Goal: Task Accomplishment & Management: Complete application form

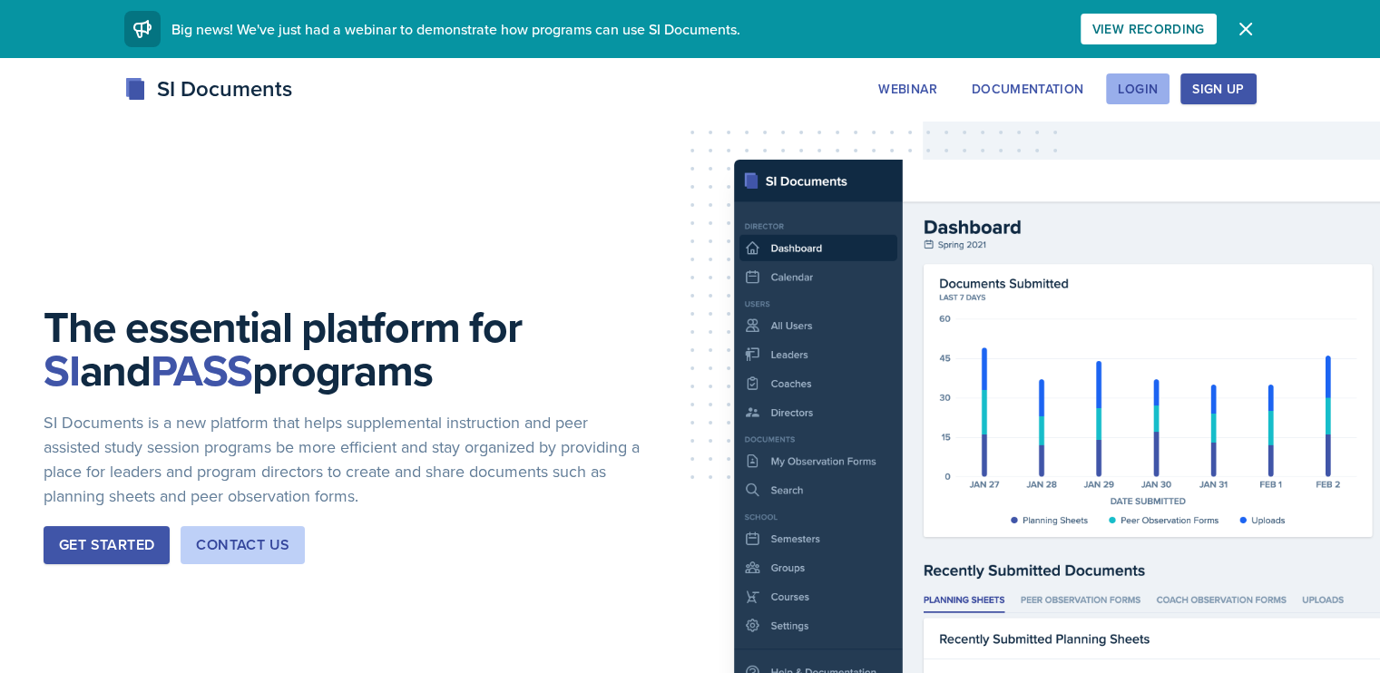
click at [1158, 88] on div "Login" at bounding box center [1138, 89] width 40 height 15
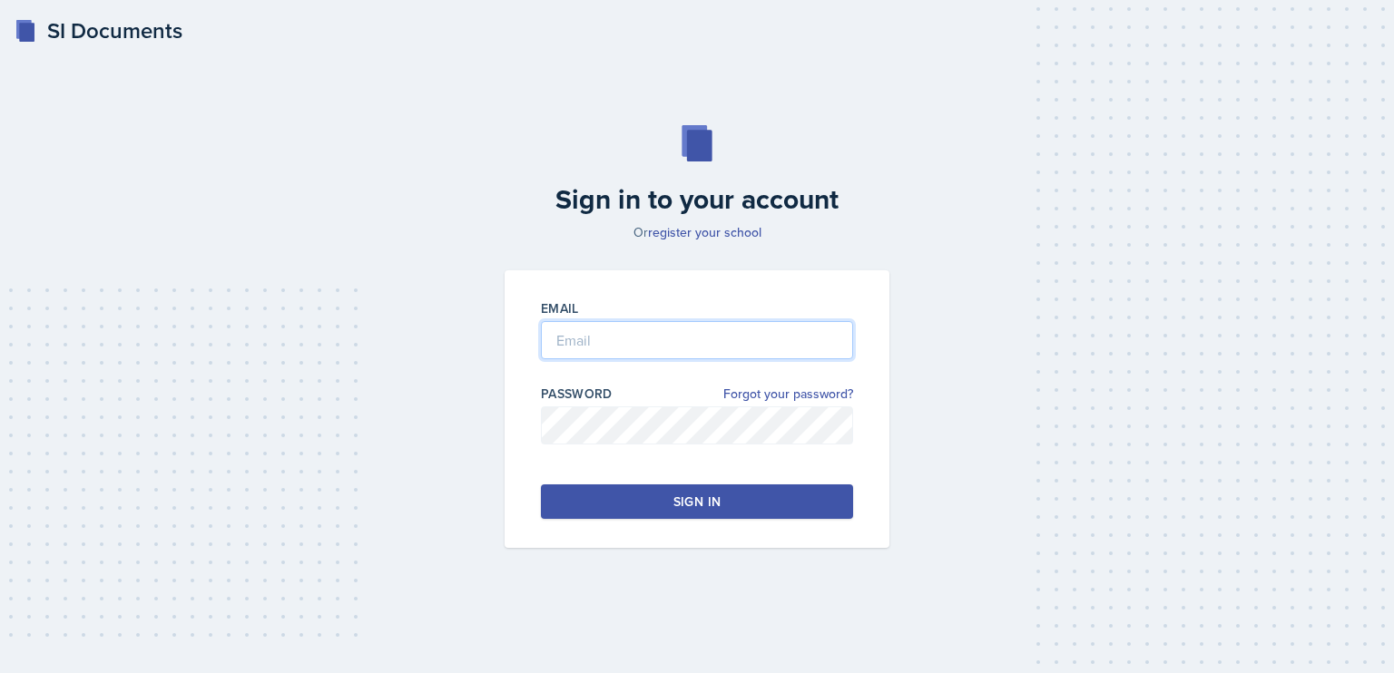
type input "[EMAIL_ADDRESS][DOMAIN_NAME]"
click at [712, 507] on div "Sign in" at bounding box center [696, 502] width 47 height 18
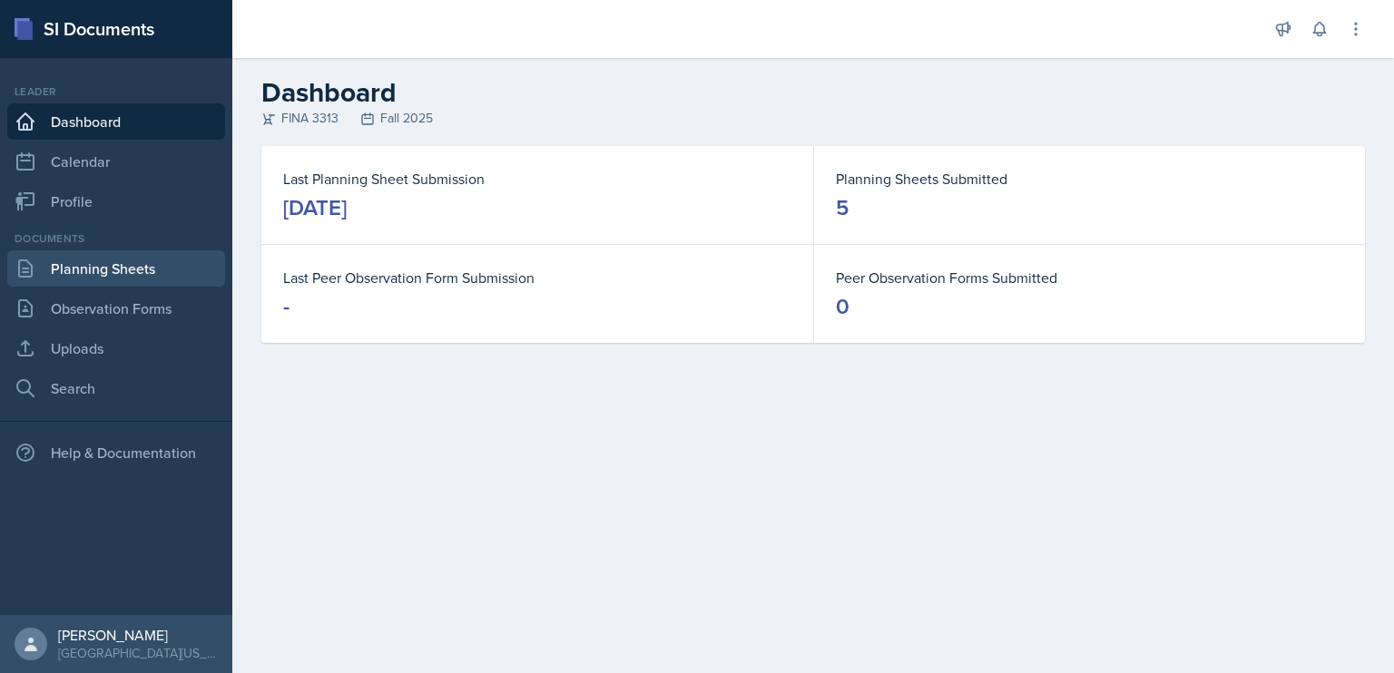
click at [160, 267] on link "Planning Sheets" at bounding box center [116, 268] width 218 height 36
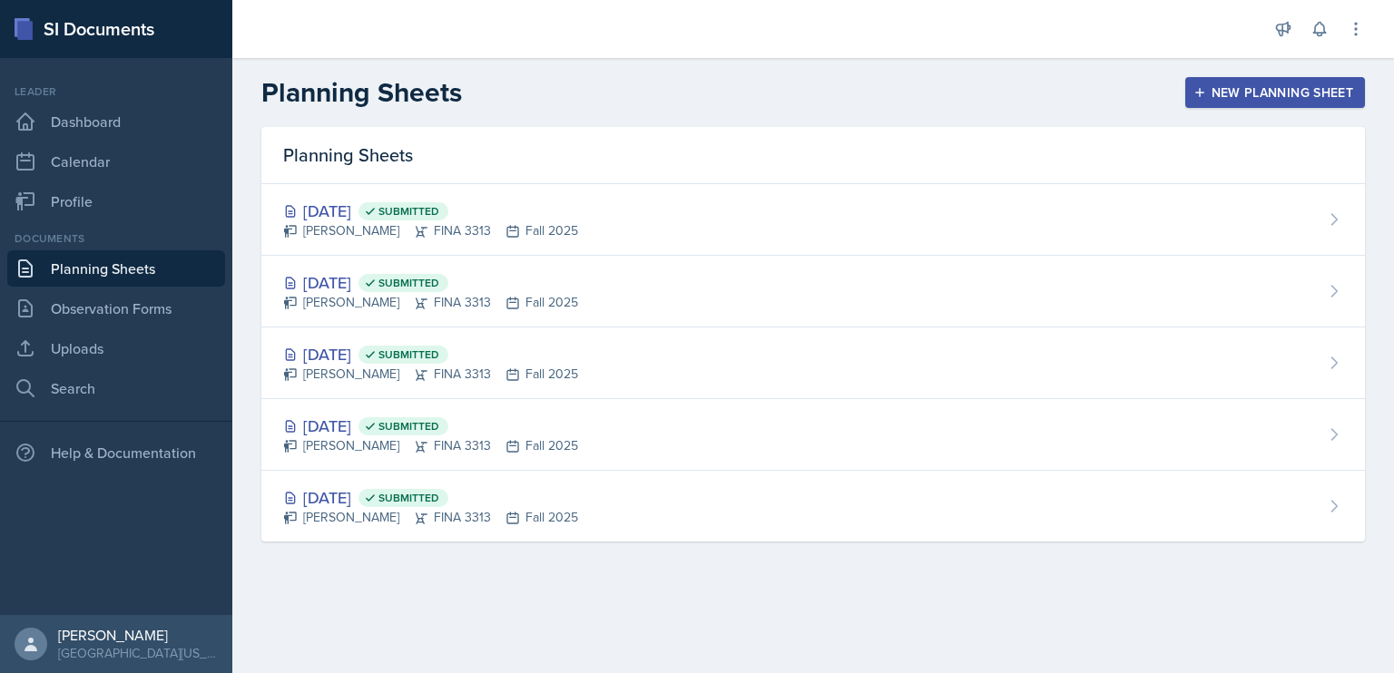
click at [963, 638] on main "Planning Sheets New Planning Sheet Planning Sheets [DATE] Submitted [PERSON_NAM…" at bounding box center [813, 365] width 1162 height 615
click at [1229, 86] on div "New Planning Sheet" at bounding box center [1275, 92] width 156 height 15
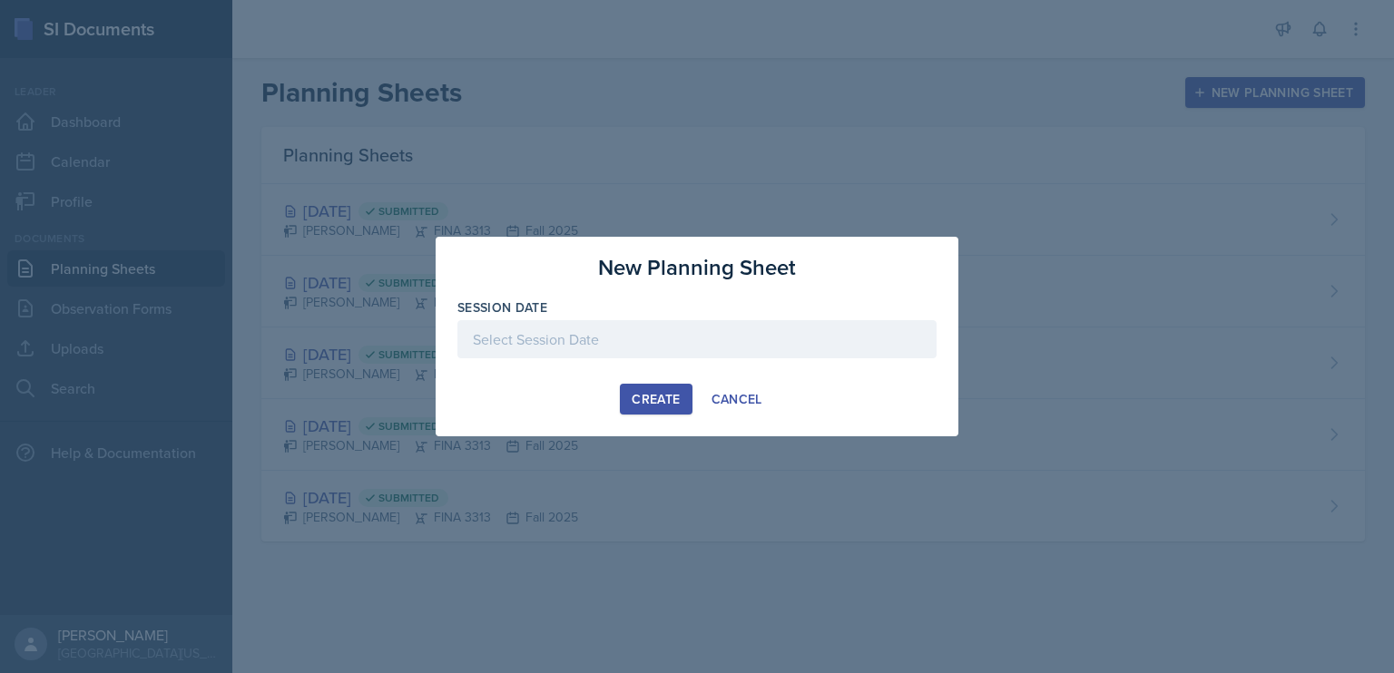
click at [715, 330] on div at bounding box center [696, 339] width 479 height 38
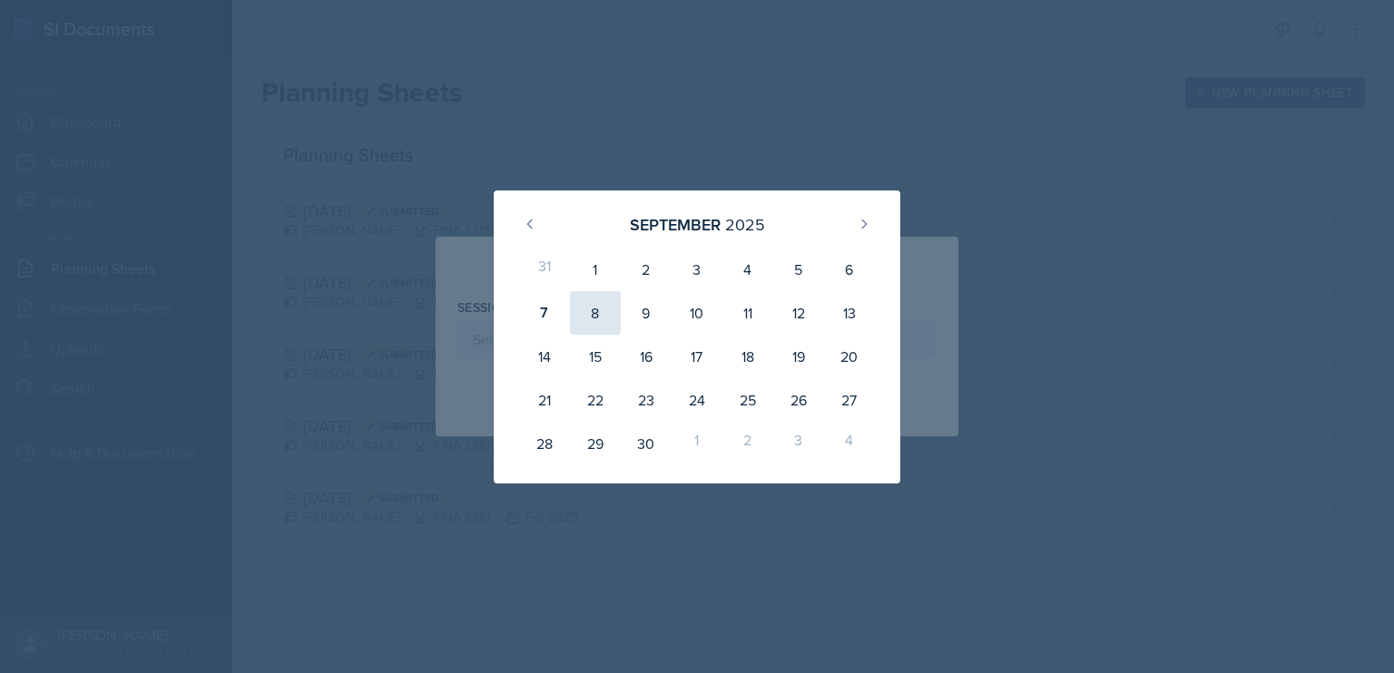
click at [597, 326] on div "8" at bounding box center [595, 313] width 51 height 44
type input "[DATE]"
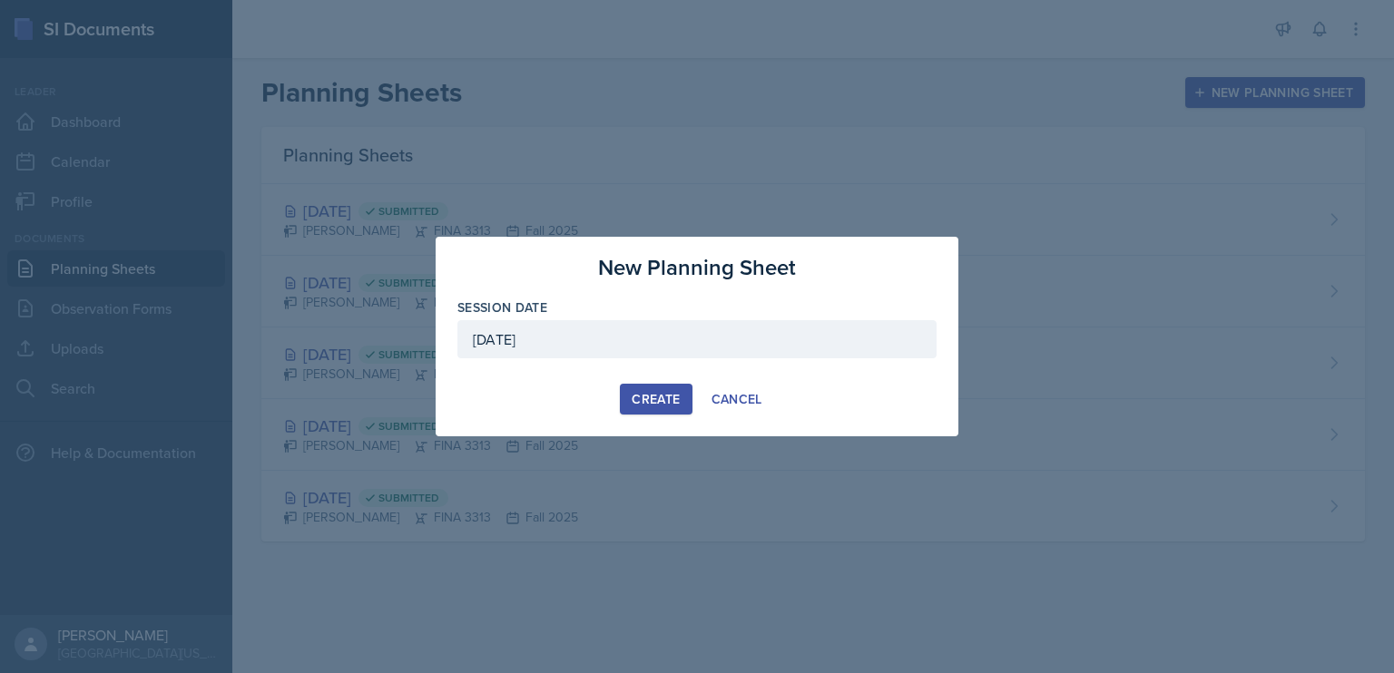
click at [635, 402] on div "Create" at bounding box center [656, 399] width 48 height 15
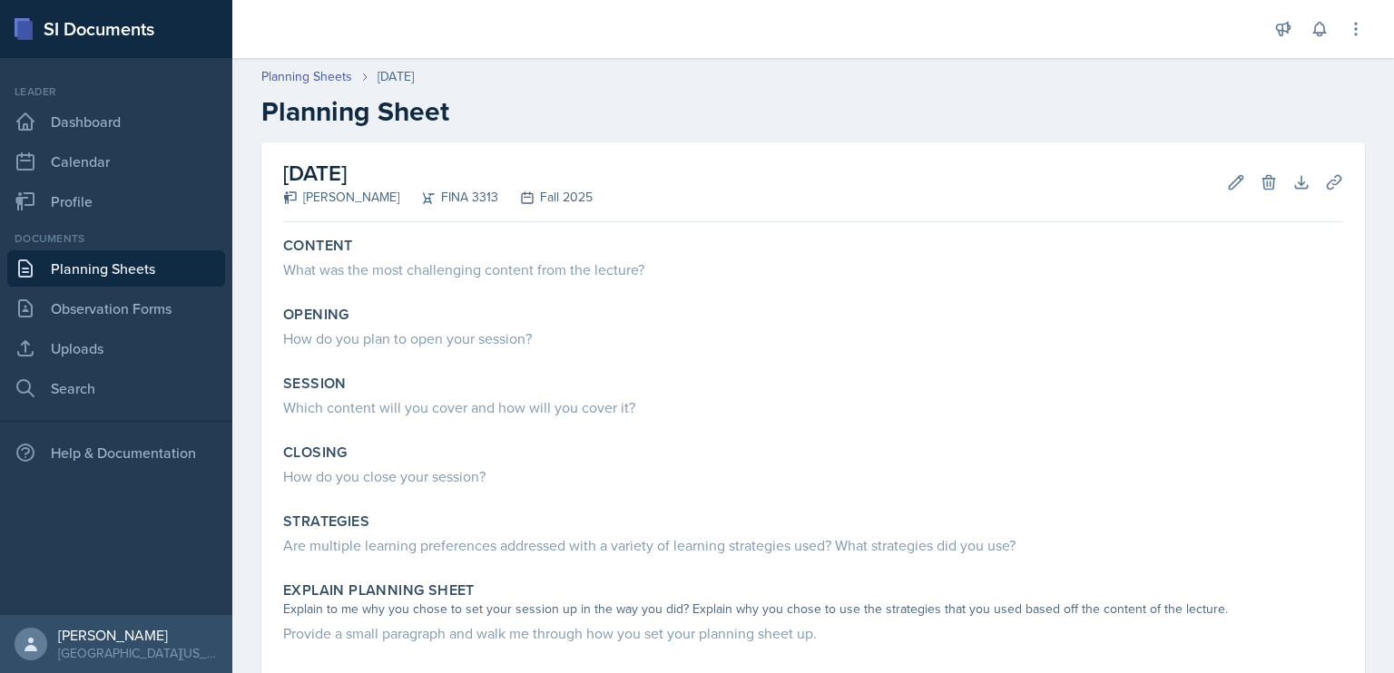
click at [113, 262] on link "Planning Sheets" at bounding box center [116, 268] width 218 height 36
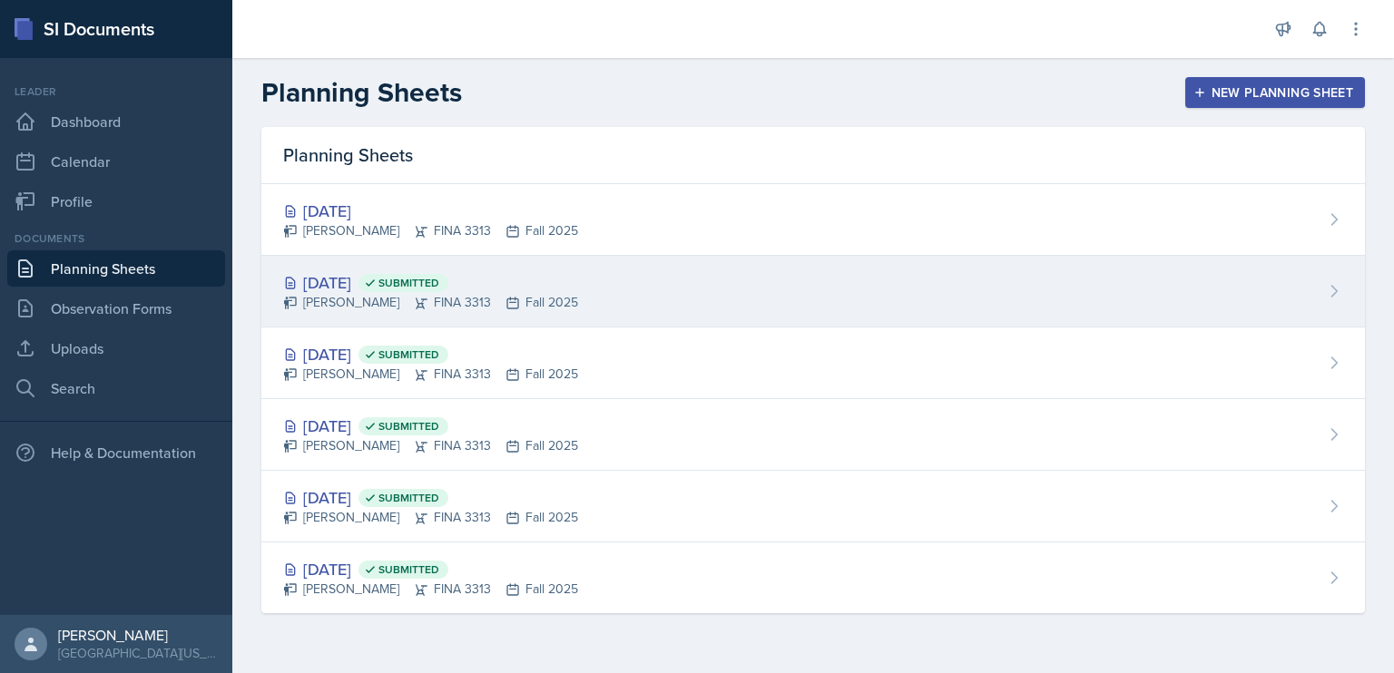
click at [537, 281] on div "[DATE] Submitted" at bounding box center [430, 282] width 295 height 25
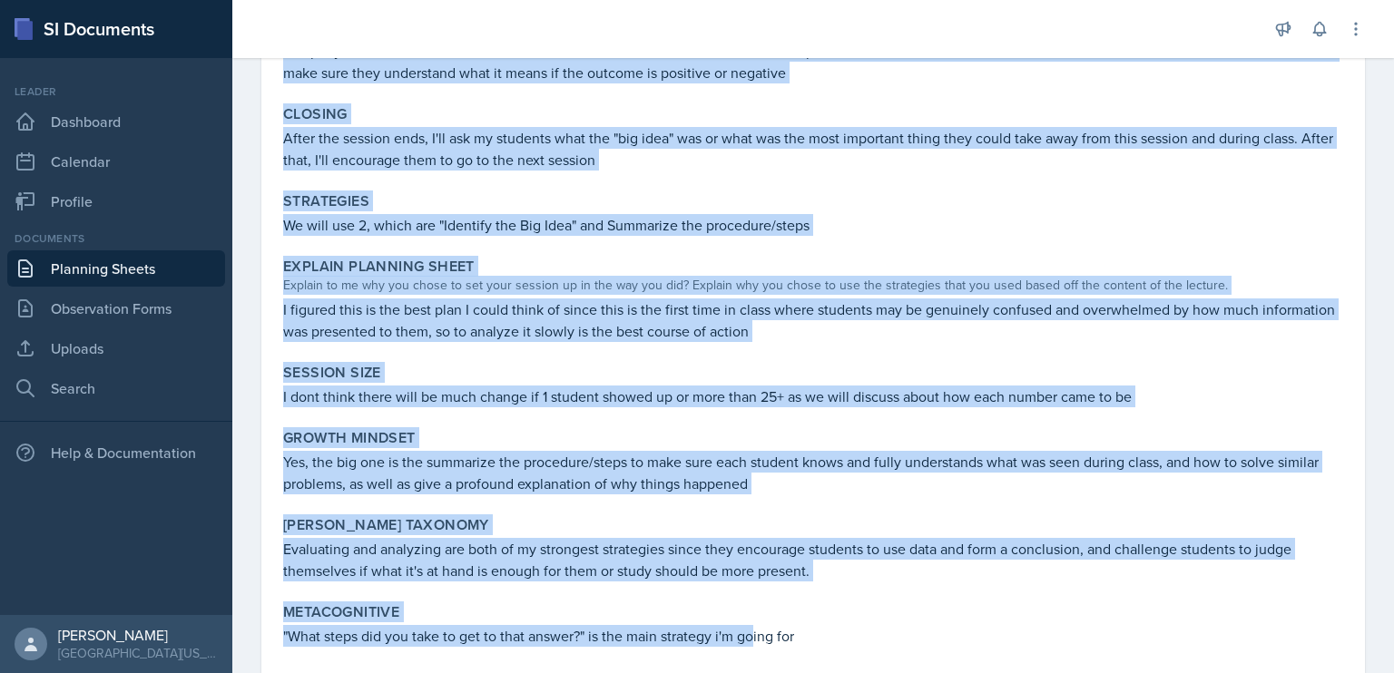
scroll to position [460, 0]
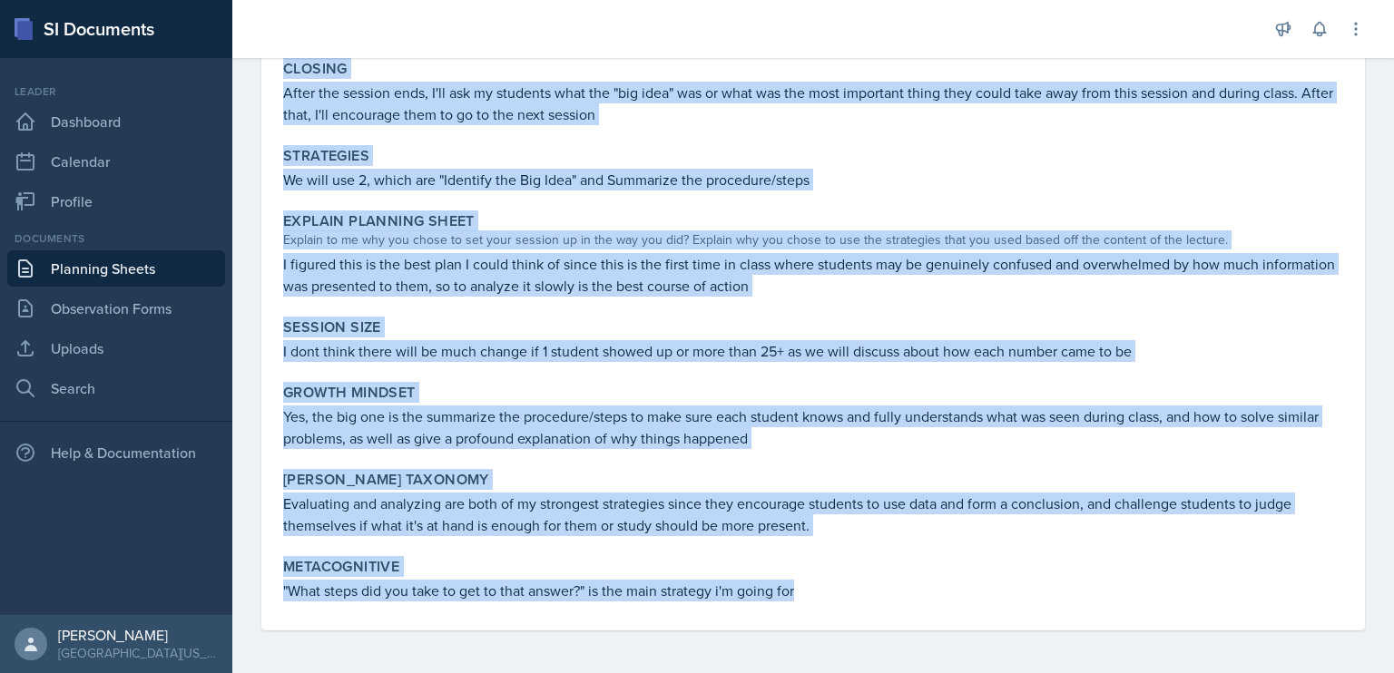
drag, startPoint x: 279, startPoint y: 92, endPoint x: 864, endPoint y: 593, distance: 770.3
click at [864, 593] on div "Content During class, we saw the different financial ratios and how each one of…" at bounding box center [813, 200] width 1060 height 861
copy div "Opening I'll start with an easy ice breaker while explaining the expectations a…"
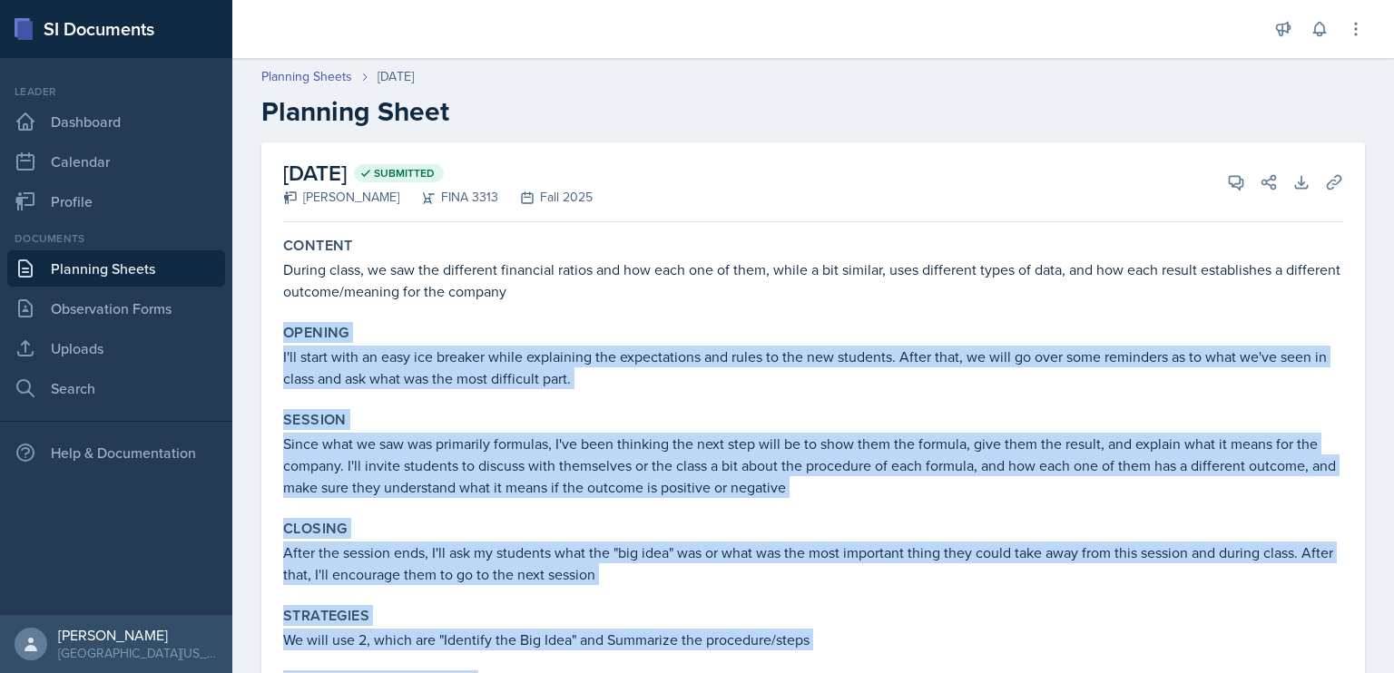
click at [156, 255] on link "Planning Sheets" at bounding box center [116, 268] width 218 height 36
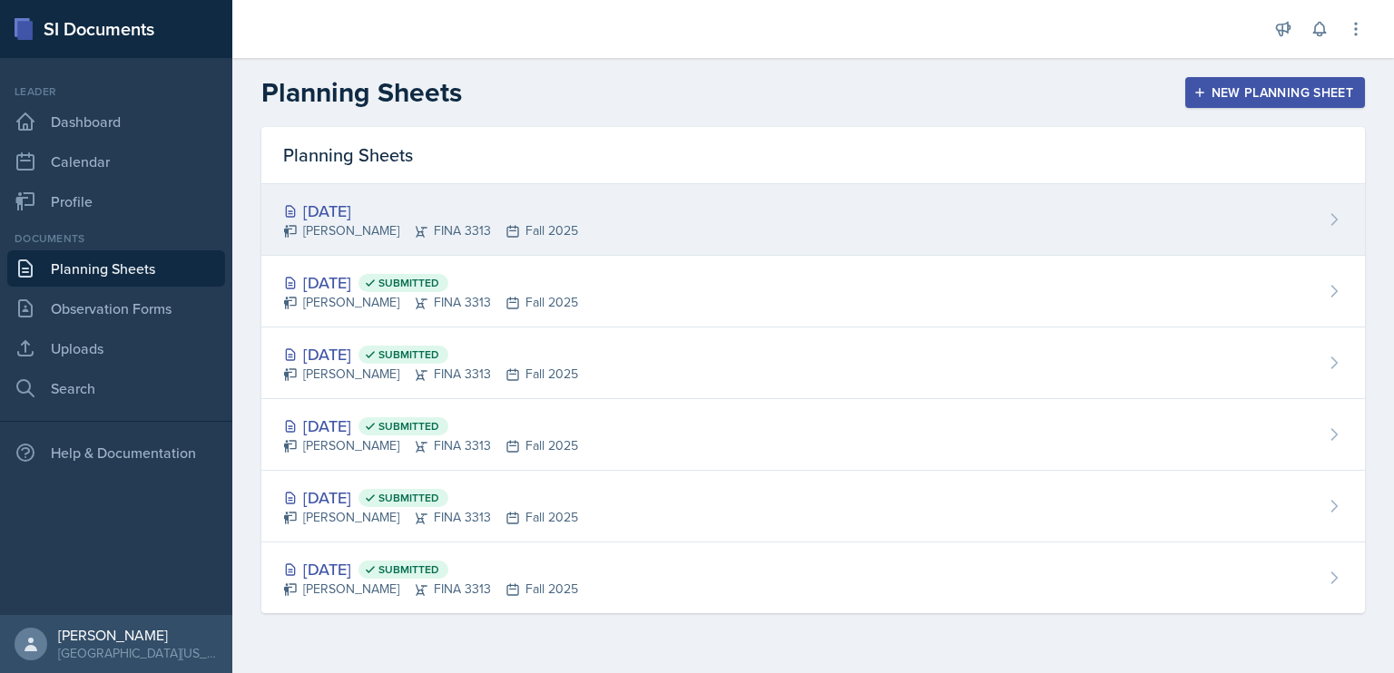
click at [484, 210] on div "[DATE]" at bounding box center [430, 211] width 295 height 25
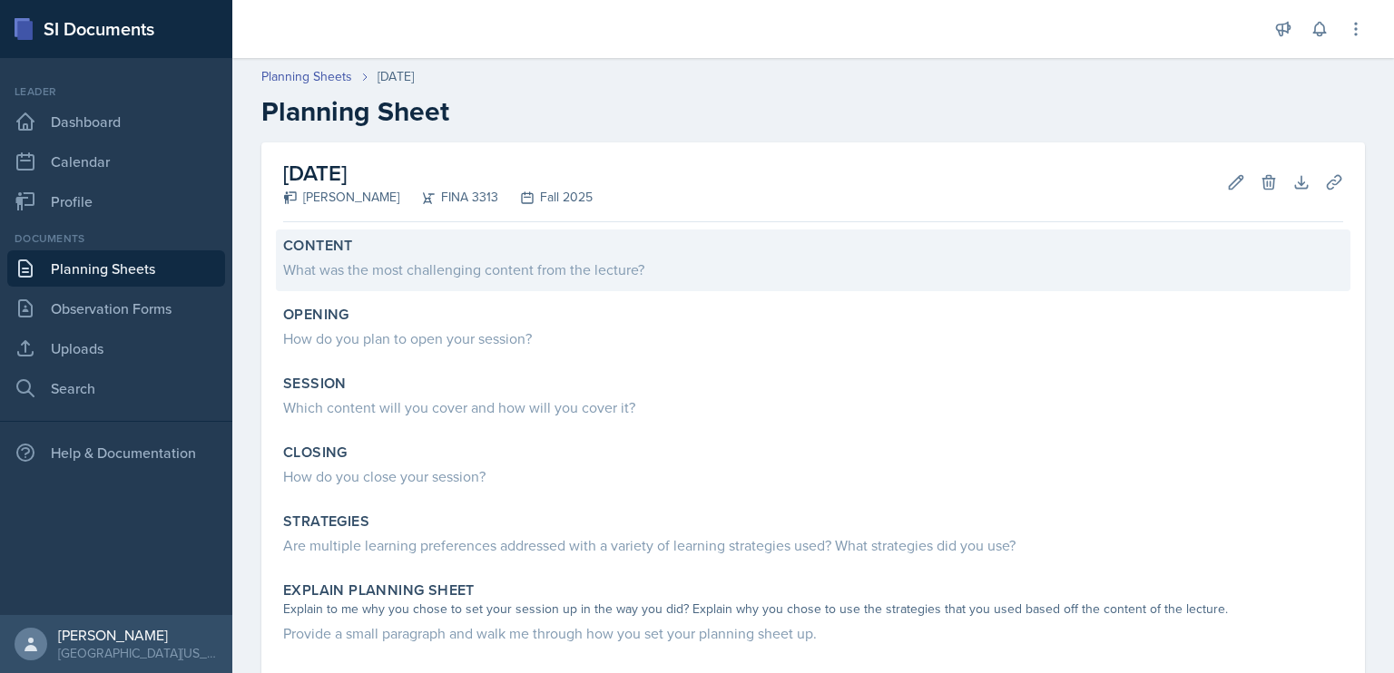
click at [479, 274] on div "What was the most challenging content from the lecture?" at bounding box center [813, 270] width 1060 height 22
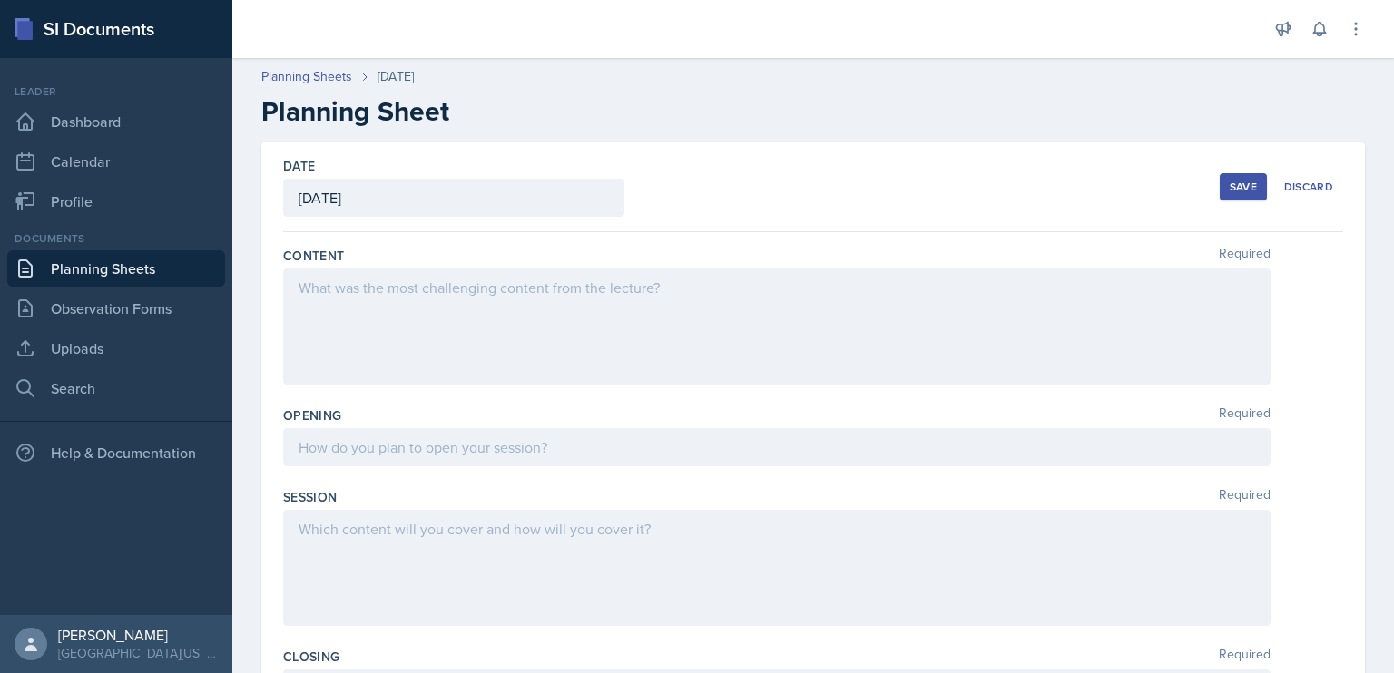
click at [479, 274] on div at bounding box center [776, 327] width 987 height 116
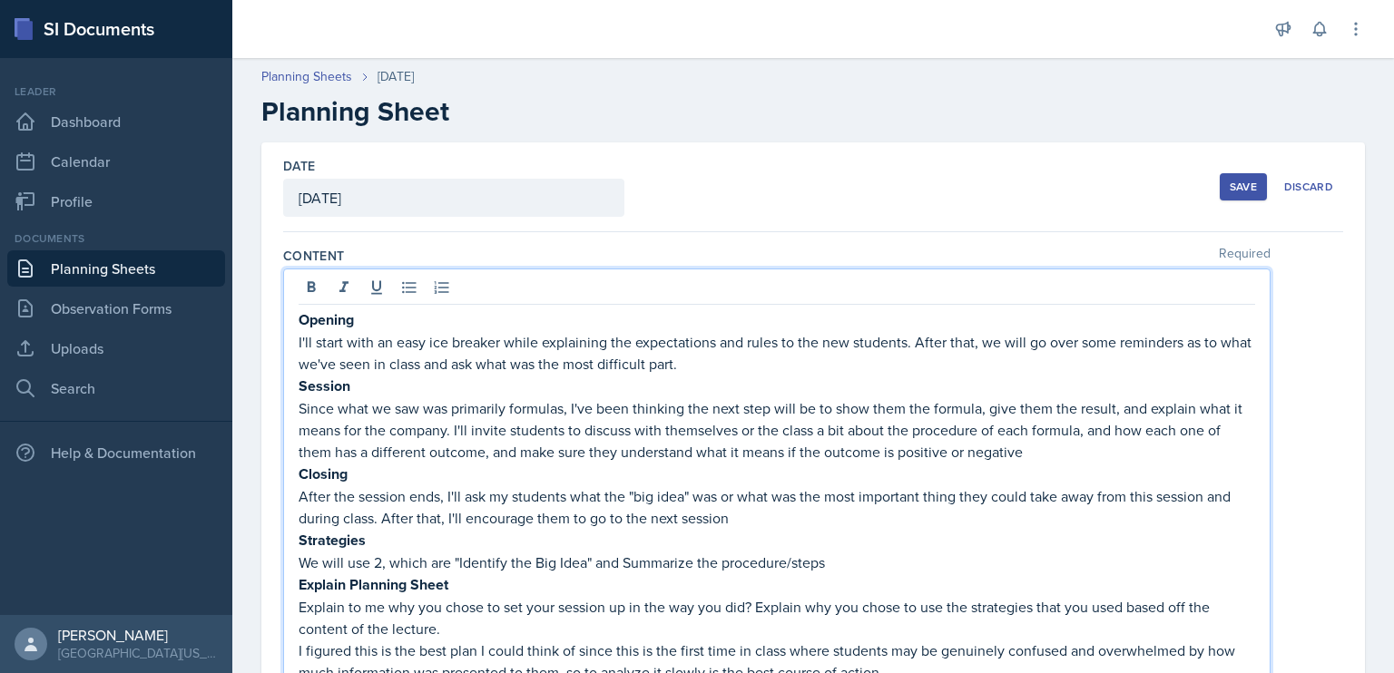
scroll to position [226, 0]
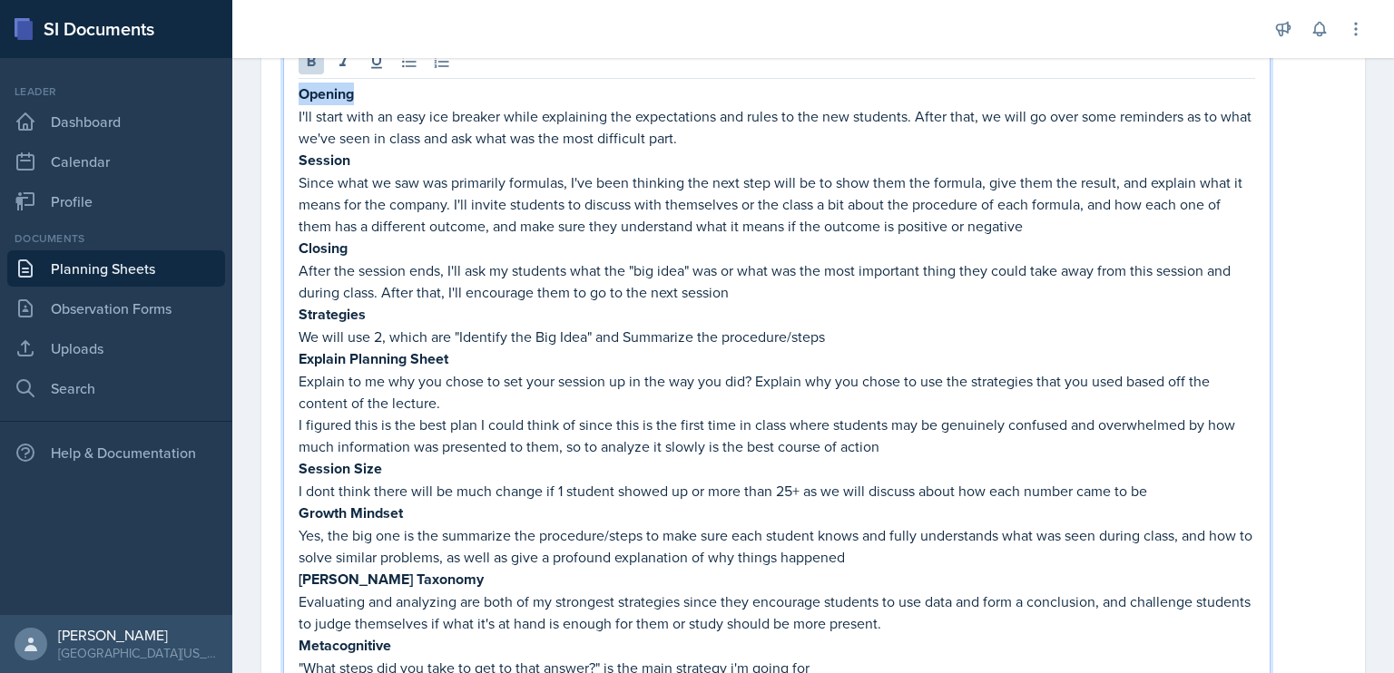
drag, startPoint x: 369, startPoint y: 91, endPoint x: 287, endPoint y: 93, distance: 82.6
click at [287, 93] on div "Opening I'll start with an easy ice breaker while explaining the expectations a…" at bounding box center [776, 376] width 987 height 666
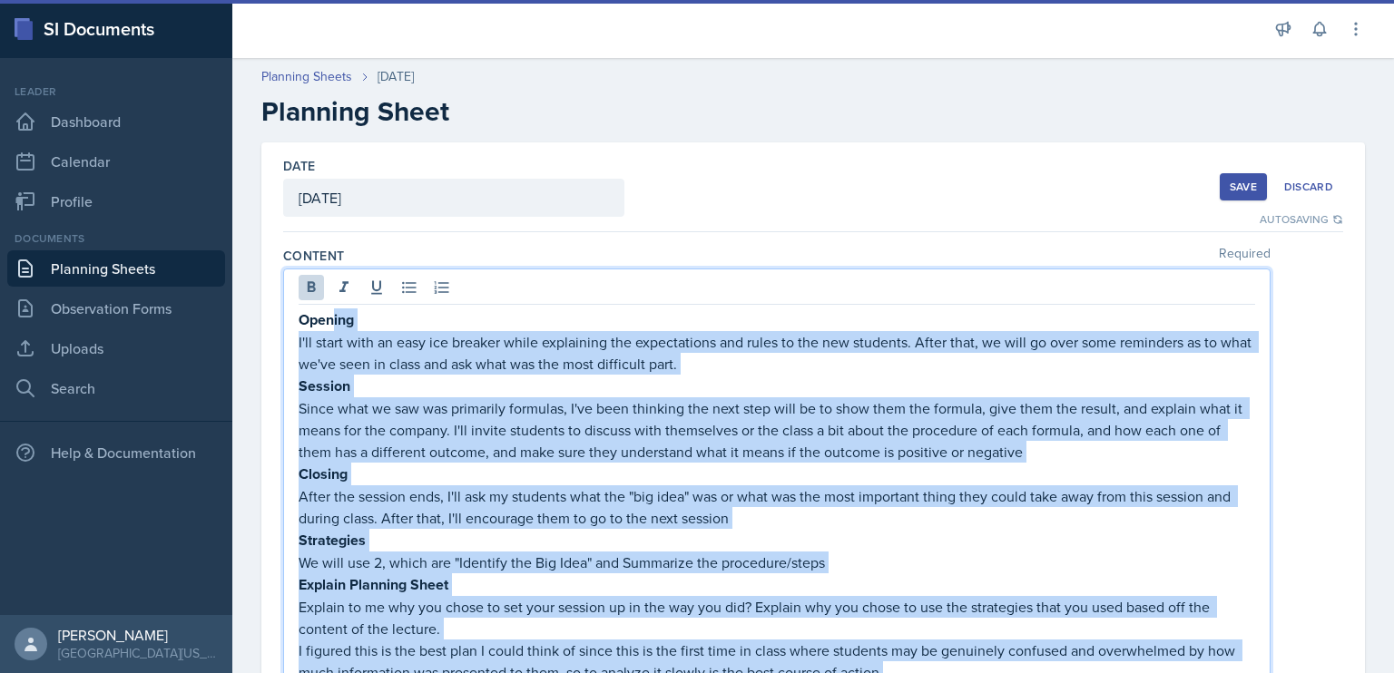
scroll to position [0, 0]
drag, startPoint x: 826, startPoint y: 541, endPoint x: 292, endPoint y: 320, distance: 577.3
click at [292, 320] on div "Opening I'll start with an easy ice breaker while explaining the expectations a…" at bounding box center [776, 602] width 987 height 666
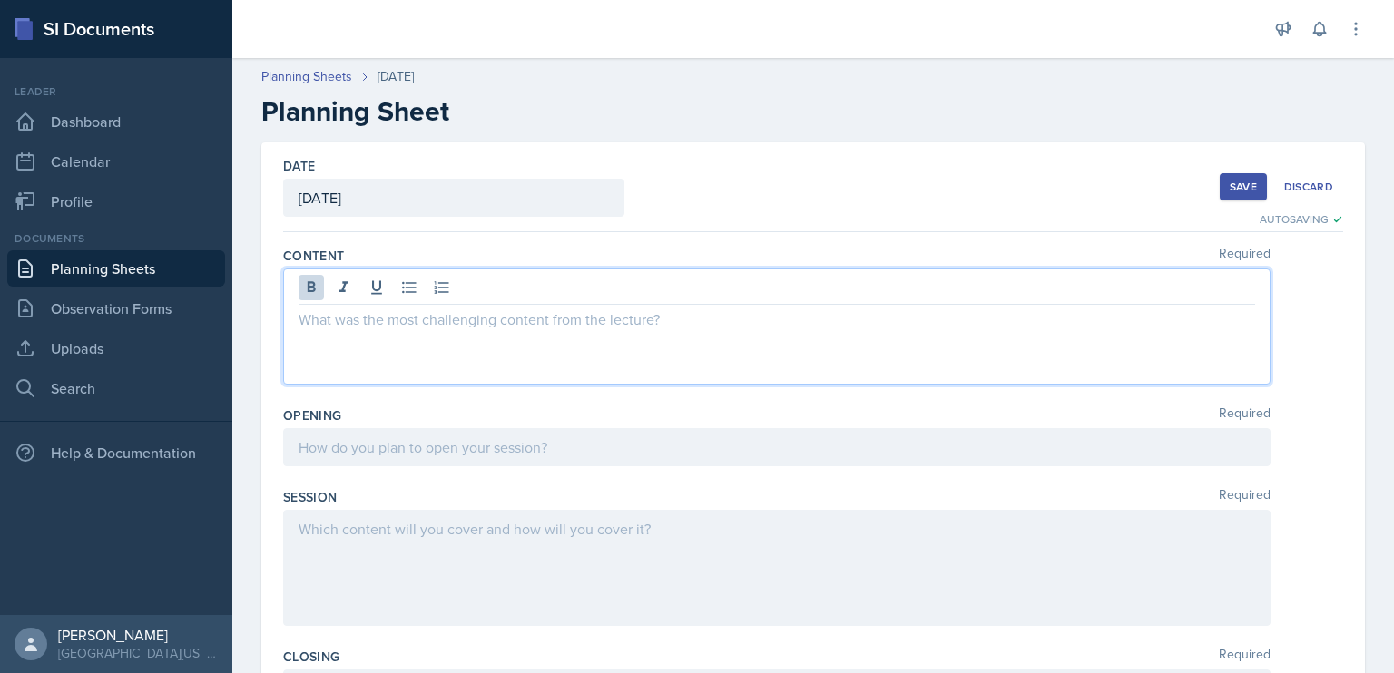
click at [494, 437] on div at bounding box center [776, 447] width 987 height 38
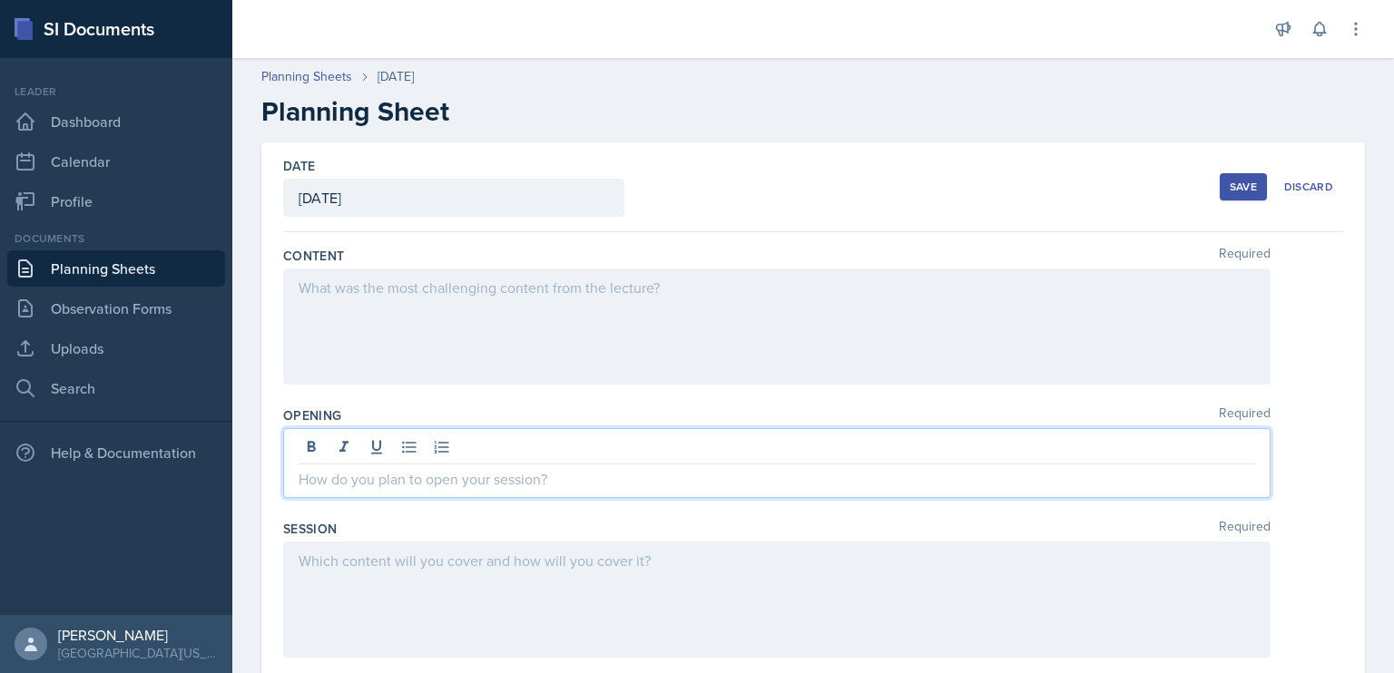
paste div
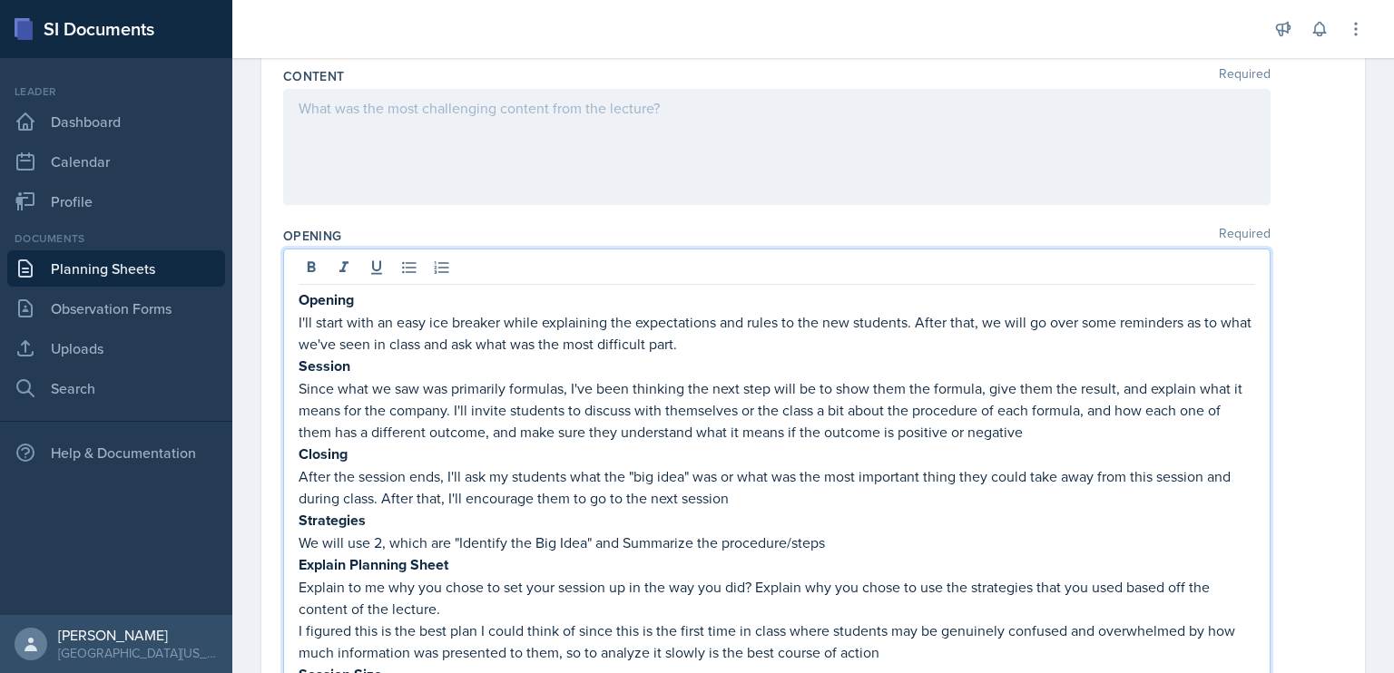
scroll to position [179, 0]
click at [404, 297] on p "Opening" at bounding box center [777, 300] width 956 height 23
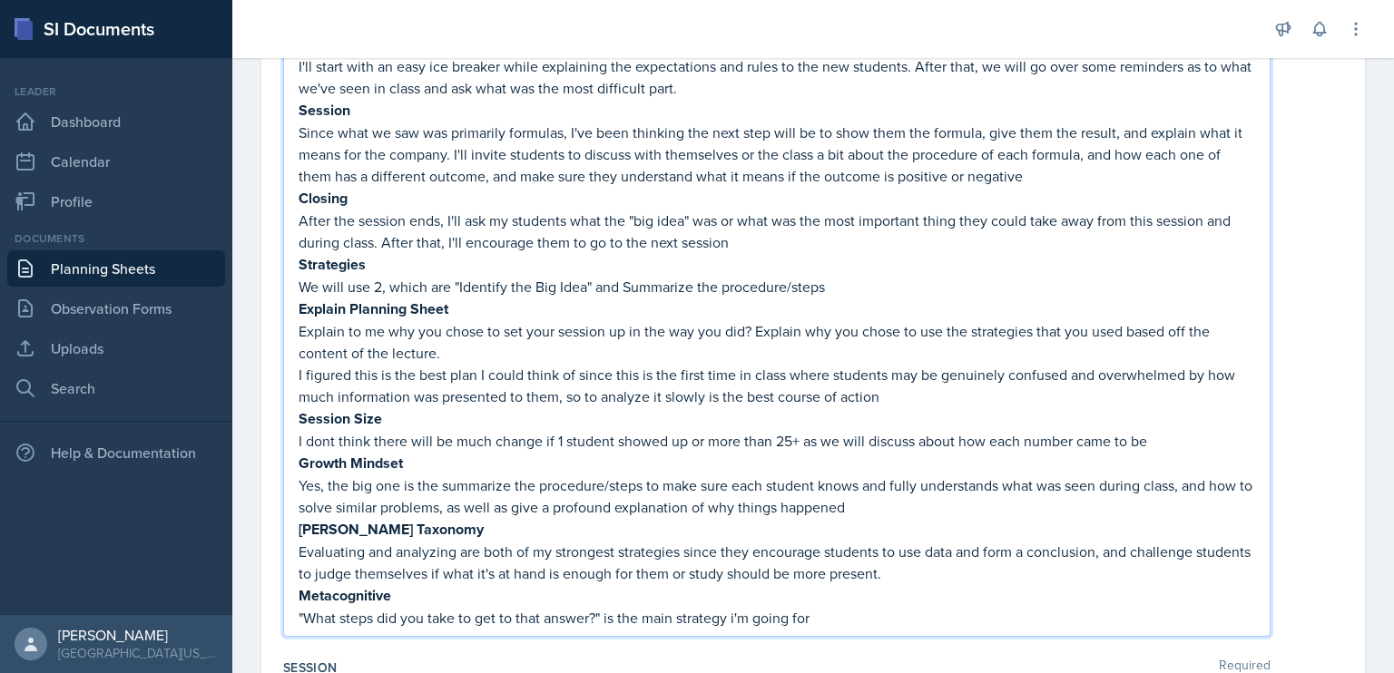
scroll to position [425, 0]
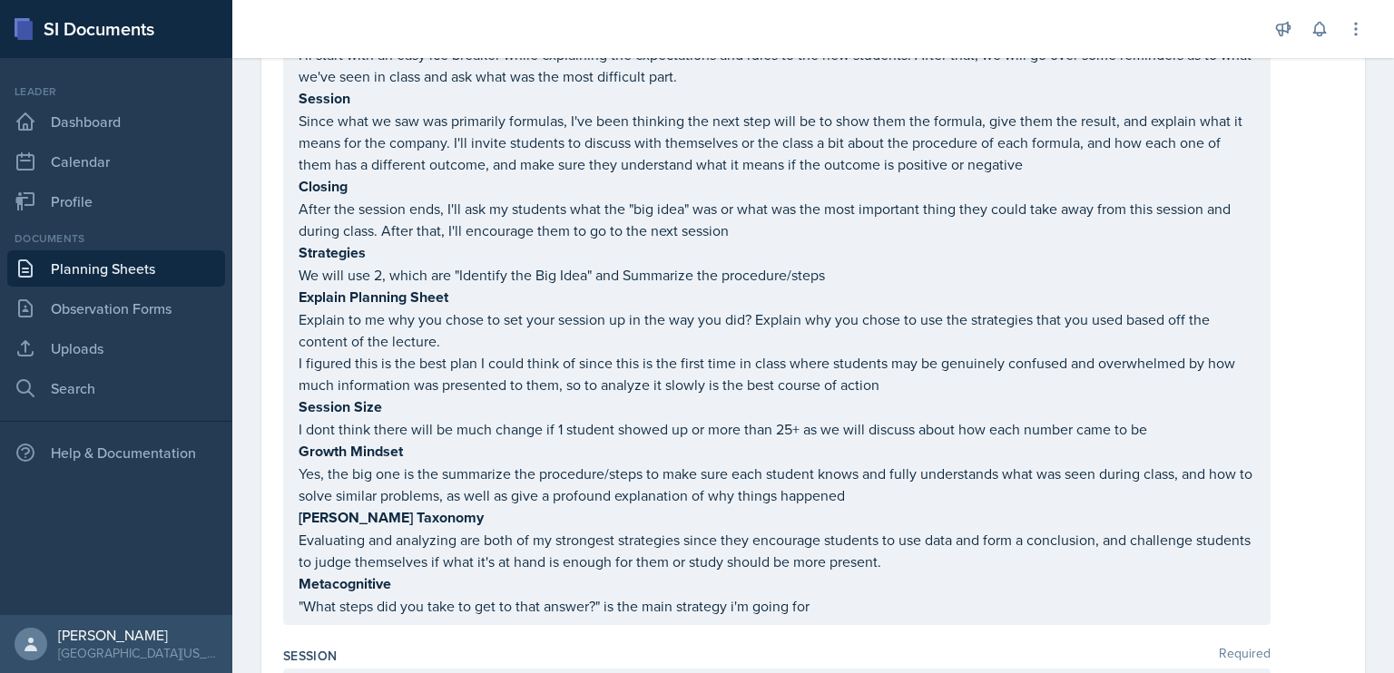
drag, startPoint x: 293, startPoint y: 95, endPoint x: 693, endPoint y: 279, distance: 440.5
click at [693, 279] on div "I'll start with an easy ice breaker while explaining the expectations and rules…" at bounding box center [776, 315] width 987 height 622
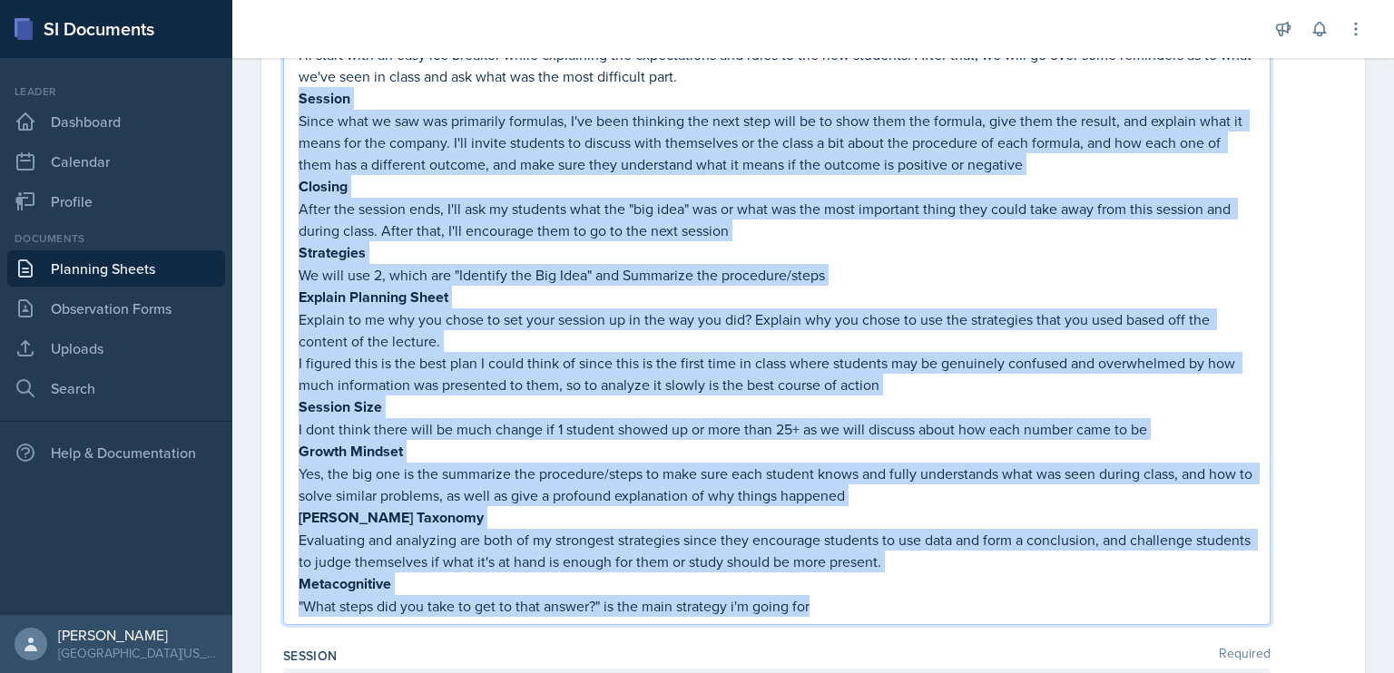
drag, startPoint x: 814, startPoint y: 599, endPoint x: 298, endPoint y: 103, distance: 716.2
click at [299, 103] on div "I'll start with an easy ice breaker while explaining the expectations and rules…" at bounding box center [777, 331] width 956 height 574
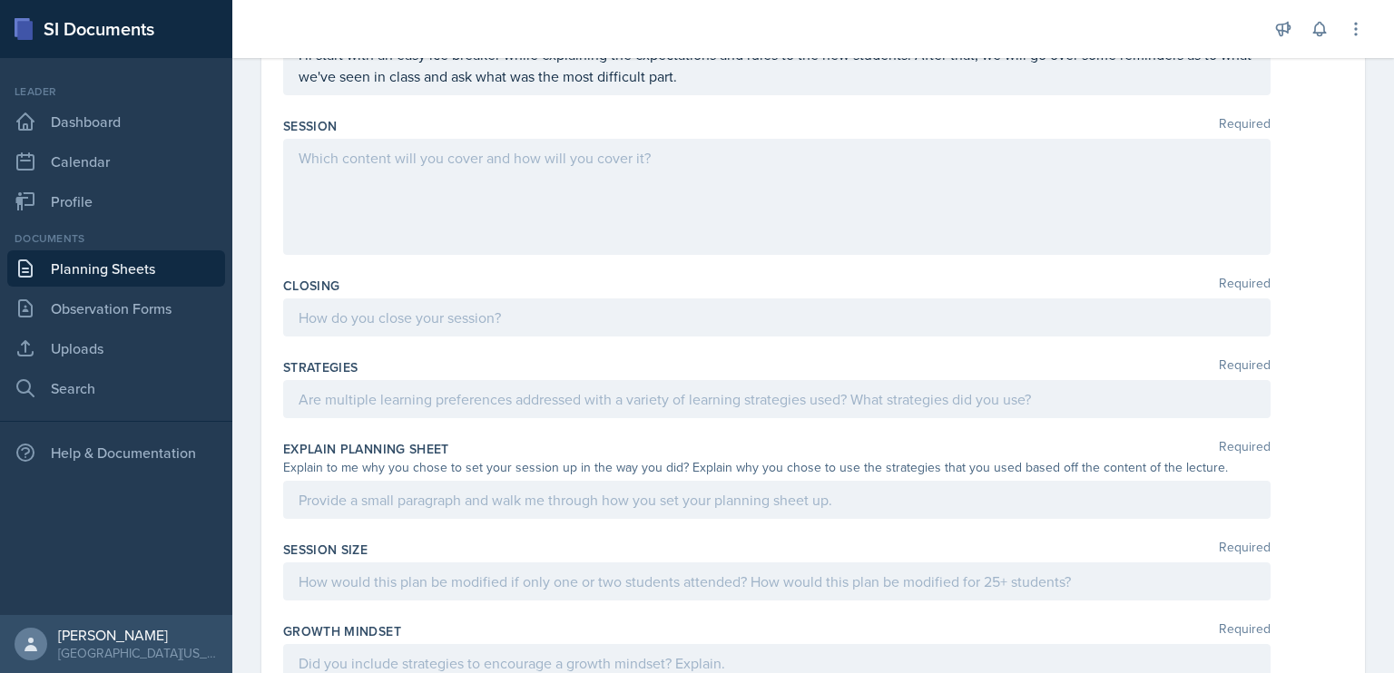
click at [374, 196] on div at bounding box center [776, 197] width 987 height 116
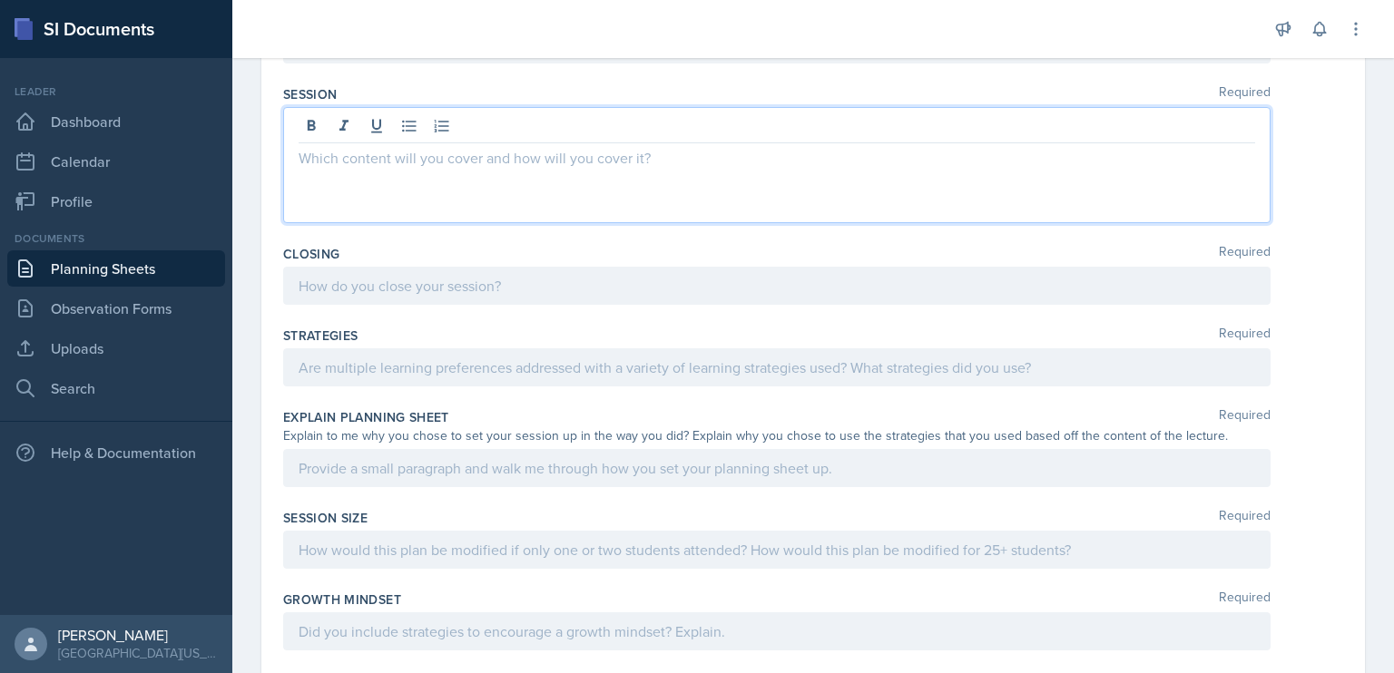
scroll to position [489, 0]
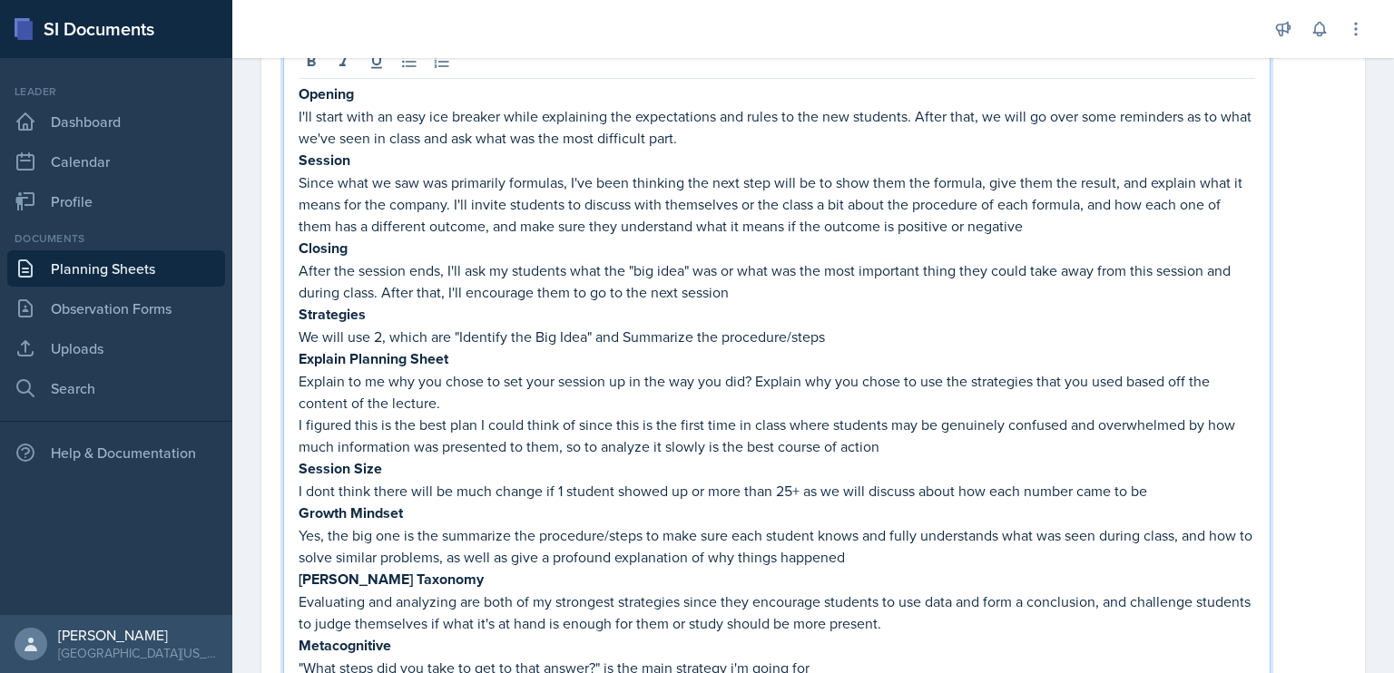
click at [299, 174] on p "Since what we saw was primarily formulas, I've been thinking the next step will…" at bounding box center [777, 204] width 956 height 65
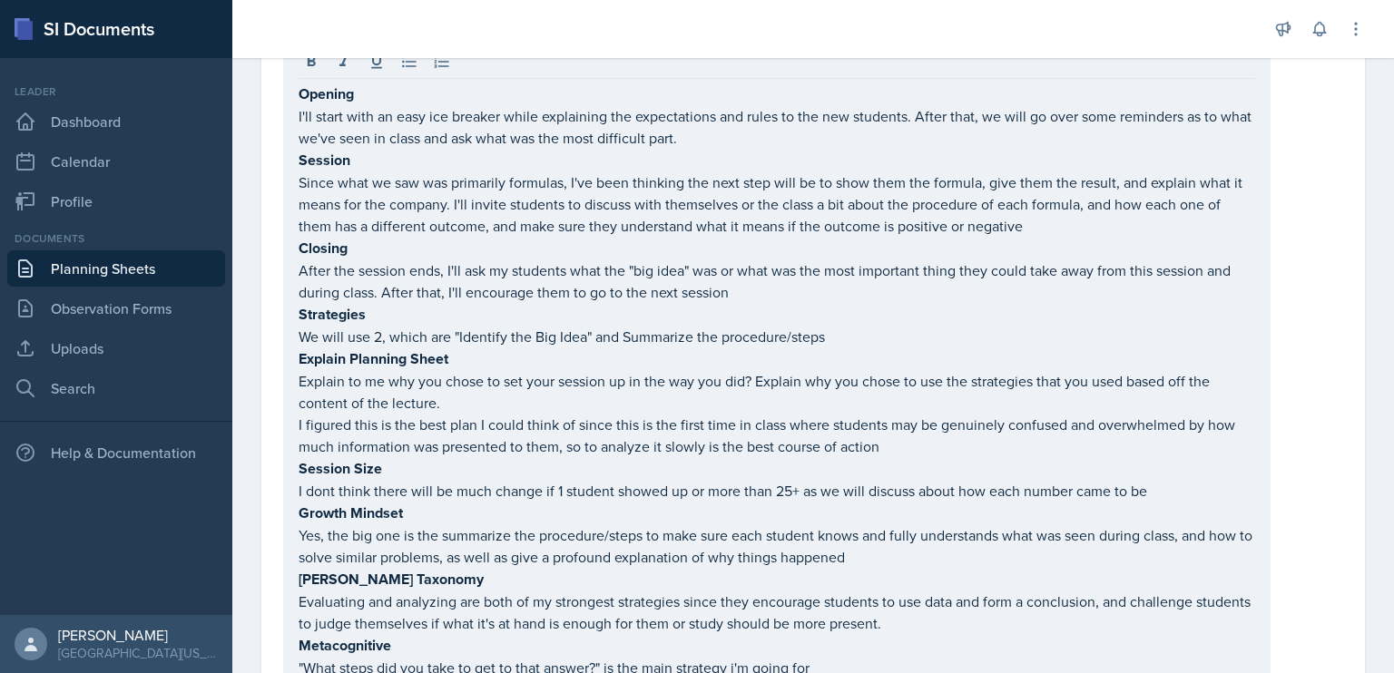
drag, startPoint x: 297, startPoint y: 178, endPoint x: 322, endPoint y: 109, distance: 73.5
click at [322, 109] on div "Opening I'll start with an easy ice breaker while explaining the expectations a…" at bounding box center [776, 376] width 987 height 666
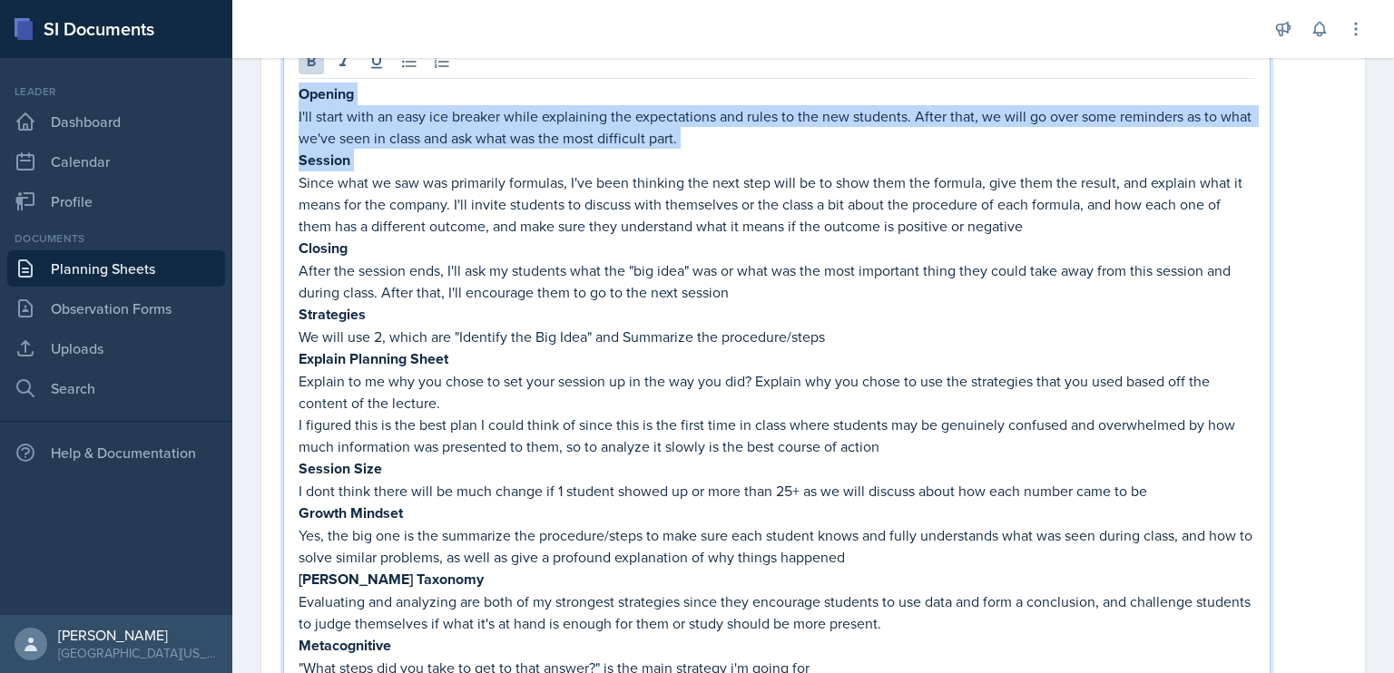
drag, startPoint x: 299, startPoint y: 176, endPoint x: 300, endPoint y: 94, distance: 81.7
click at [300, 94] on div "Opening I'll start with an easy ice breaker while explaining the expectations a…" at bounding box center [777, 392] width 956 height 618
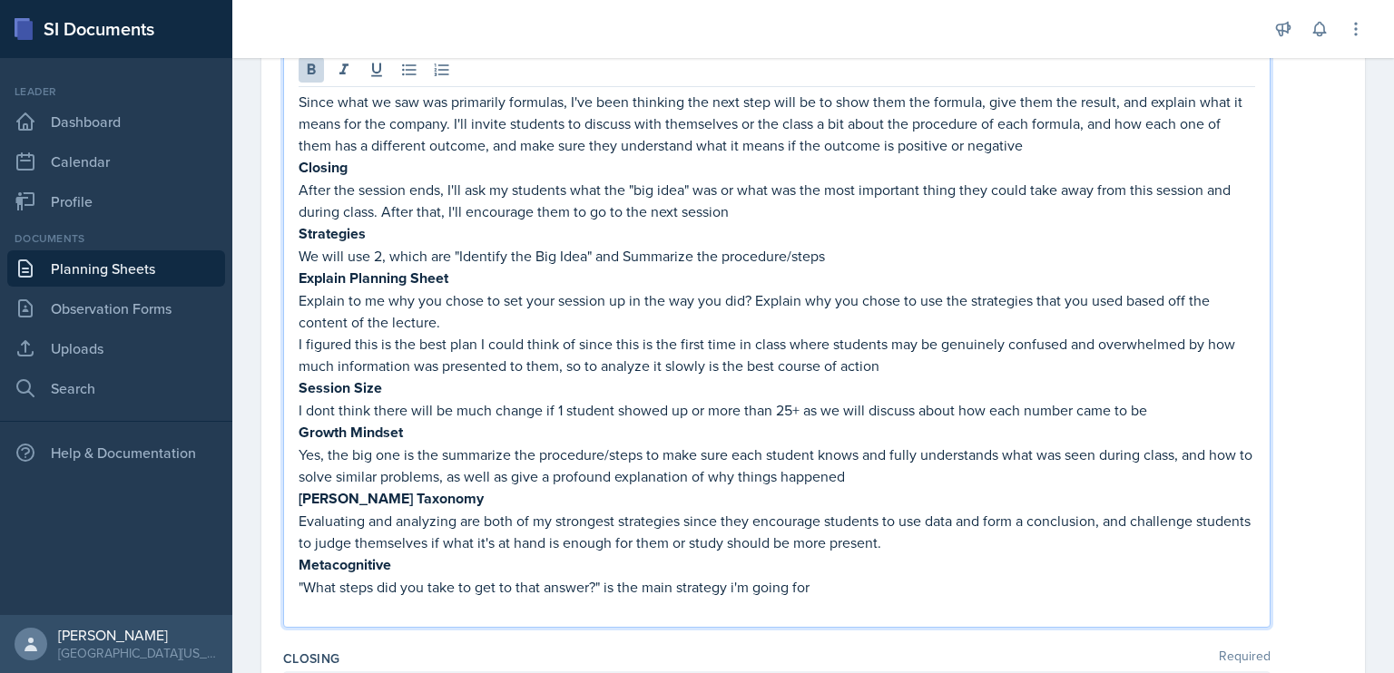
scroll to position [482, 0]
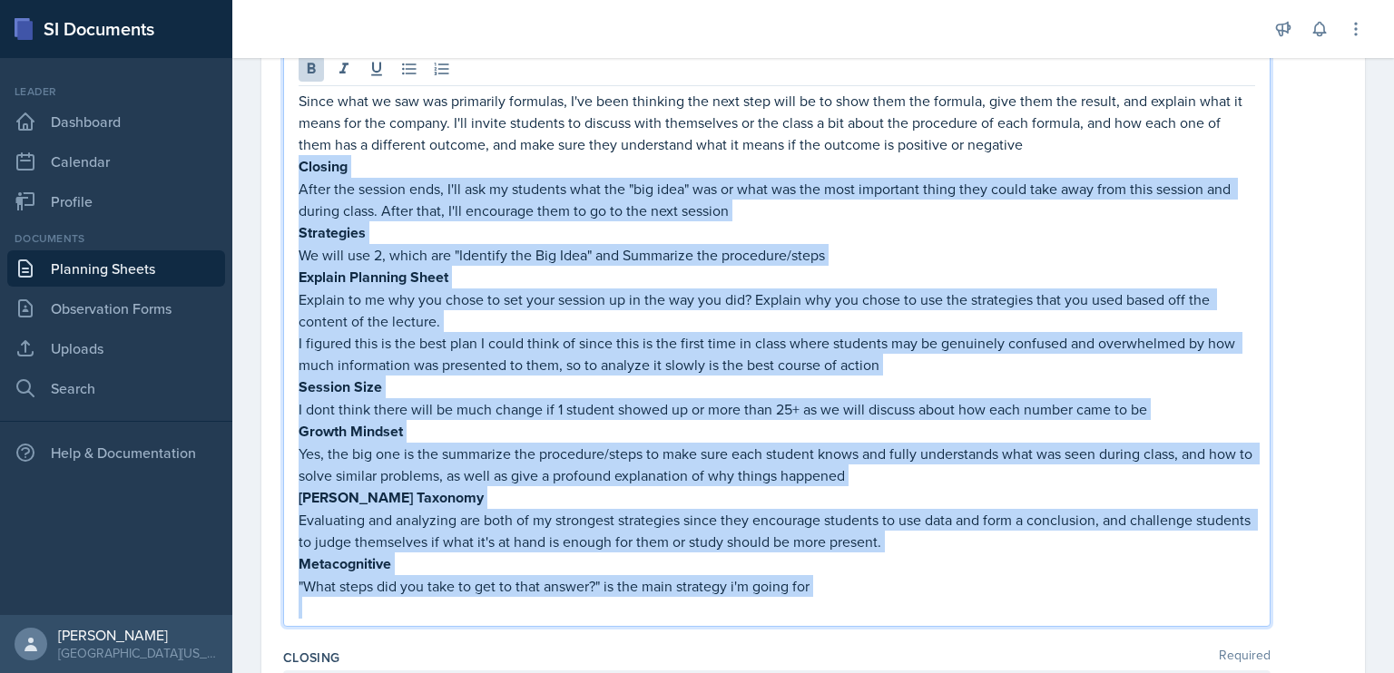
drag, startPoint x: 299, startPoint y: 166, endPoint x: 855, endPoint y: 594, distance: 701.3
click at [855, 594] on div "Since what we saw was primarily formulas, I've been thinking the next step will…" at bounding box center [777, 354] width 956 height 529
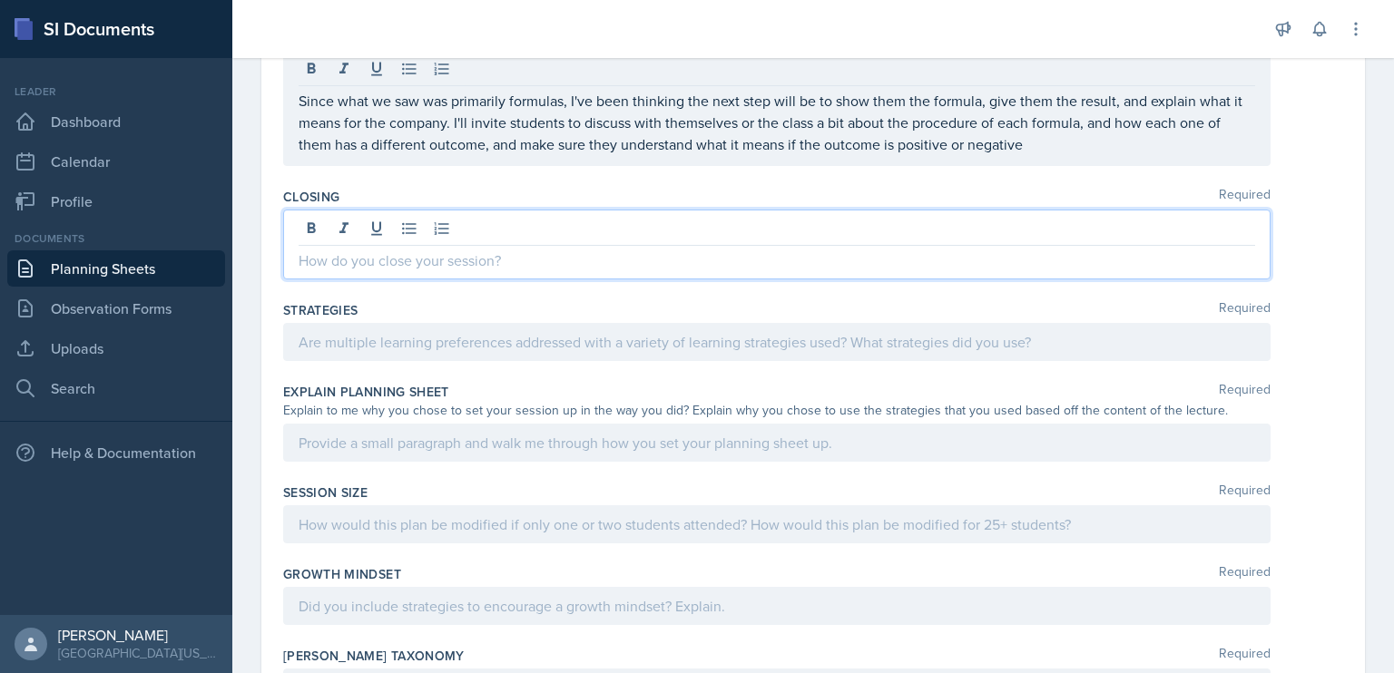
click at [519, 235] on div at bounding box center [776, 245] width 987 height 70
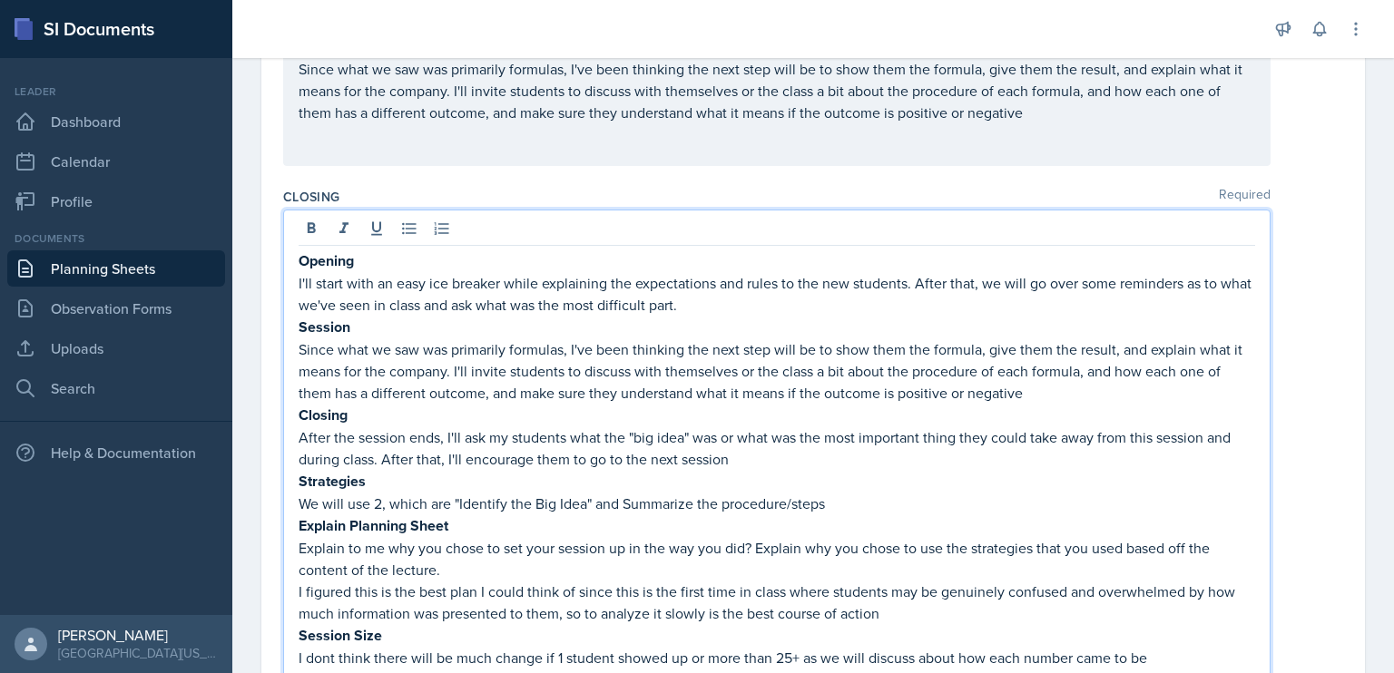
scroll to position [649, 0]
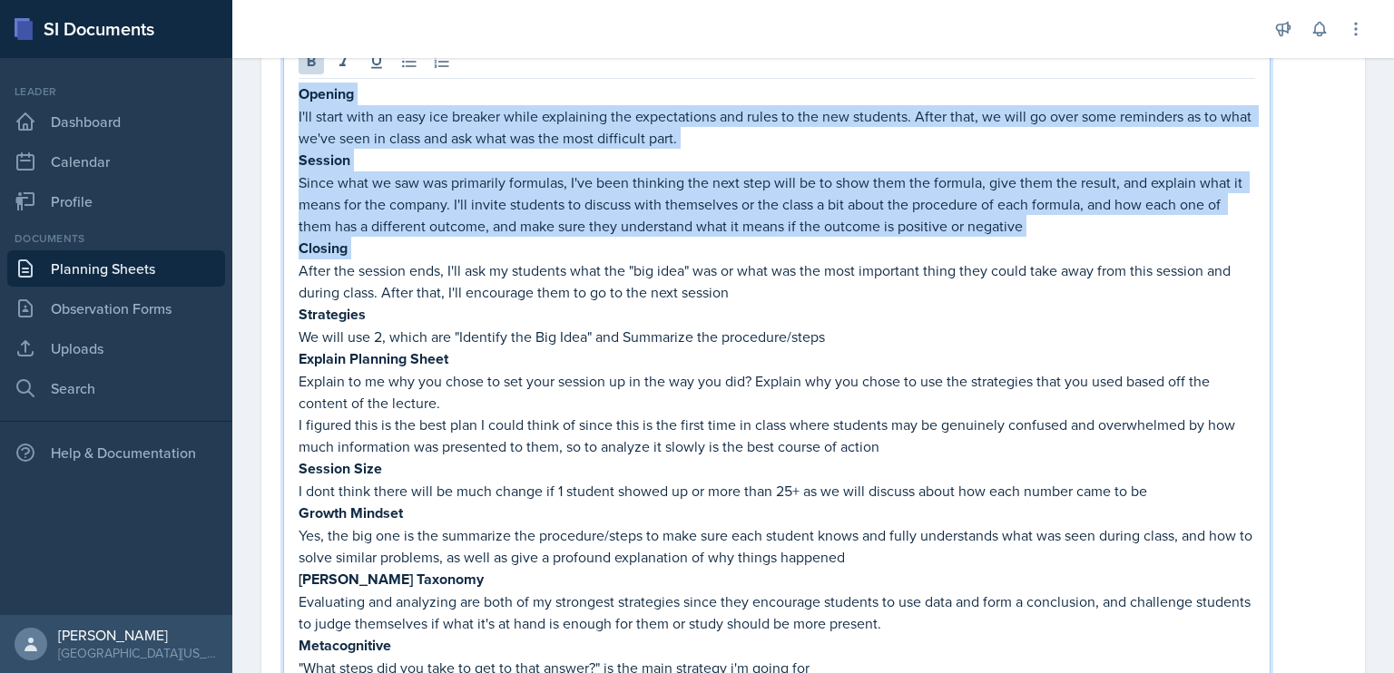
drag, startPoint x: 298, startPoint y: 266, endPoint x: 293, endPoint y: 88, distance: 177.9
click at [293, 88] on div "Opening I'll start with an easy ice breaker while explaining the expectations a…" at bounding box center [776, 365] width 987 height 644
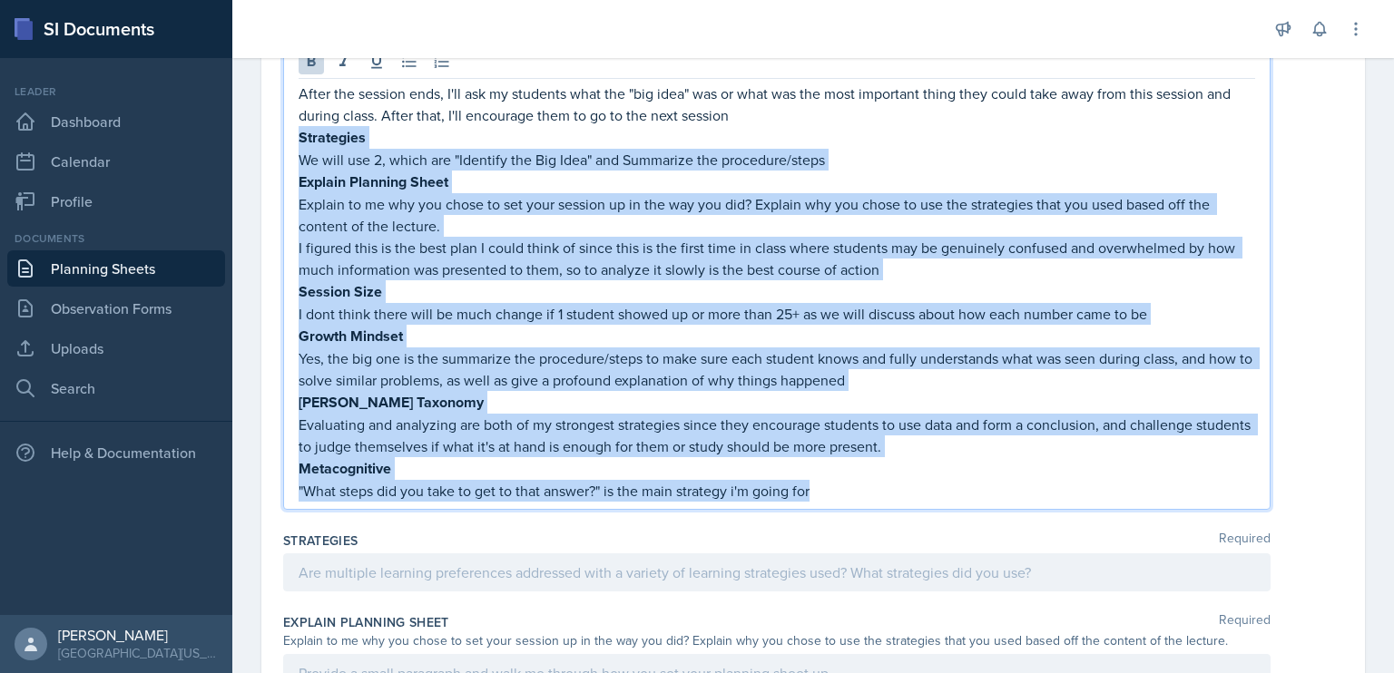
drag, startPoint x: 298, startPoint y: 130, endPoint x: 929, endPoint y: 506, distance: 735.3
click at [929, 506] on div "Closing Required After the session ends, I'll ask my students what the "big ide…" at bounding box center [813, 269] width 1060 height 511
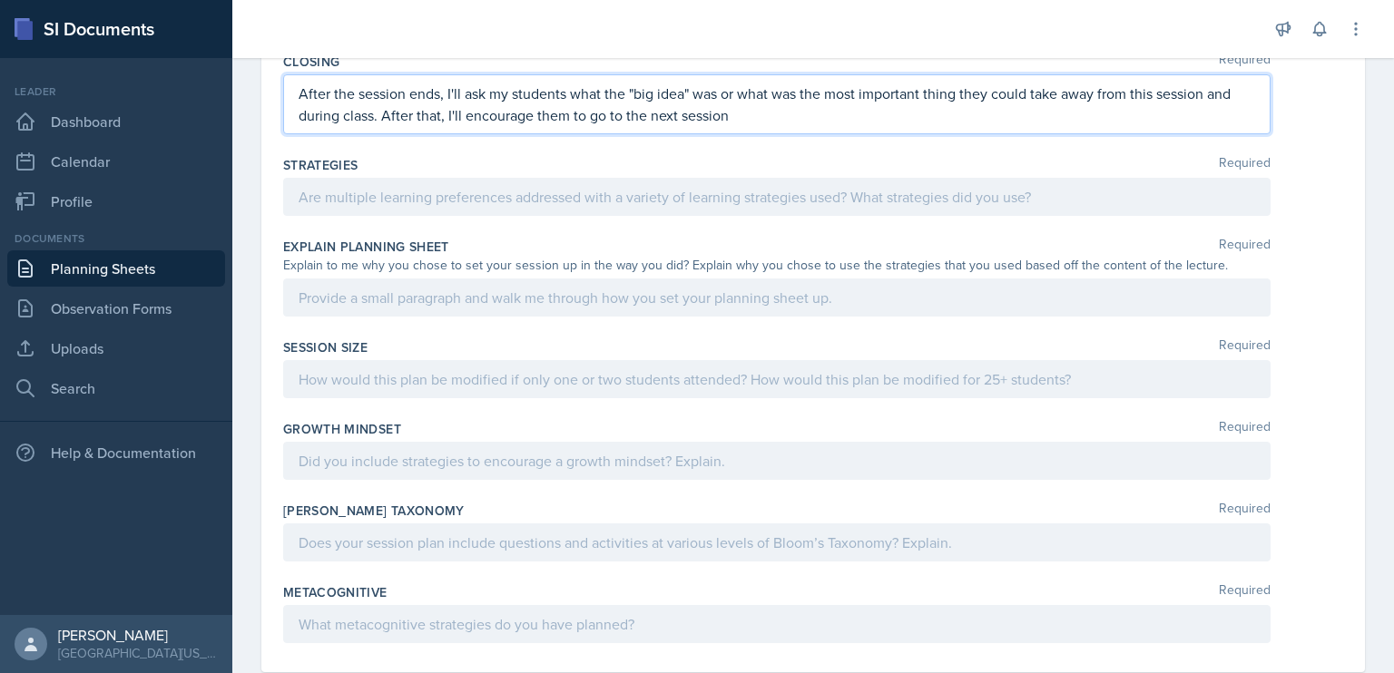
click at [568, 211] on div at bounding box center [776, 197] width 987 height 38
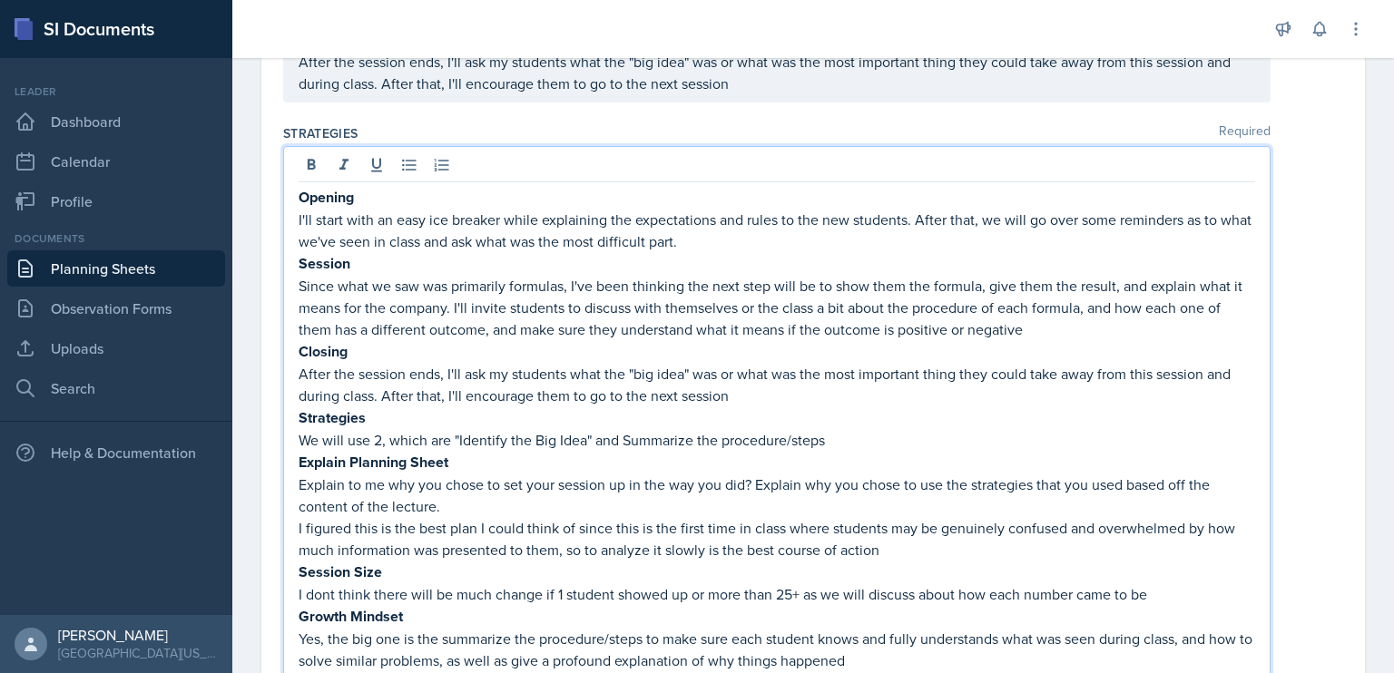
scroll to position [751, 0]
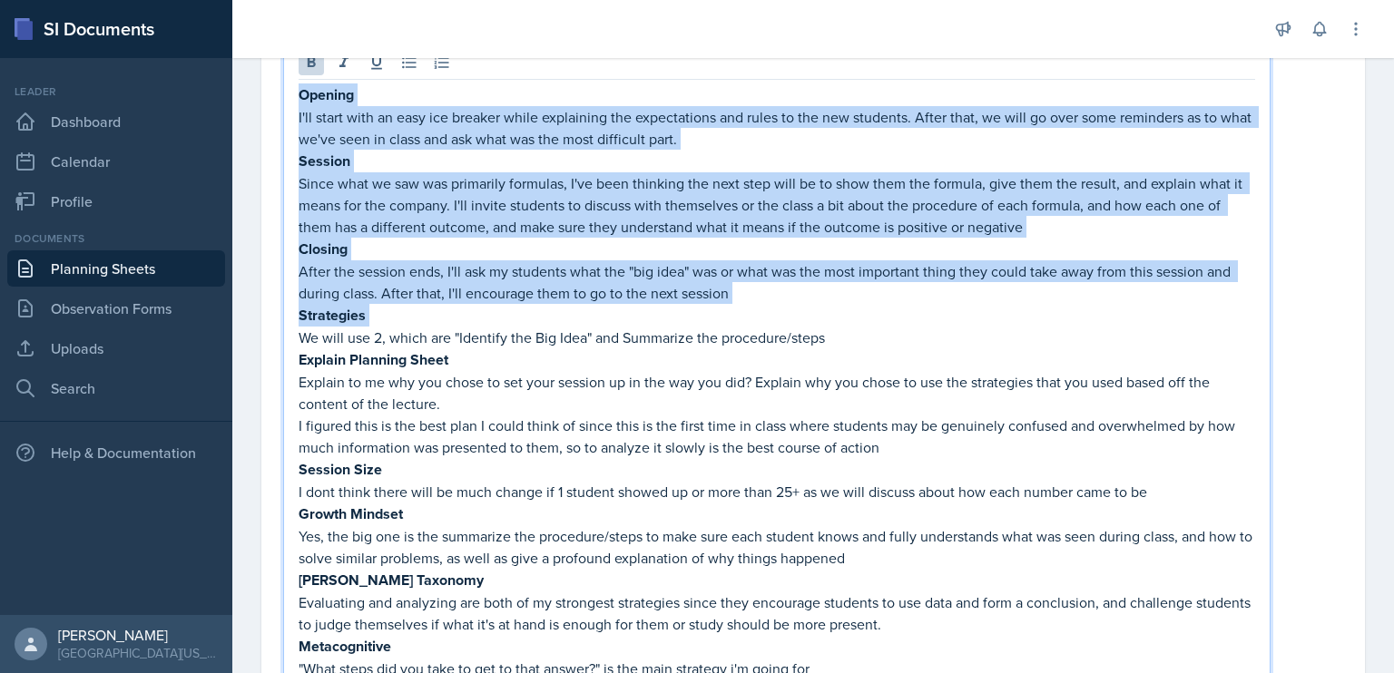
drag, startPoint x: 299, startPoint y: 329, endPoint x: 297, endPoint y: 92, distance: 237.8
click at [297, 92] on div "Opening I'll start with an easy ice breaker while explaining the expectations a…" at bounding box center [776, 377] width 987 height 666
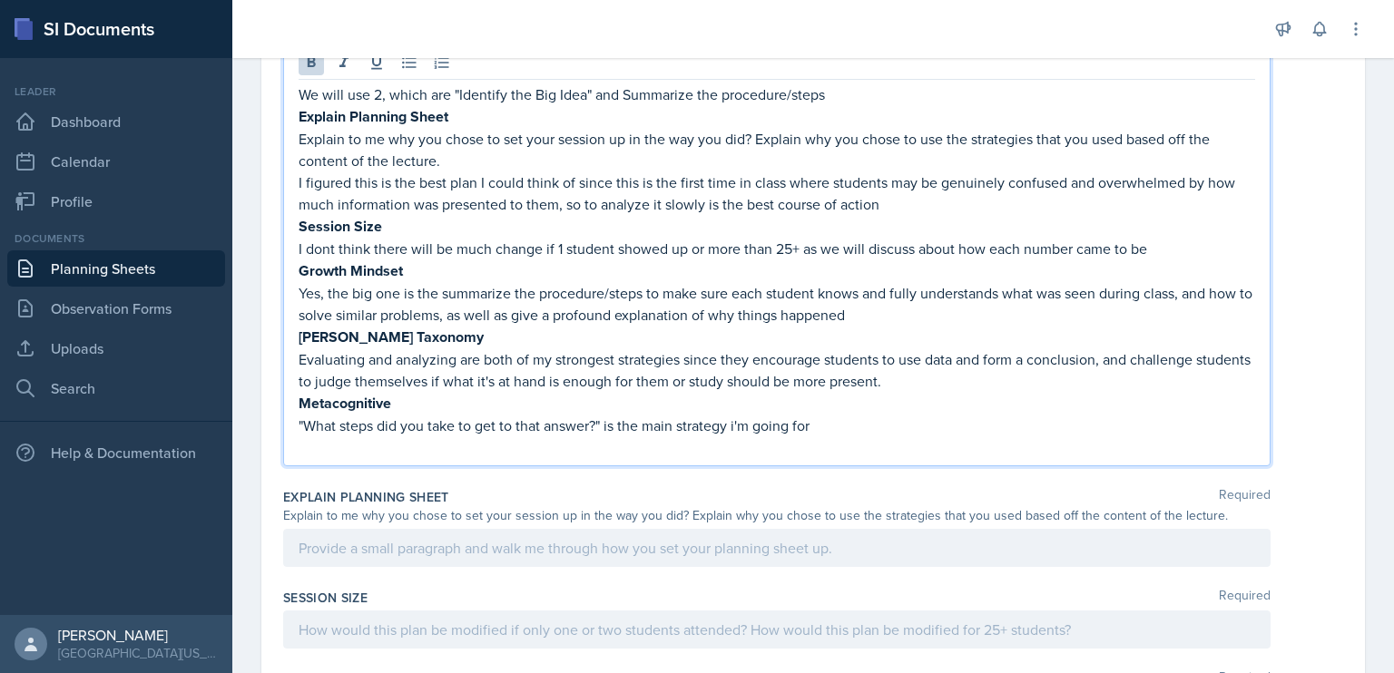
click at [299, 108] on strong "Explain Planning Sheet" at bounding box center [374, 116] width 150 height 21
click at [755, 188] on p "I figured this is the best plan I could think of since this is the first time i…" at bounding box center [777, 194] width 956 height 44
click at [825, 417] on p ""What steps did you take to get to that answer?" is the main strategy i'm going…" at bounding box center [777, 426] width 956 height 22
click at [448, 219] on p "Session Size" at bounding box center [777, 226] width 956 height 23
drag, startPoint x: 834, startPoint y: 425, endPoint x: 642, endPoint y: 352, distance: 205.6
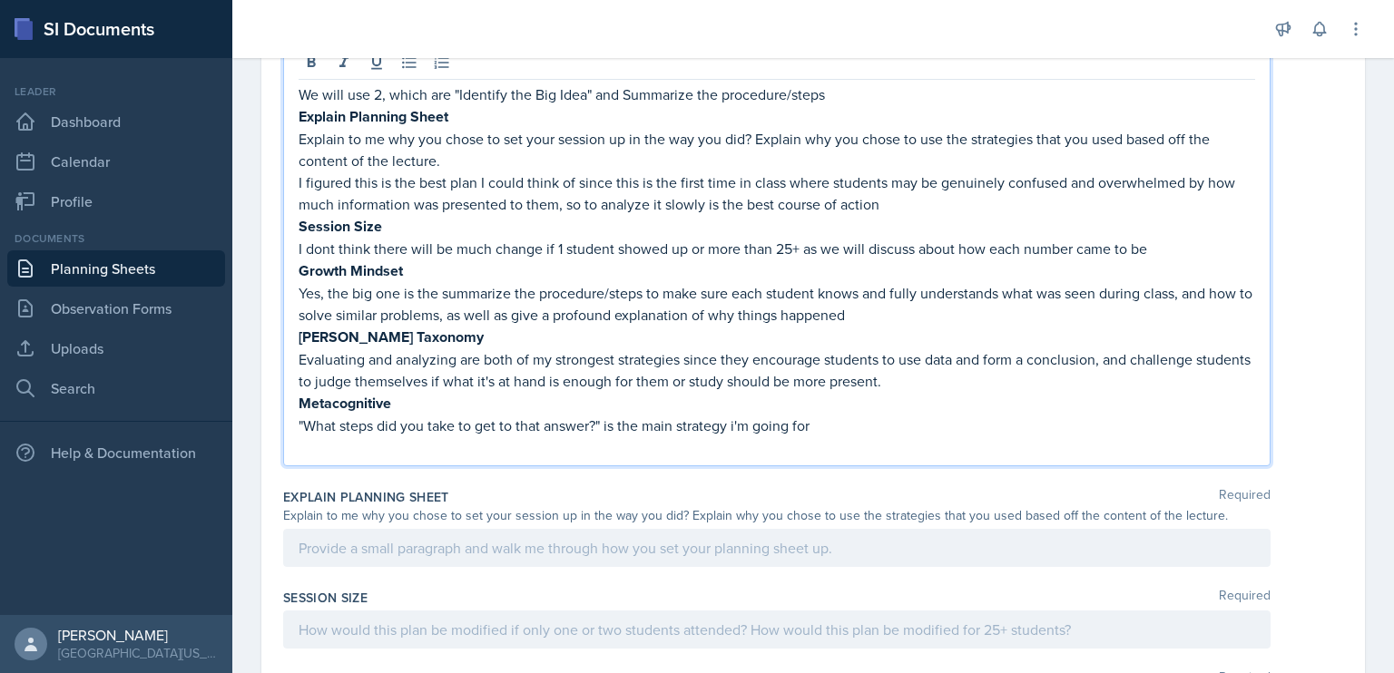
click at [824, 426] on p ""What steps did you take to get to that answer?" is the main strategy i'm going…" at bounding box center [777, 426] width 956 height 22
click at [406, 154] on p "Explain to me why you chose to set your session up in the way you did? Explain …" at bounding box center [777, 150] width 956 height 44
drag, startPoint x: 299, startPoint y: 115, endPoint x: 613, endPoint y: 238, distance: 337.0
click at [515, 184] on div "We will use 2, which are "Identify the Big Idea" and Summarize the procedure/st…" at bounding box center [777, 270] width 956 height 375
click at [714, 295] on p "Yes, the big one is the summarize the procedure/steps to make sure each student…" at bounding box center [777, 304] width 956 height 44
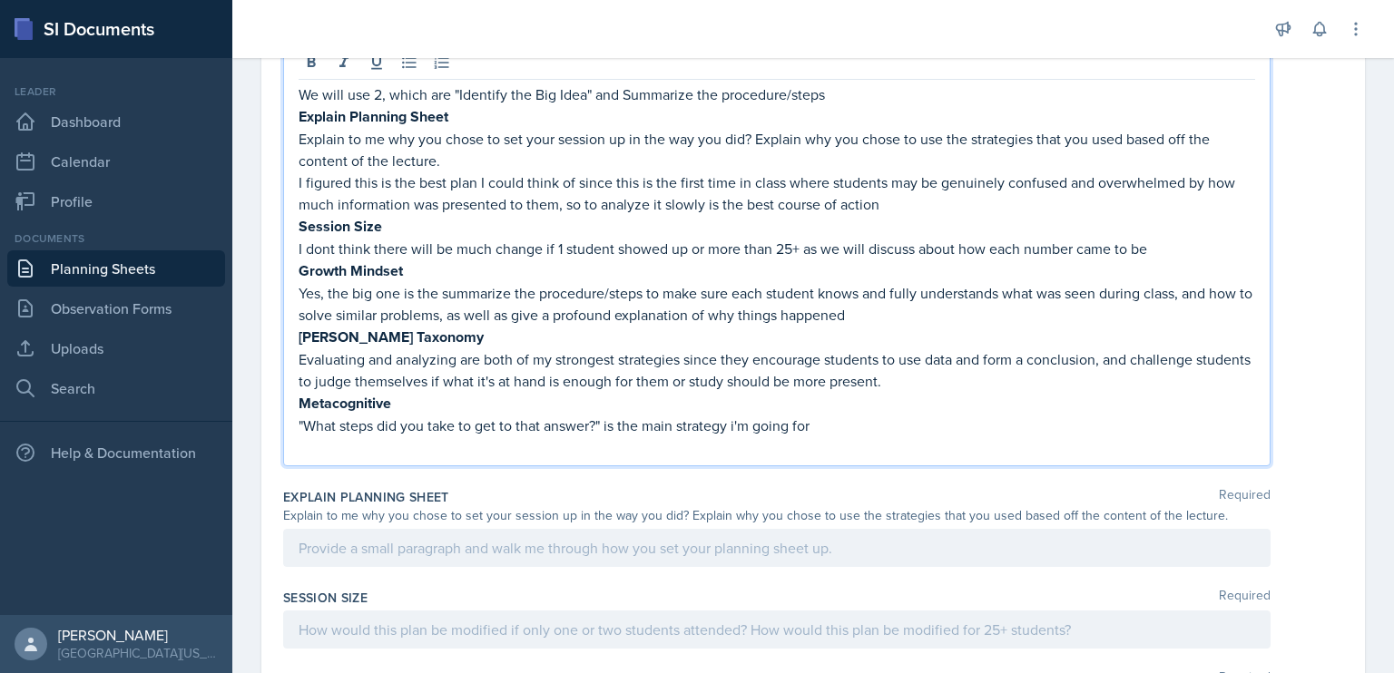
click at [821, 420] on p ""What steps did you take to get to that answer?" is the main strategy i'm going…" at bounding box center [777, 426] width 956 height 22
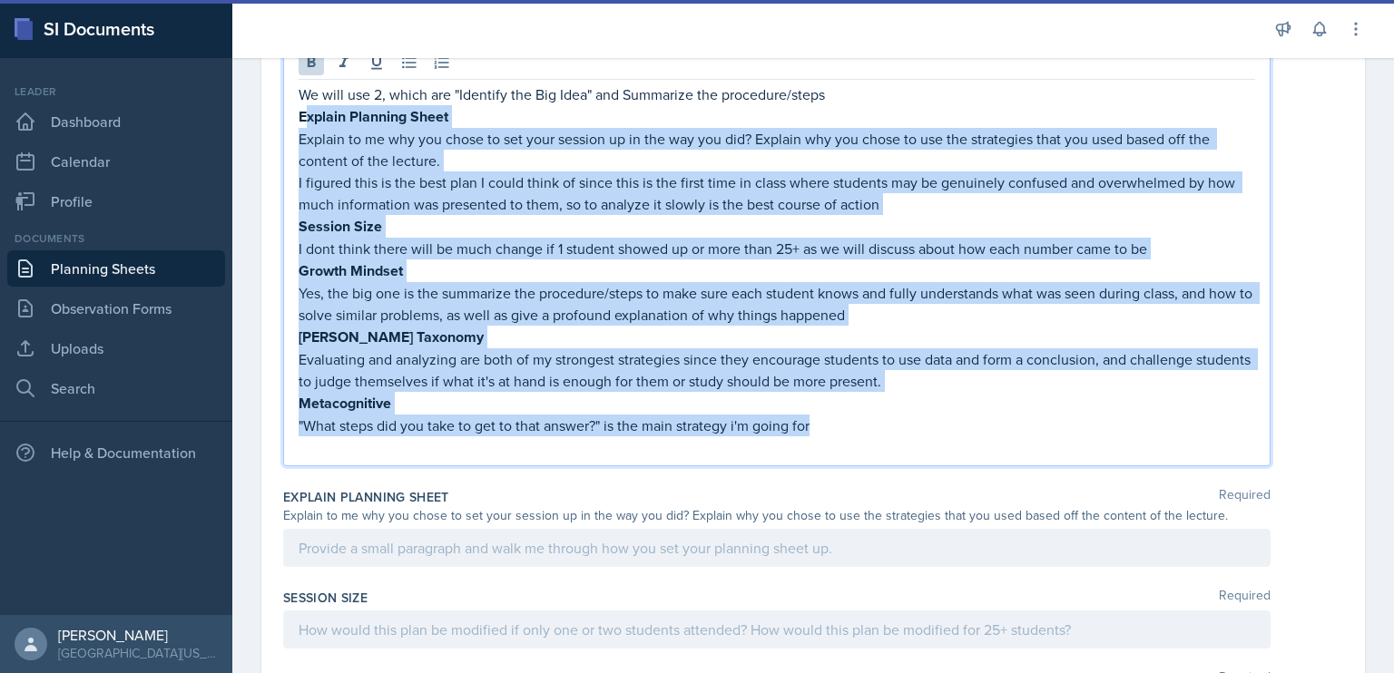
drag, startPoint x: 821, startPoint y: 420, endPoint x: 304, endPoint y: 120, distance: 598.1
click at [304, 120] on div "We will use 2, which are "Identify the Big Idea" and Summarize the procedure/st…" at bounding box center [777, 270] width 956 height 375
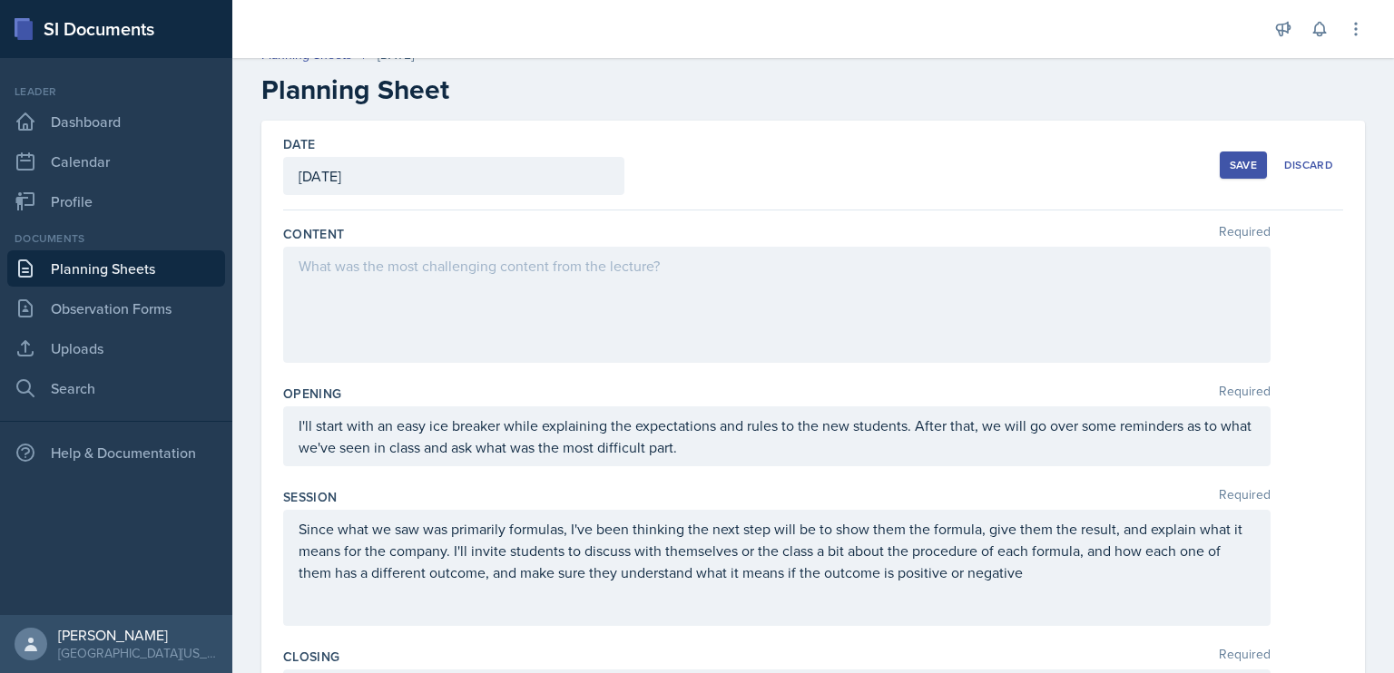
scroll to position [0, 0]
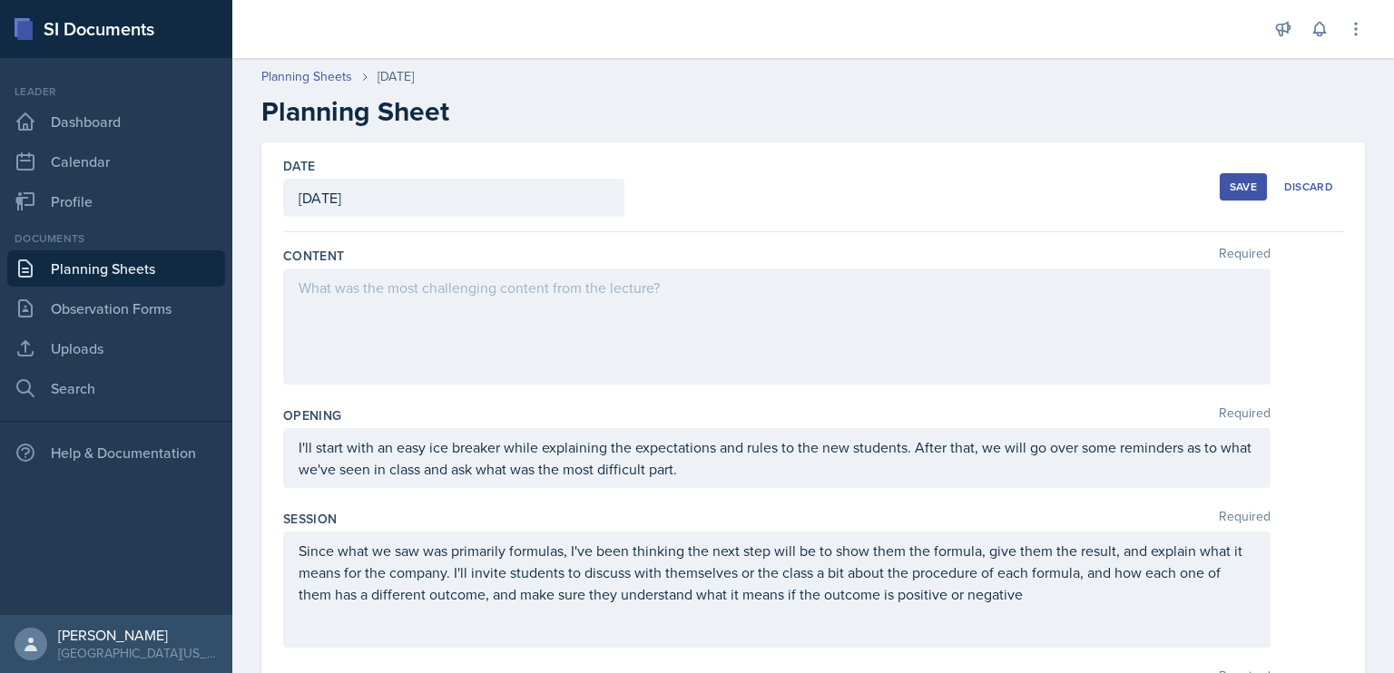
click at [135, 271] on link "Planning Sheets" at bounding box center [116, 268] width 218 height 36
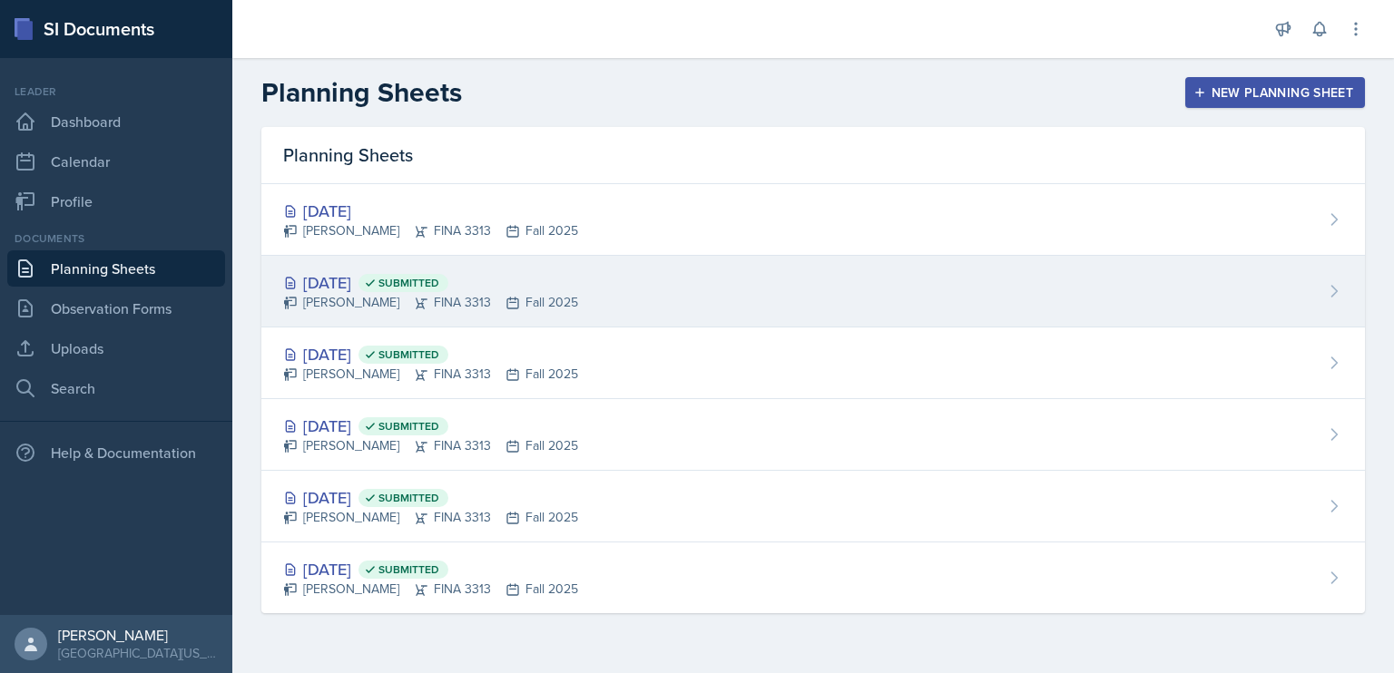
click at [630, 260] on div "[DATE] Submitted [PERSON_NAME] FINA 3313 Fall 2025" at bounding box center [812, 292] width 1103 height 72
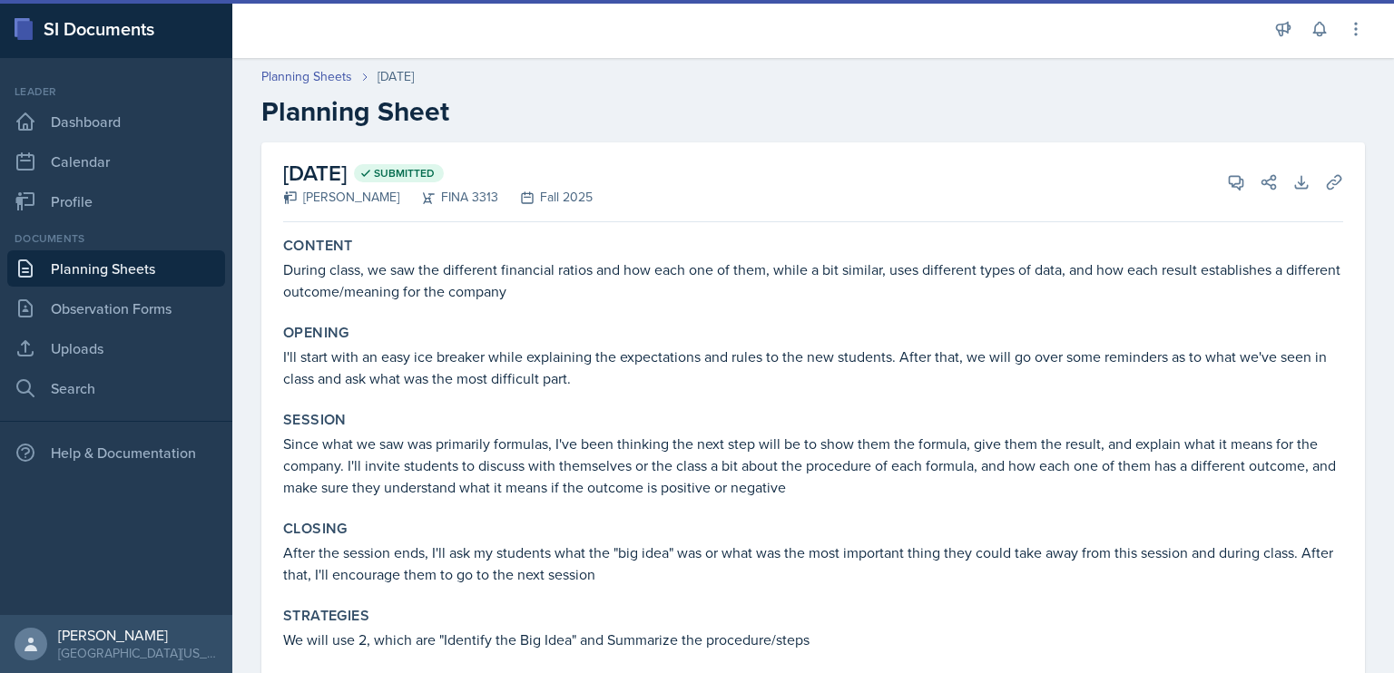
click at [127, 264] on link "Planning Sheets" at bounding box center [116, 268] width 218 height 36
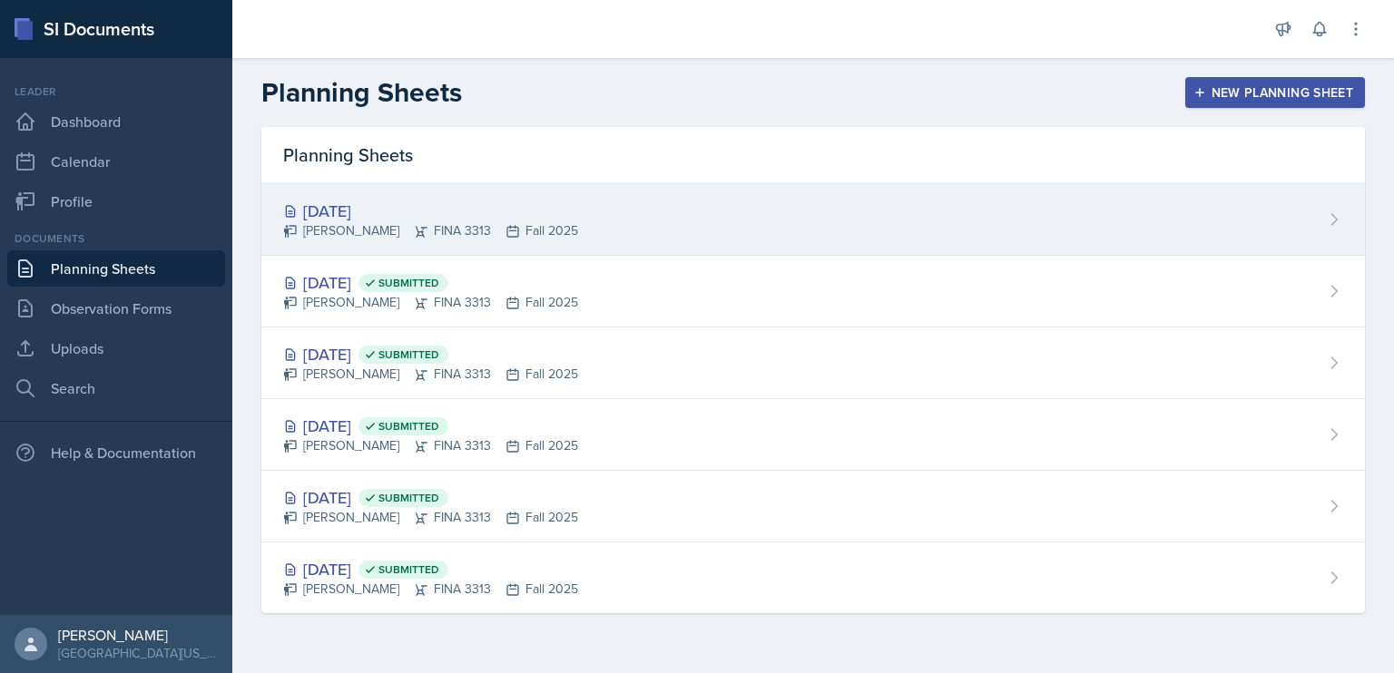
click at [662, 199] on div "[DATE] [PERSON_NAME] FINA 3313 Fall 2025" at bounding box center [812, 220] width 1103 height 72
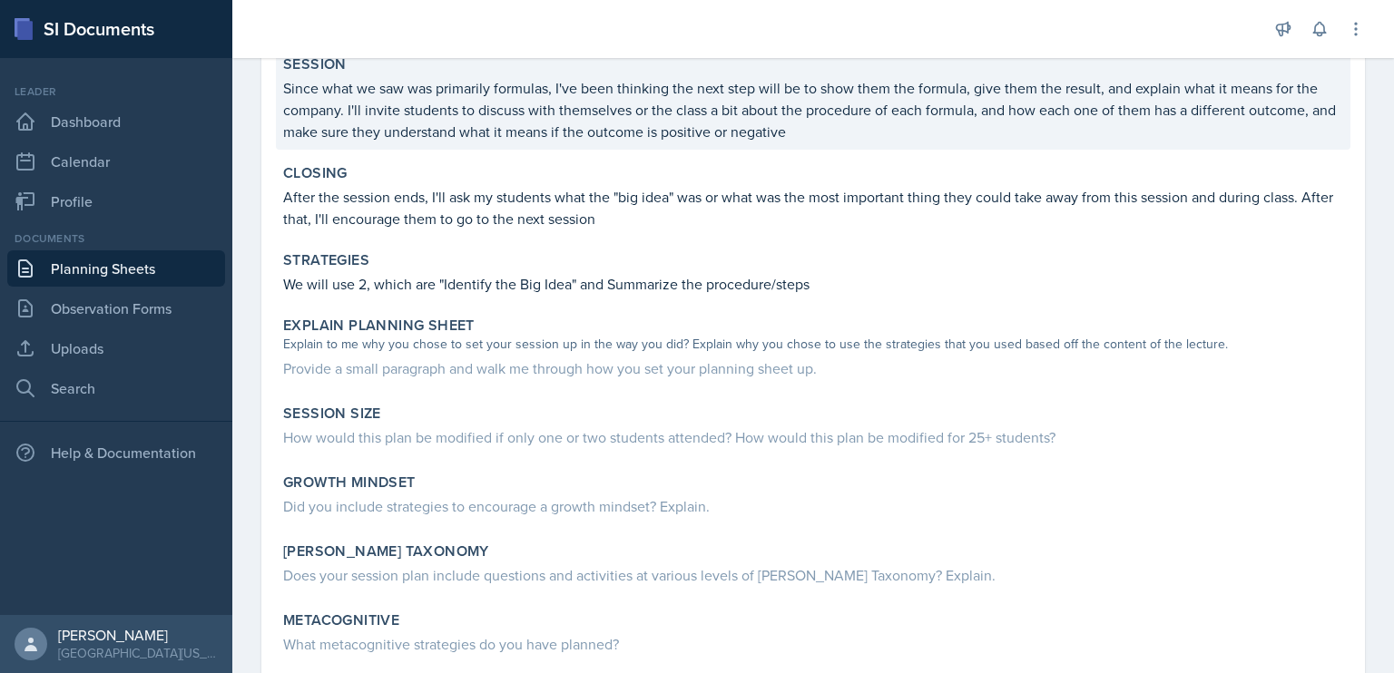
scroll to position [350, 0]
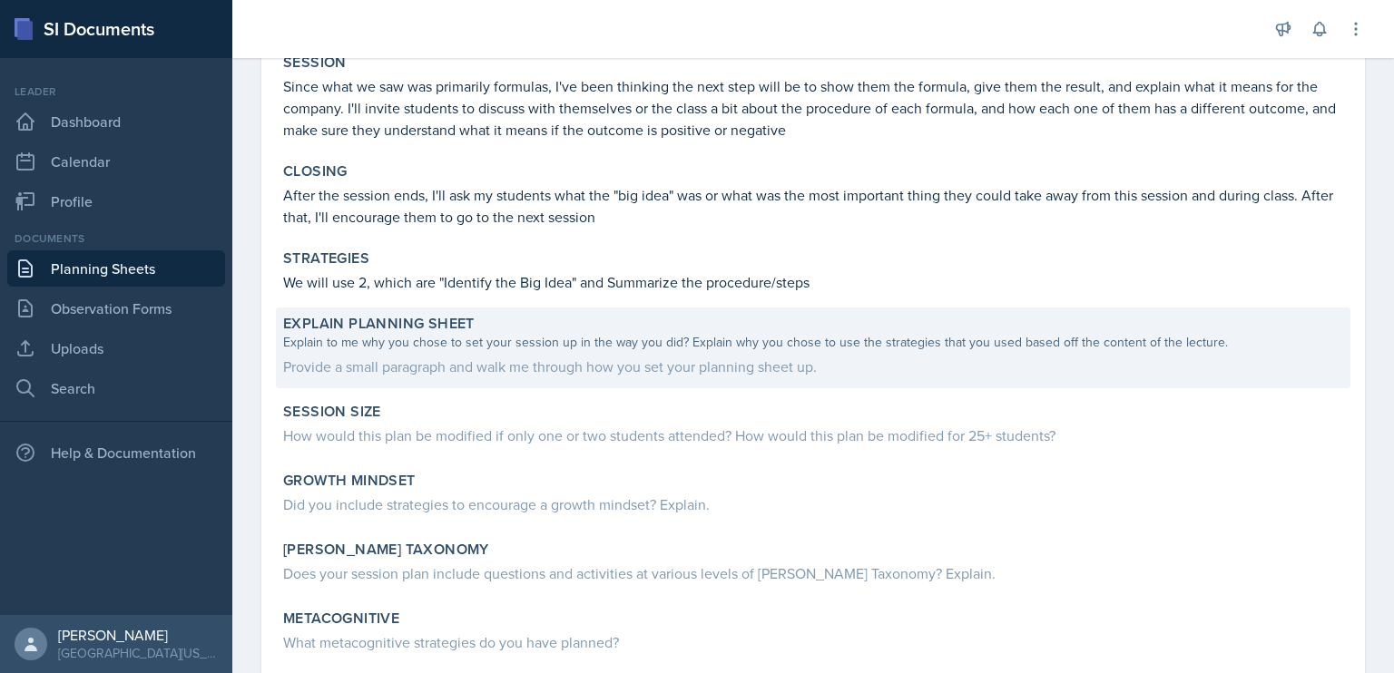
click at [670, 367] on div "Provide a small paragraph and walk me through how you set your planning sheet u…" at bounding box center [813, 367] width 1060 height 22
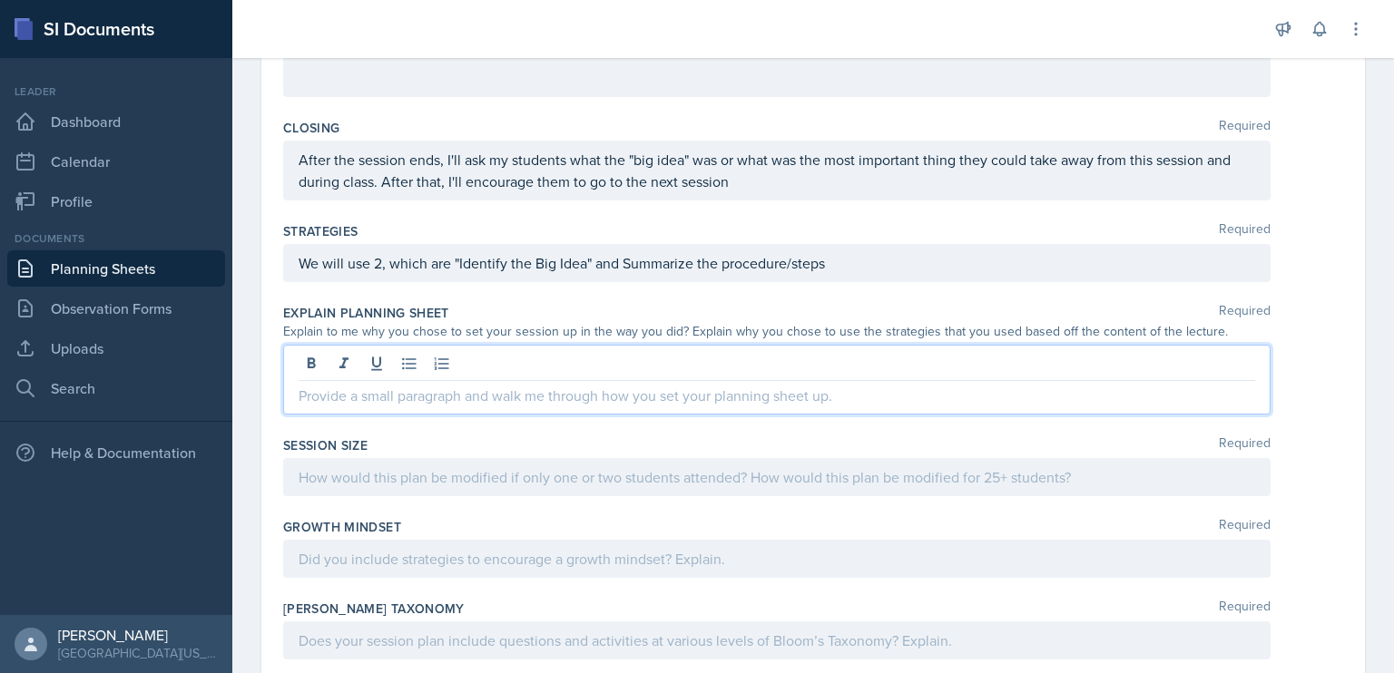
click at [636, 385] on p at bounding box center [777, 396] width 956 height 22
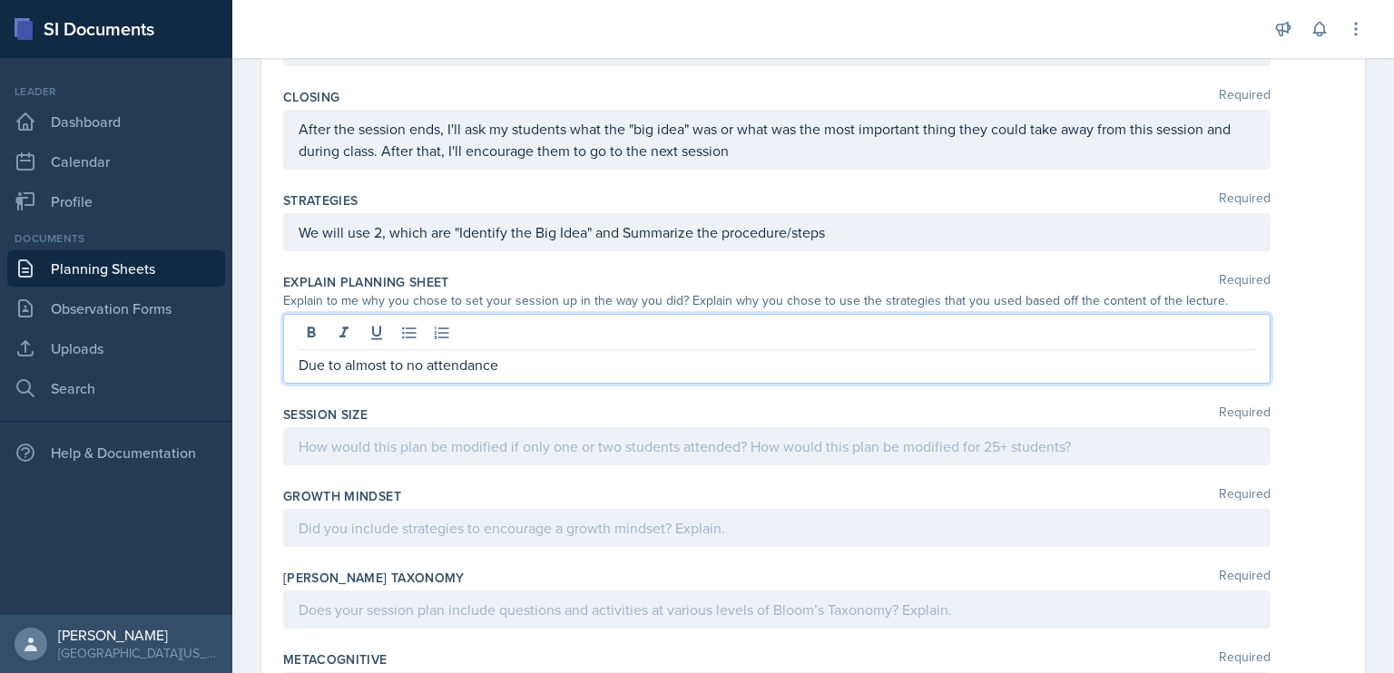
click at [407, 366] on p "Due to almost to no attendance" at bounding box center [777, 365] width 956 height 22
click at [477, 356] on p "Due to no attendance" at bounding box center [777, 365] width 956 height 22
click at [613, 354] on p "Due to no attendance, I decided to repeat" at bounding box center [777, 365] width 956 height 22
click at [747, 367] on p "Due to no attendance, I decided to repeat the session from [DATE]" at bounding box center [777, 365] width 956 height 22
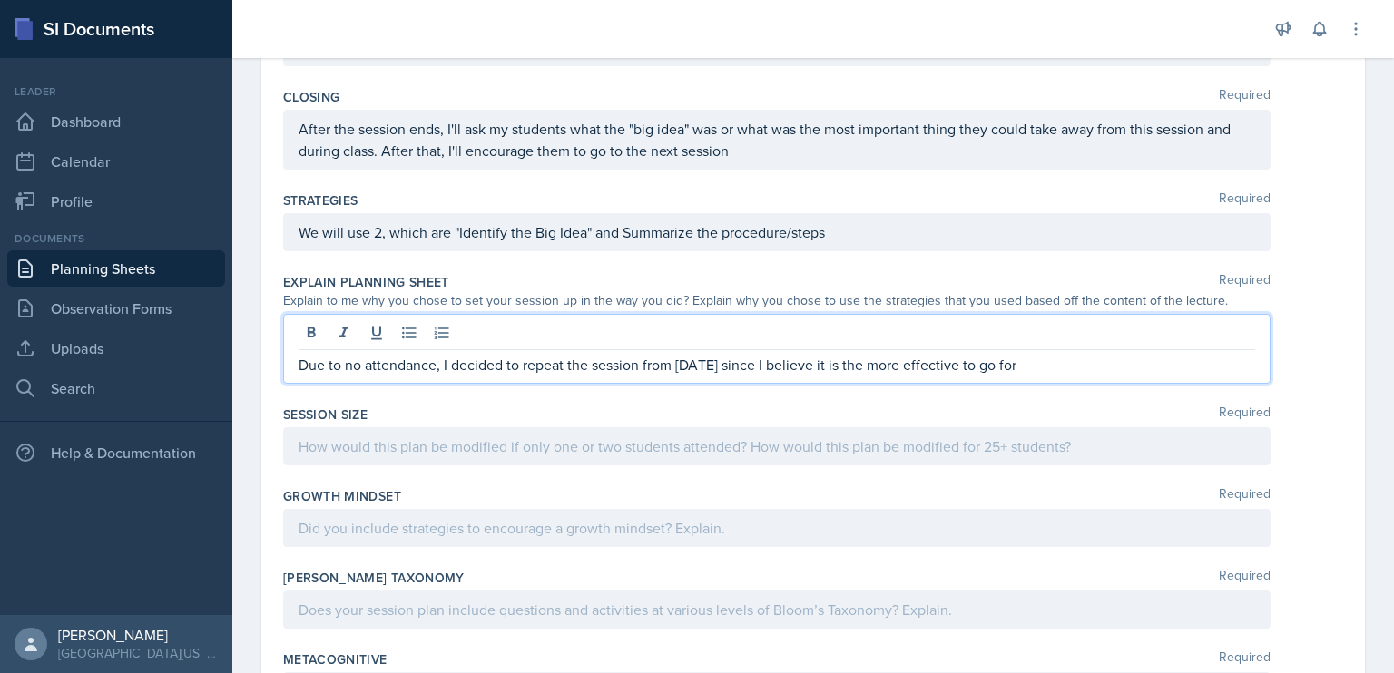
click at [1073, 348] on div at bounding box center [777, 335] width 956 height 30
click at [1002, 358] on p "Due to no attendance, I decided to repeat the session from [DATE] since I belie…" at bounding box center [777, 365] width 956 height 22
click at [954, 362] on p "Due to no attendance, I decided to repeat the session from [DATE], since I beli…" at bounding box center [777, 365] width 956 height 22
click at [881, 368] on p "Due to no attendance, I decided to repeat the session from [DATE], since I beli…" at bounding box center [777, 365] width 956 height 22
click at [904, 362] on p "Due to no attendance, I decided to repeat the session from [DATE], since I beli…" at bounding box center [777, 365] width 956 height 22
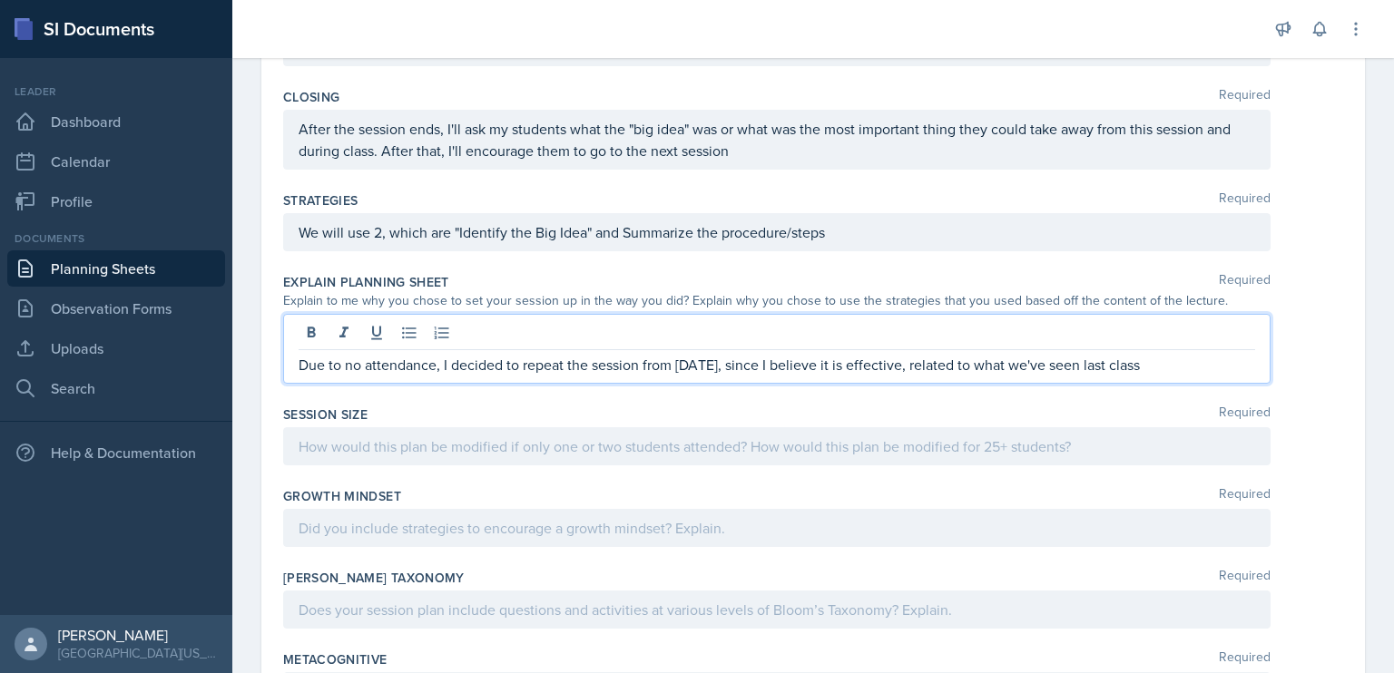
click at [870, 445] on div at bounding box center [776, 446] width 987 height 38
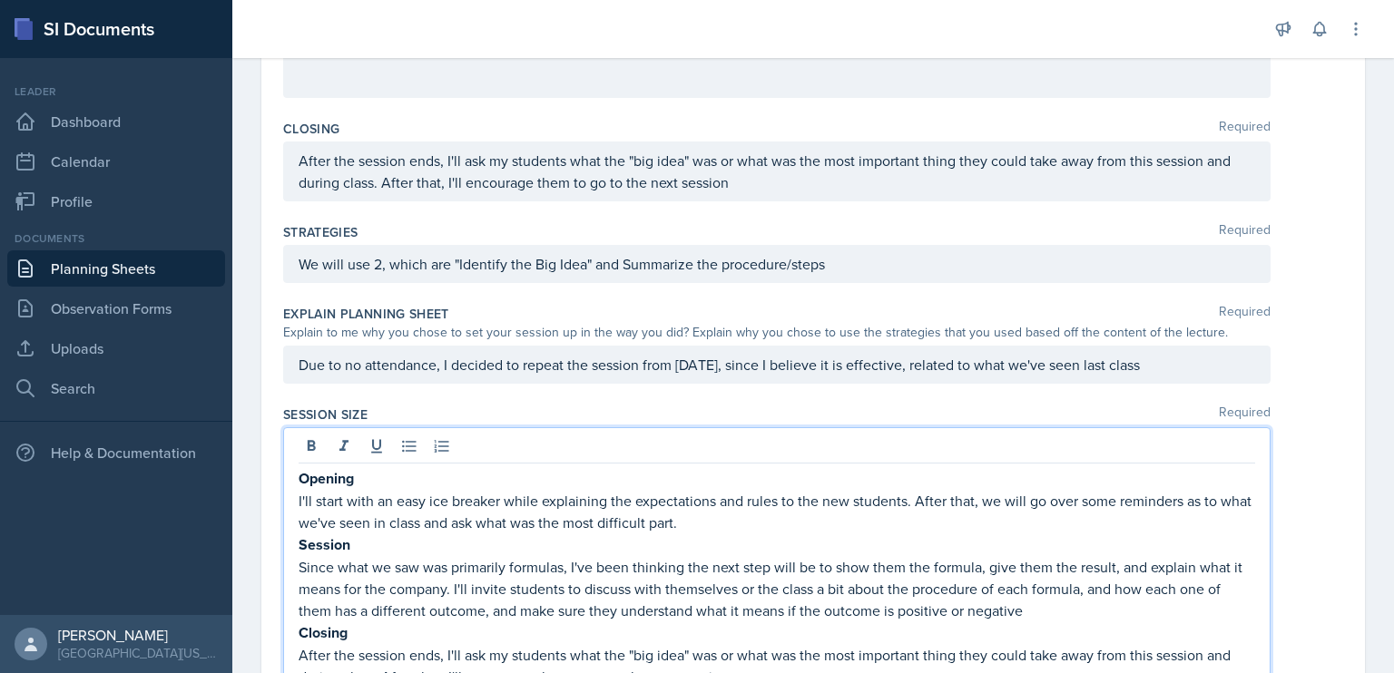
scroll to position [933, 0]
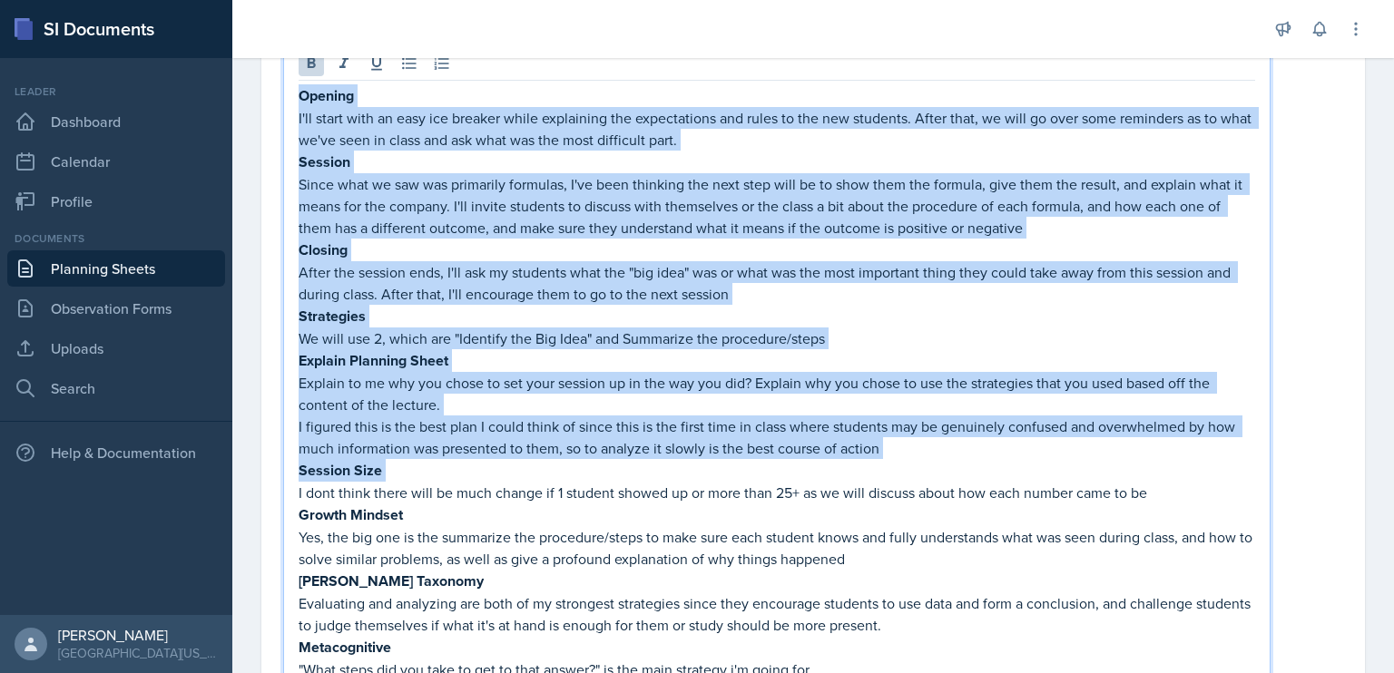
drag, startPoint x: 298, startPoint y: 483, endPoint x: 298, endPoint y: 91, distance: 392.0
click at [299, 91] on div "Opening I'll start with an easy ice breaker while explaining the expectations a…" at bounding box center [777, 382] width 956 height 596
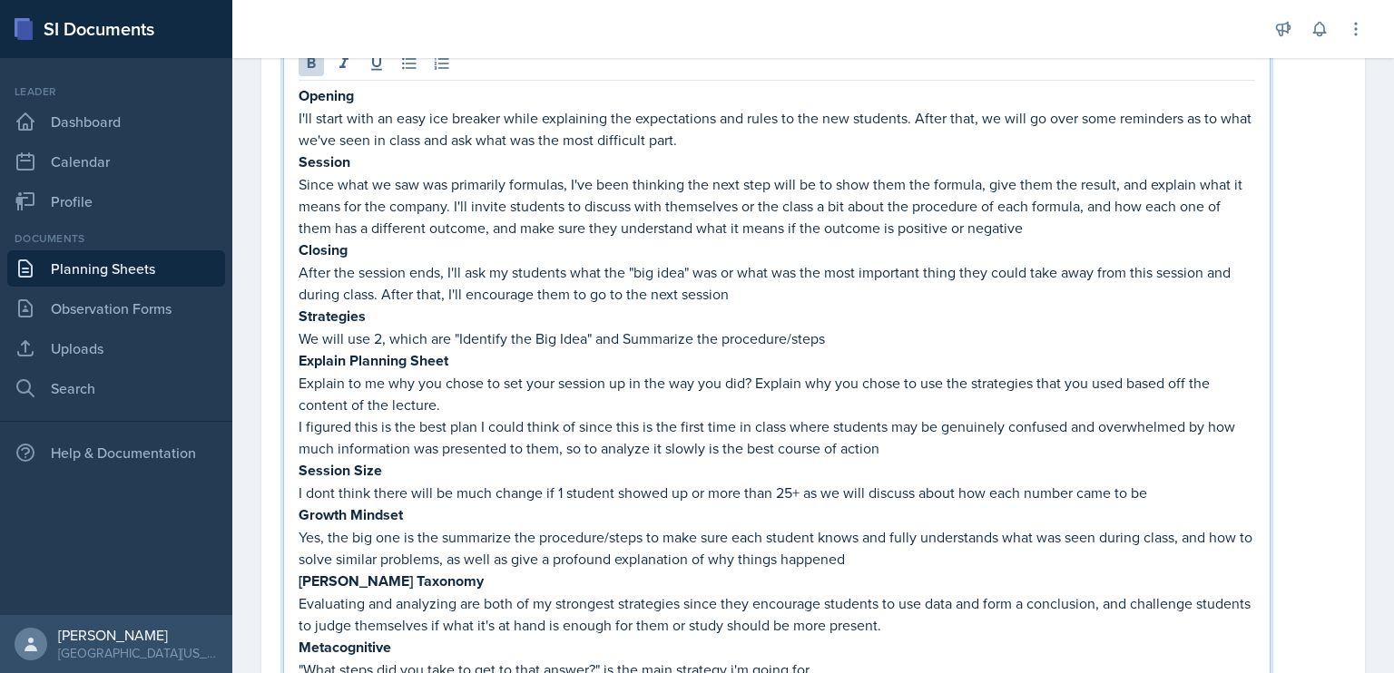
scroll to position [861, 0]
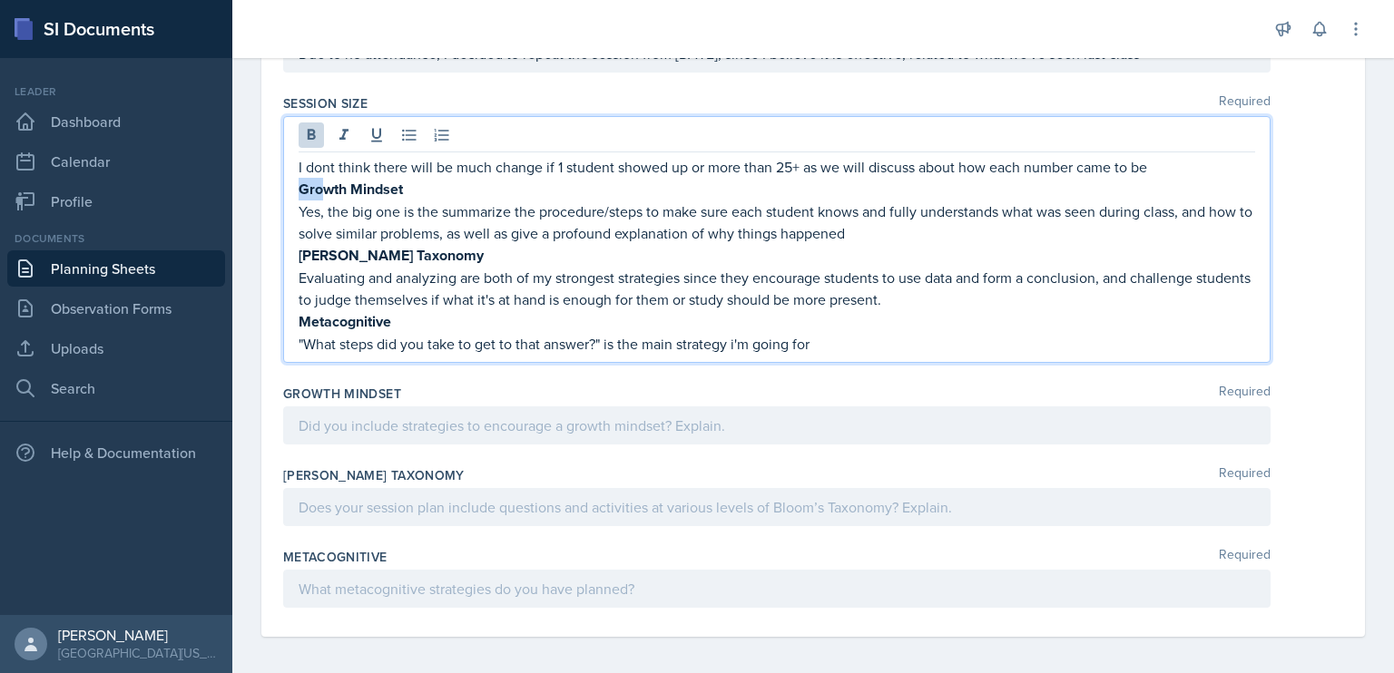
drag, startPoint x: 298, startPoint y: 184, endPoint x: 522, endPoint y: 221, distance: 227.2
click at [522, 221] on div "I dont think there will be much change if 1 student showed up or more than 25+ …" at bounding box center [777, 255] width 956 height 199
click at [680, 257] on p "[PERSON_NAME] Taxonomy" at bounding box center [777, 255] width 956 height 23
click at [834, 344] on p ""What steps did you take to get to that answer?" is the main strategy i'm going…" at bounding box center [777, 344] width 956 height 22
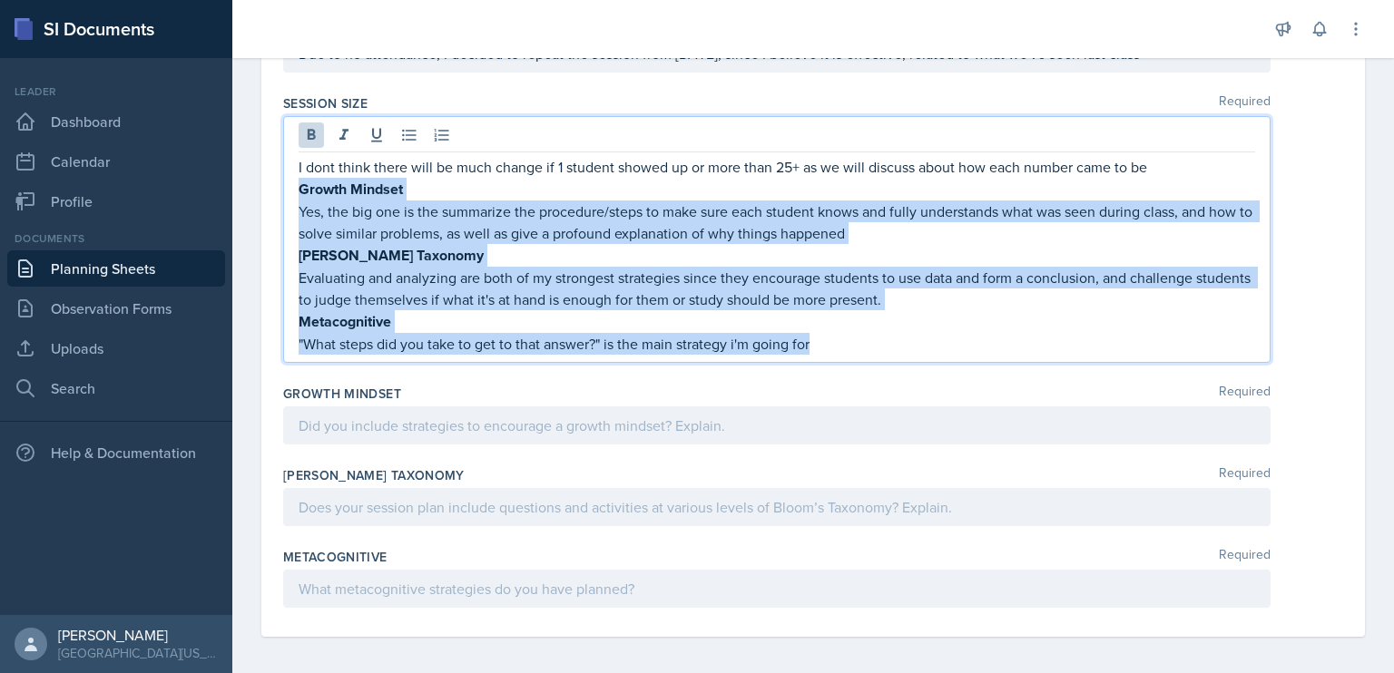
drag, startPoint x: 834, startPoint y: 344, endPoint x: 298, endPoint y: 180, distance: 560.9
click at [298, 180] on div "I dont think there will be much change if 1 student showed up or more than 25+ …" at bounding box center [776, 239] width 987 height 247
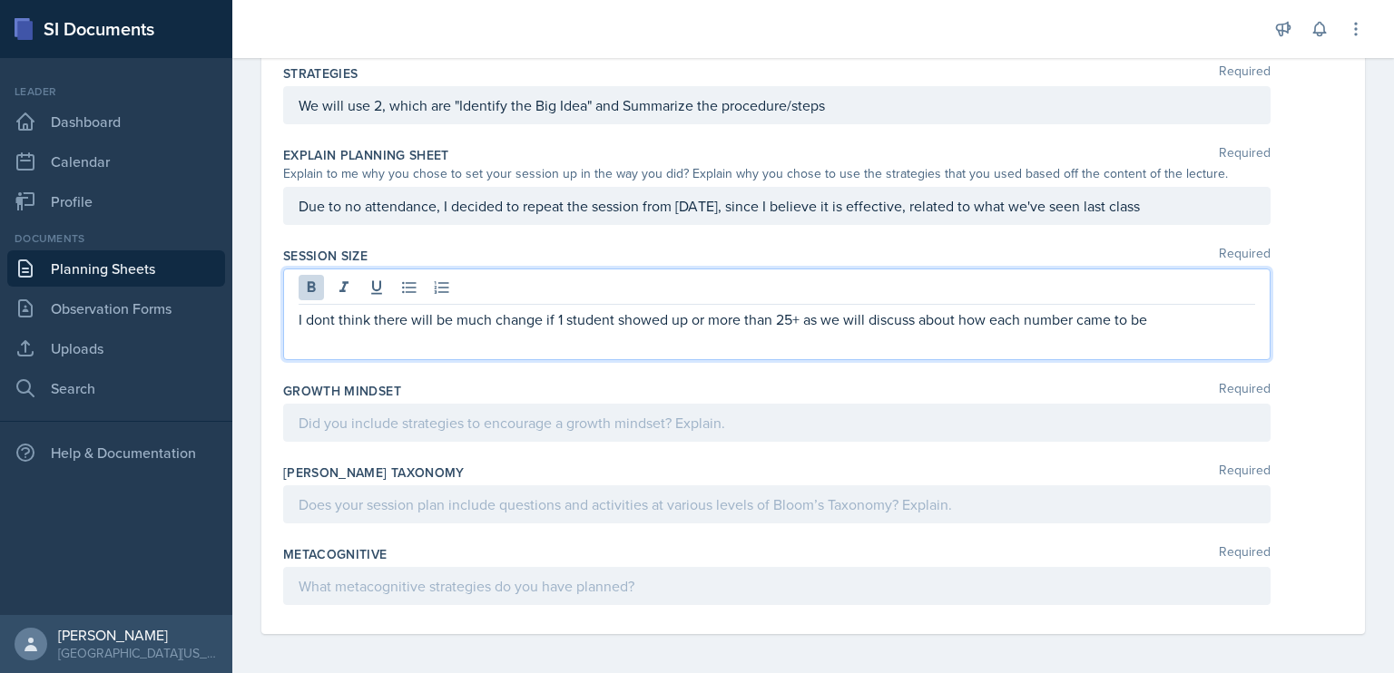
scroll to position [687, 0]
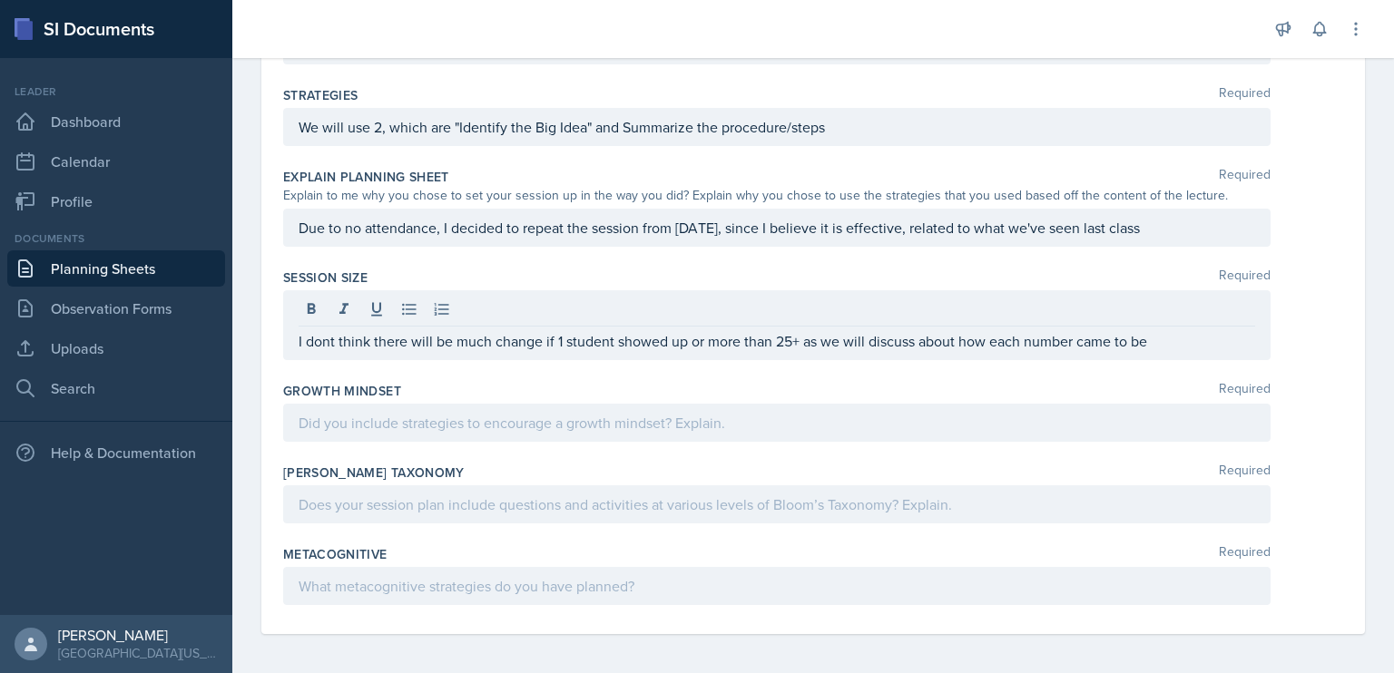
click at [862, 404] on div at bounding box center [776, 423] width 987 height 38
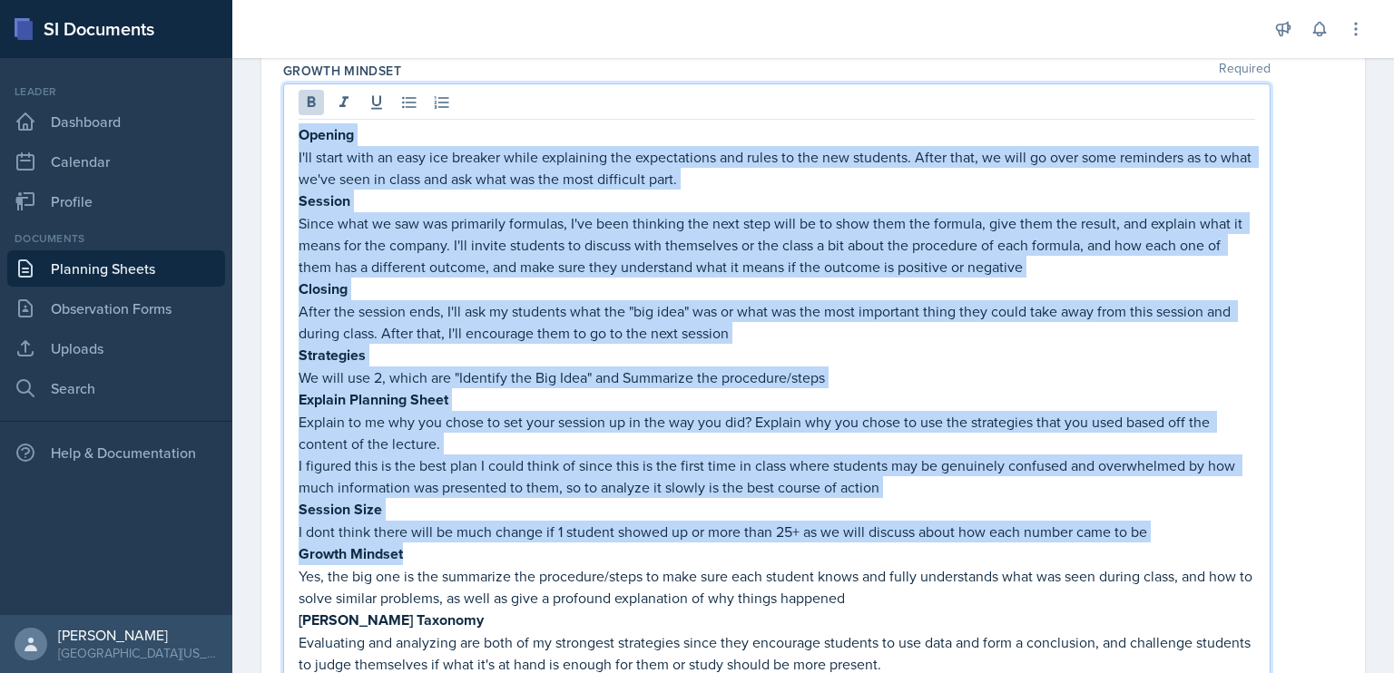
scroll to position [975, 0]
drag, startPoint x: 442, startPoint y: 475, endPoint x: 294, endPoint y: 134, distance: 371.0
click at [294, 134] on div "Opening I'll start with an easy ice breaker while explaining the expectations a…" at bounding box center [776, 417] width 987 height 666
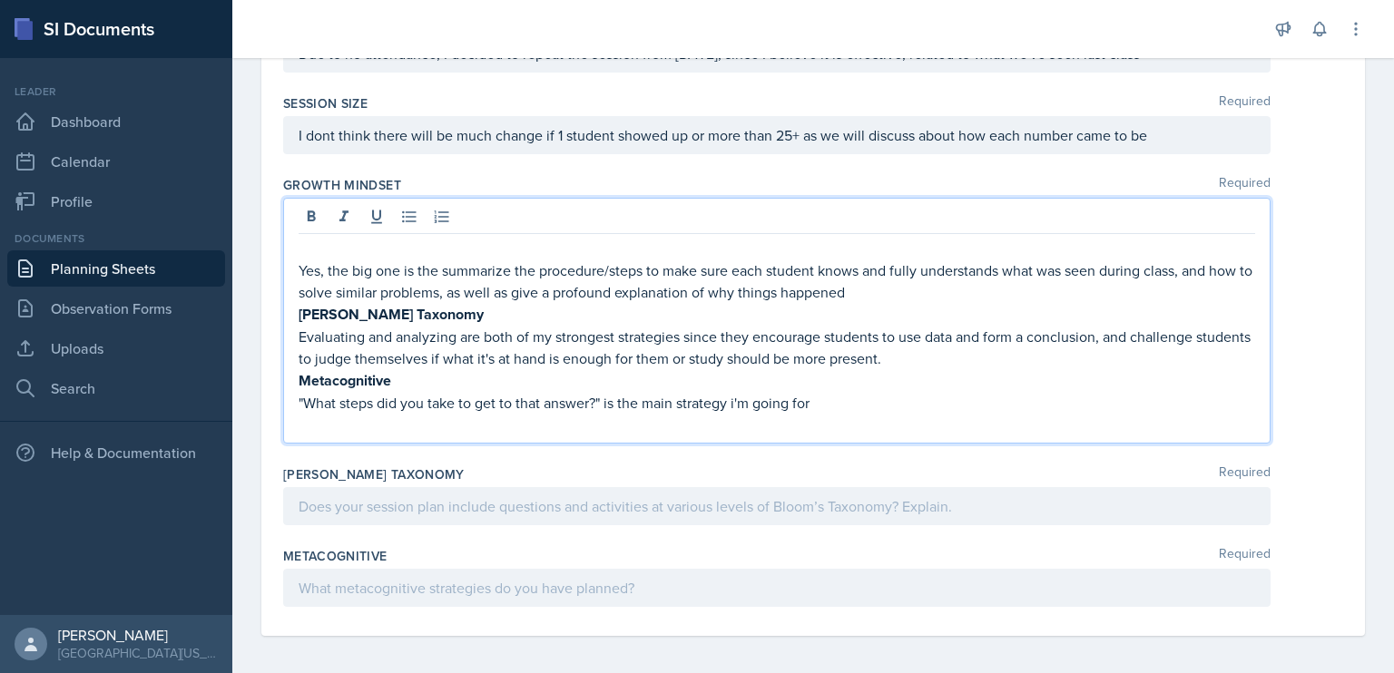
scroll to position [839, 0]
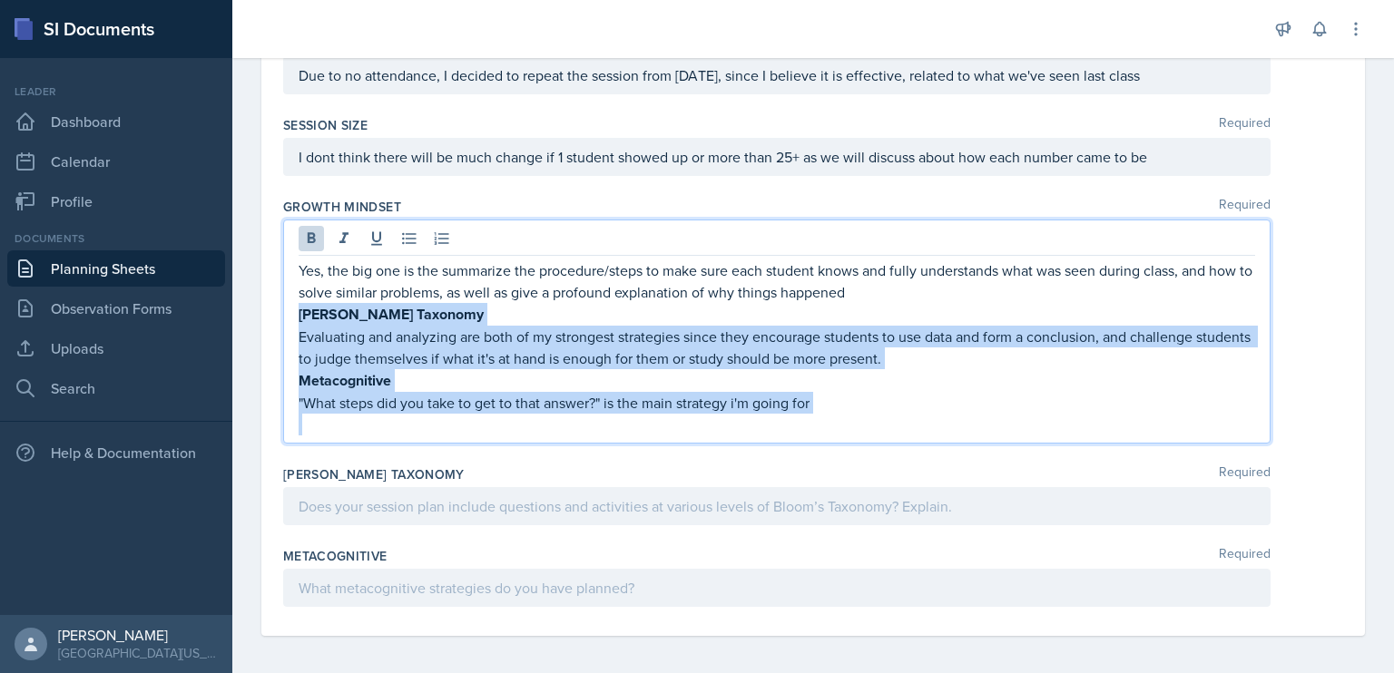
drag, startPoint x: 298, startPoint y: 311, endPoint x: 870, endPoint y: 446, distance: 588.1
click at [870, 446] on div "Growth Mindset Required Yes, the big one is the summarize the procedure/steps t…" at bounding box center [813, 325] width 1060 height 268
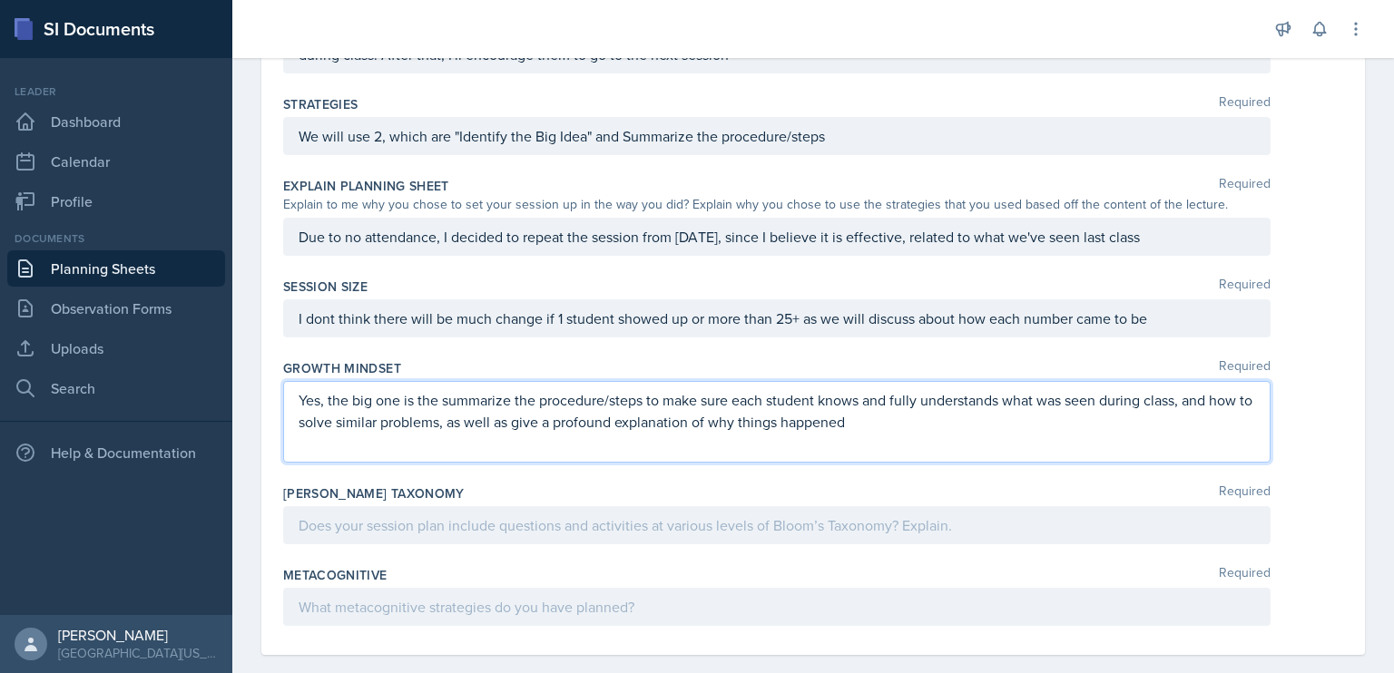
scroll to position [700, 0]
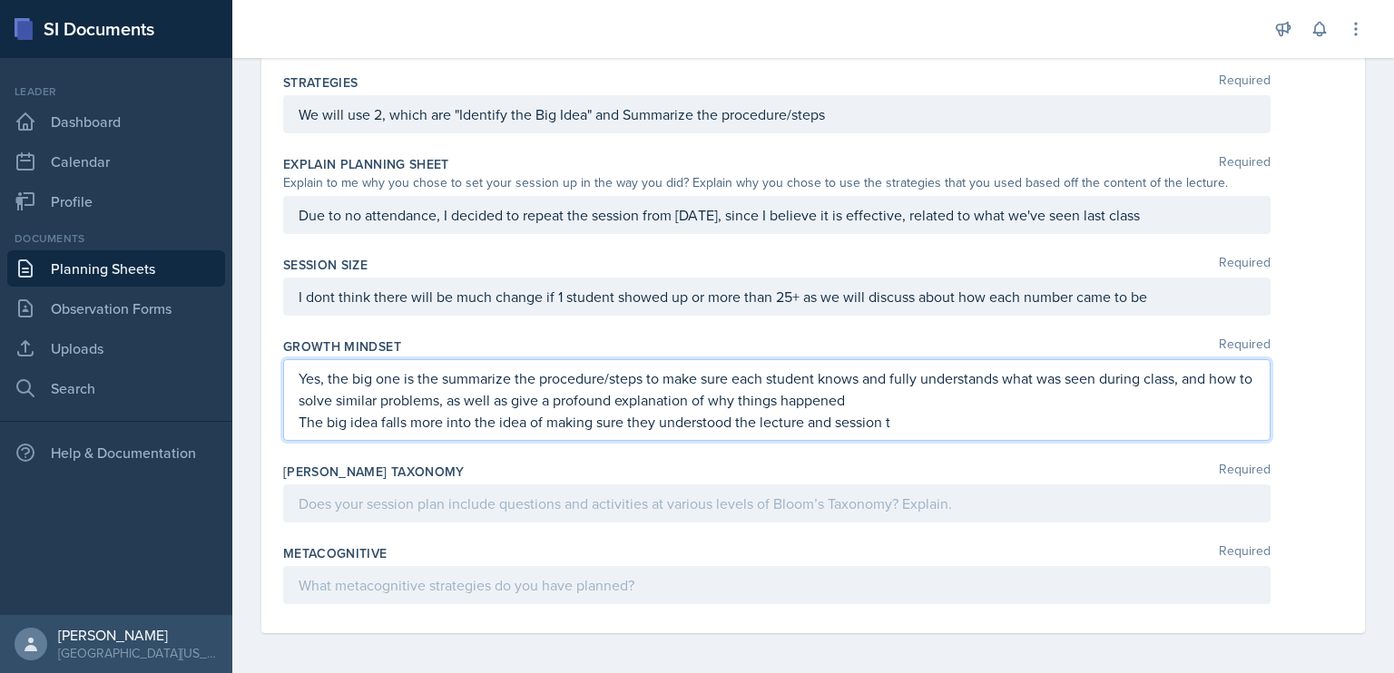
click at [882, 421] on p "The big idea falls more into the idea of making sure they understood the lectur…" at bounding box center [777, 422] width 956 height 22
click at [929, 418] on p "The big idea falls more into the idea of making sure they understood the lectur…" at bounding box center [777, 422] width 956 height 22
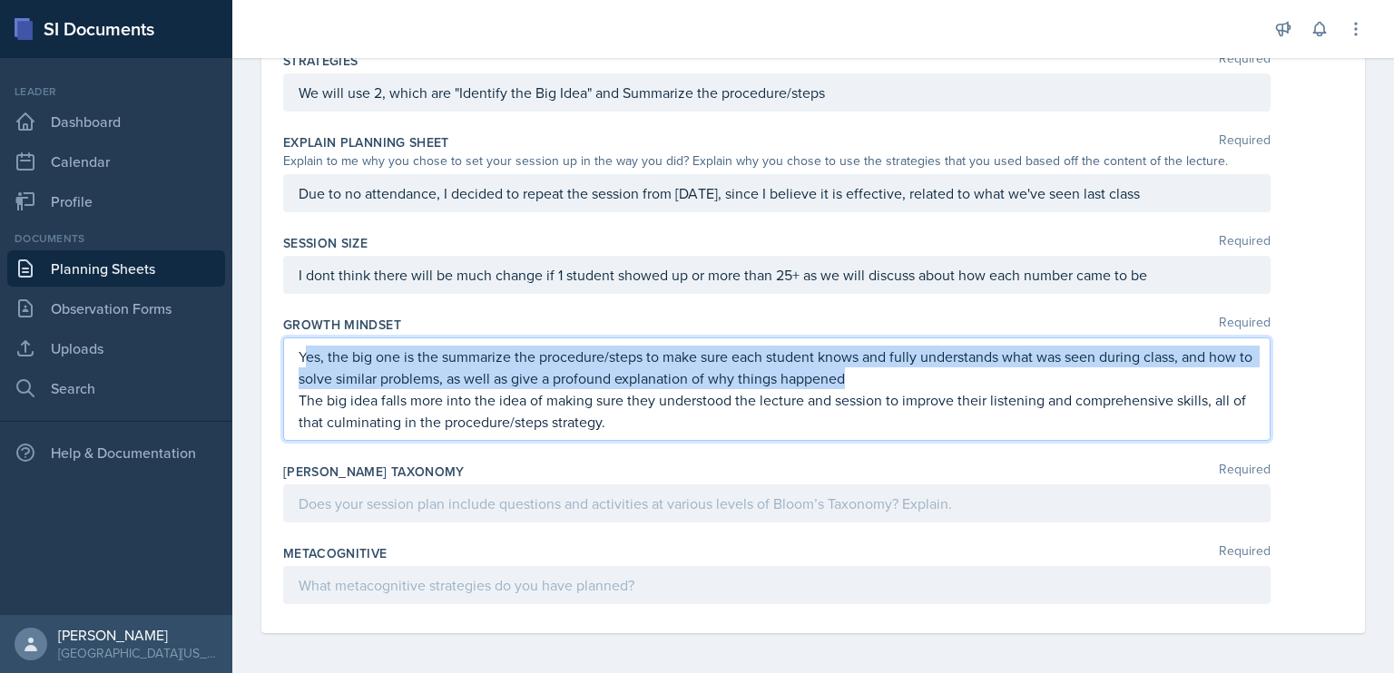
drag, startPoint x: 887, startPoint y: 384, endPoint x: 304, endPoint y: 342, distance: 585.0
click at [304, 346] on p "Yes, the big one is the summarize the procedure/steps to make sure each student…" at bounding box center [777, 368] width 956 height 44
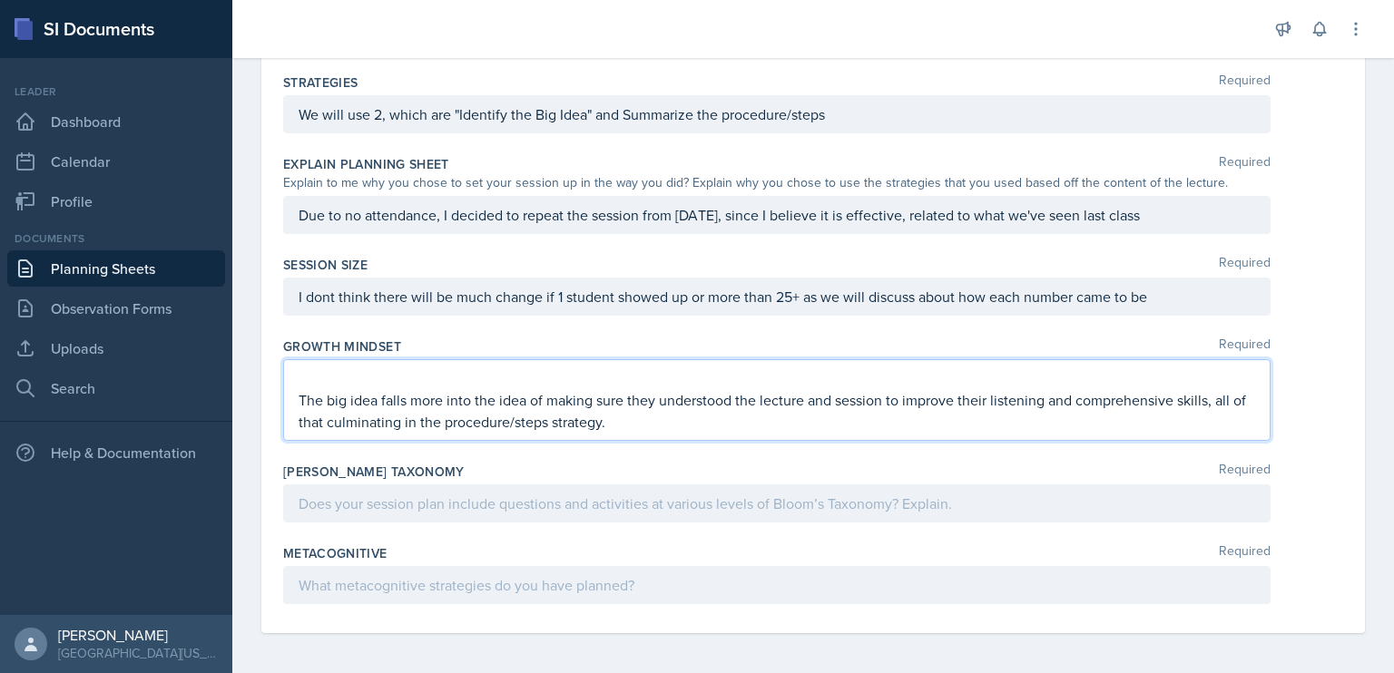
scroll to position [678, 0]
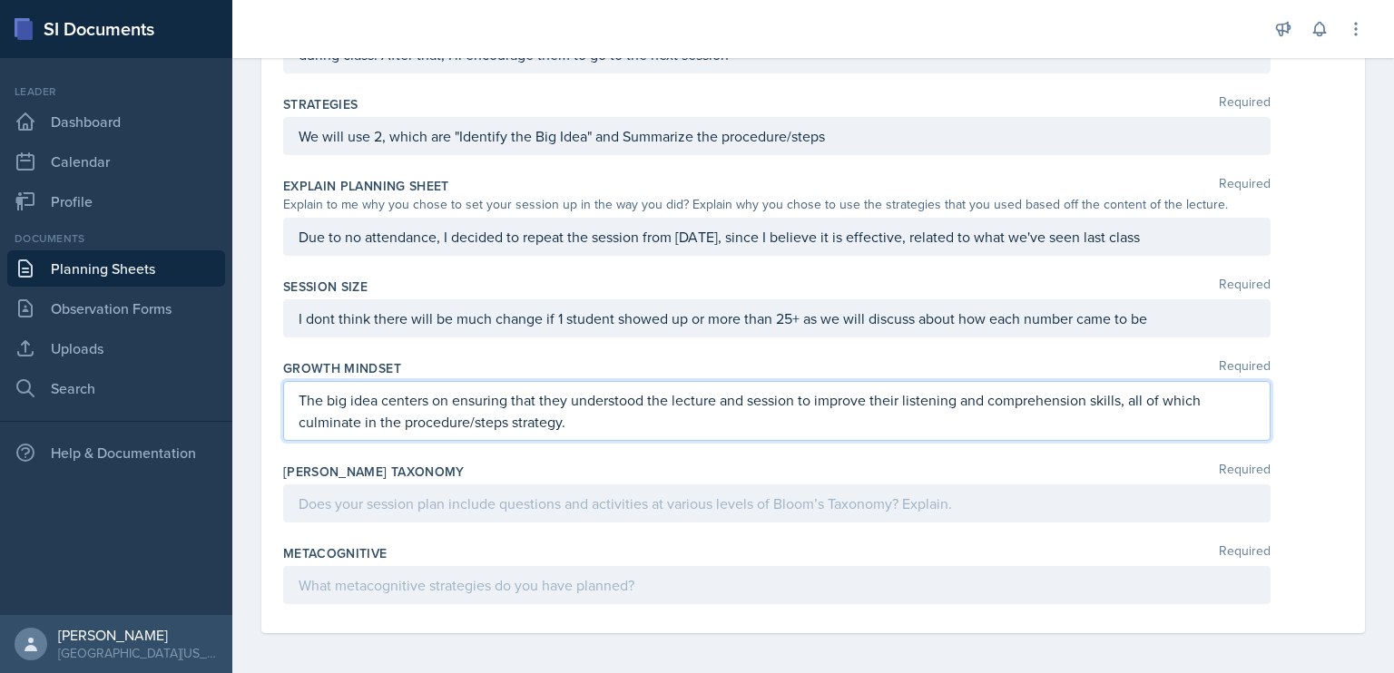
click at [693, 511] on p at bounding box center [777, 504] width 956 height 22
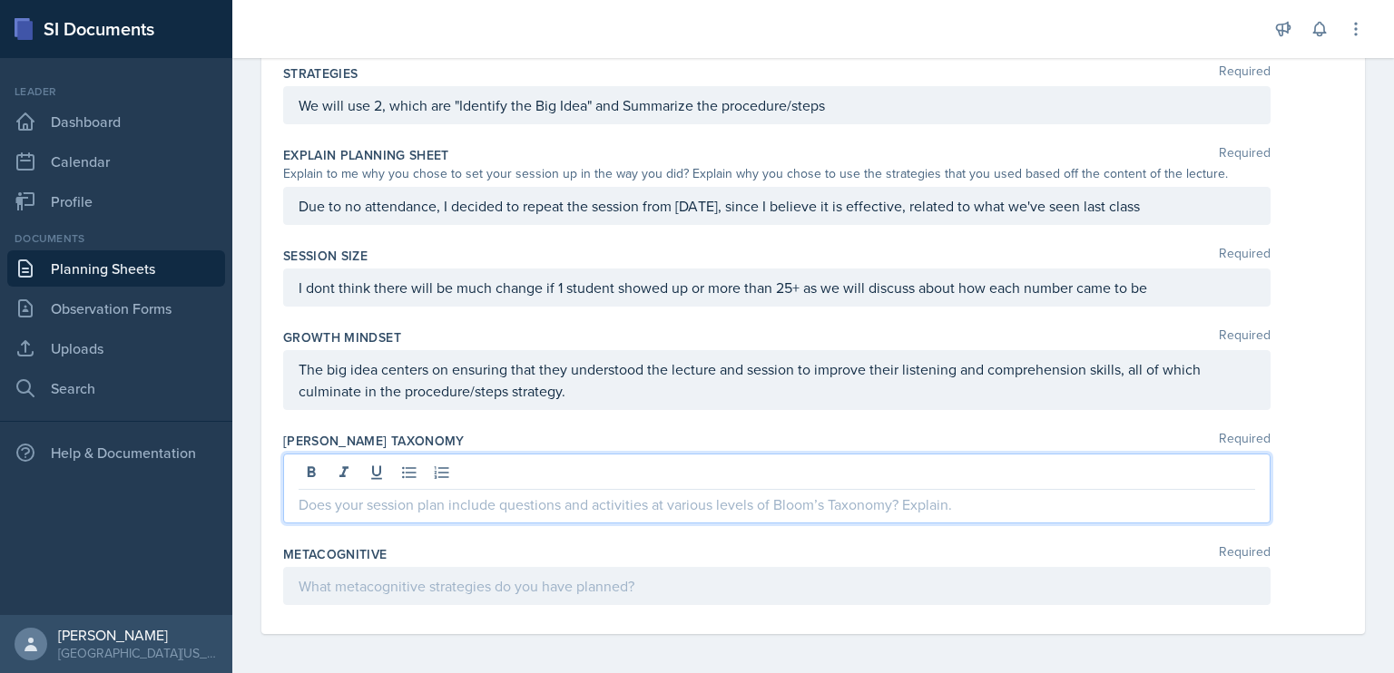
click at [166, 274] on link "Planning Sheets" at bounding box center [116, 268] width 218 height 36
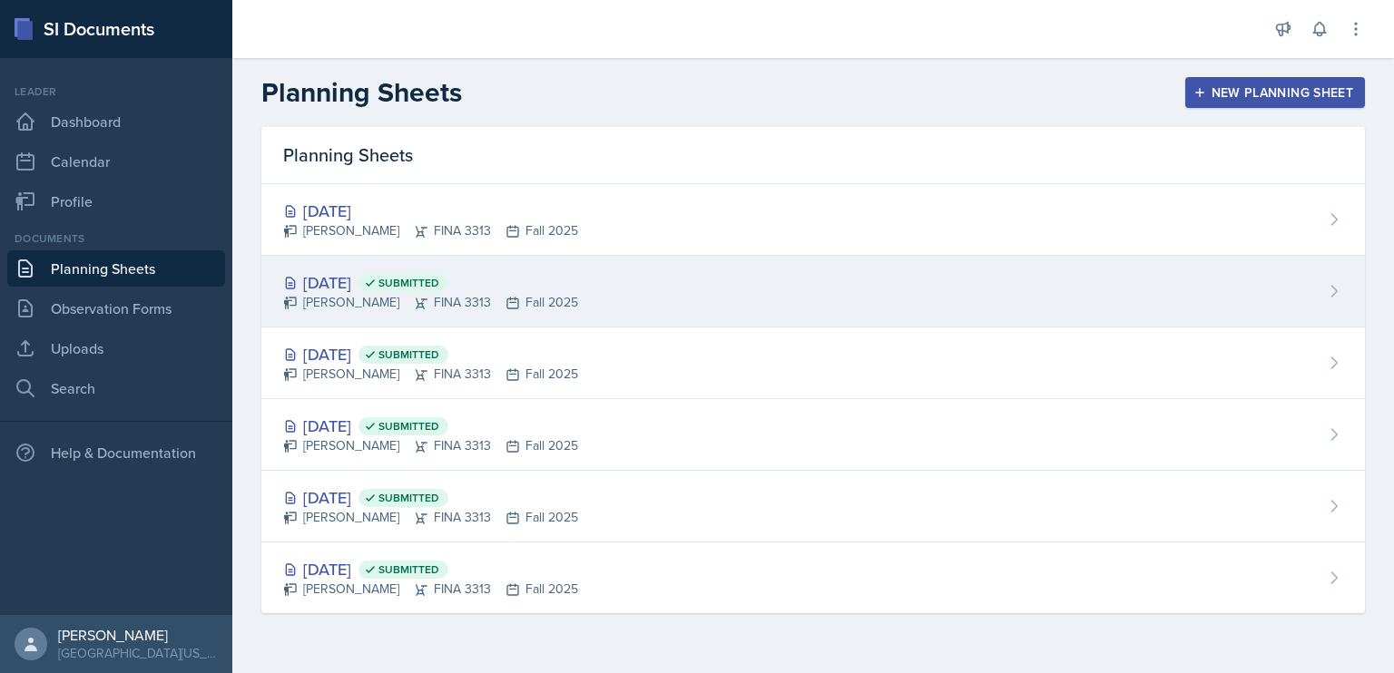
click at [620, 281] on div "[DATE] Submitted [PERSON_NAME] FINA 3313 Fall 2025" at bounding box center [812, 292] width 1103 height 72
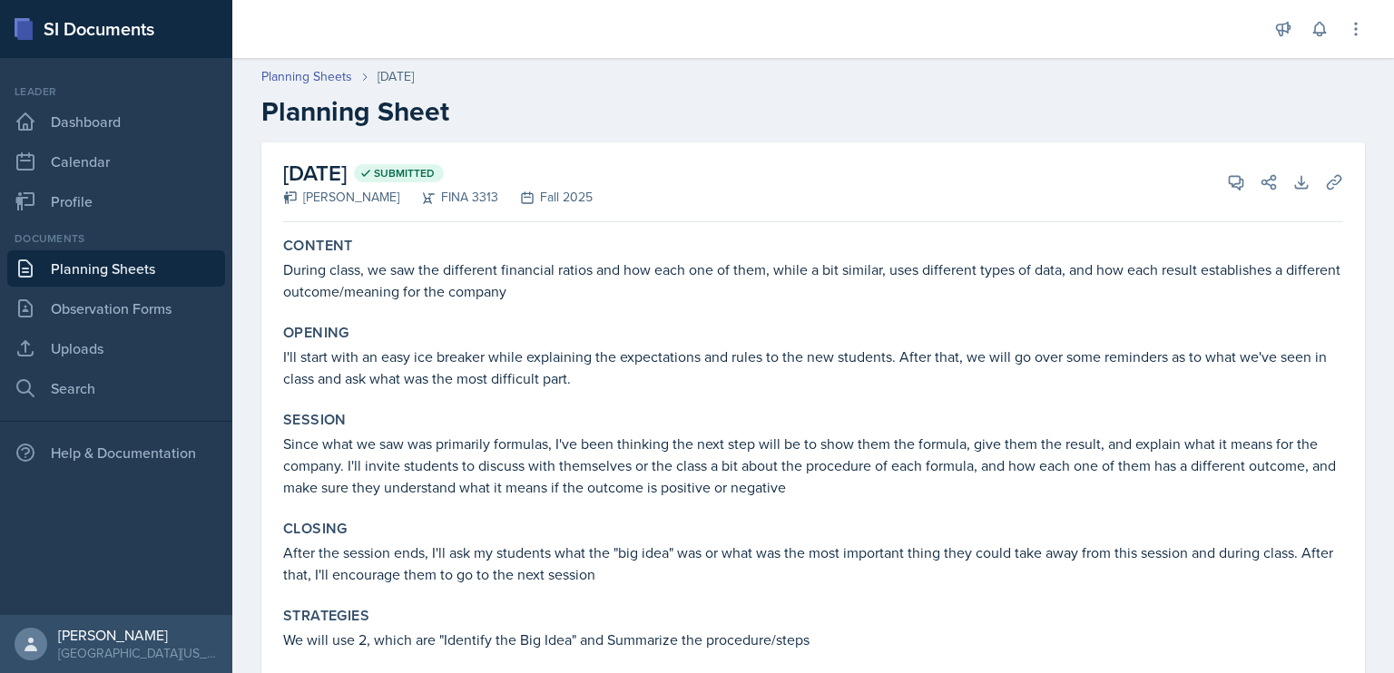
scroll to position [460, 0]
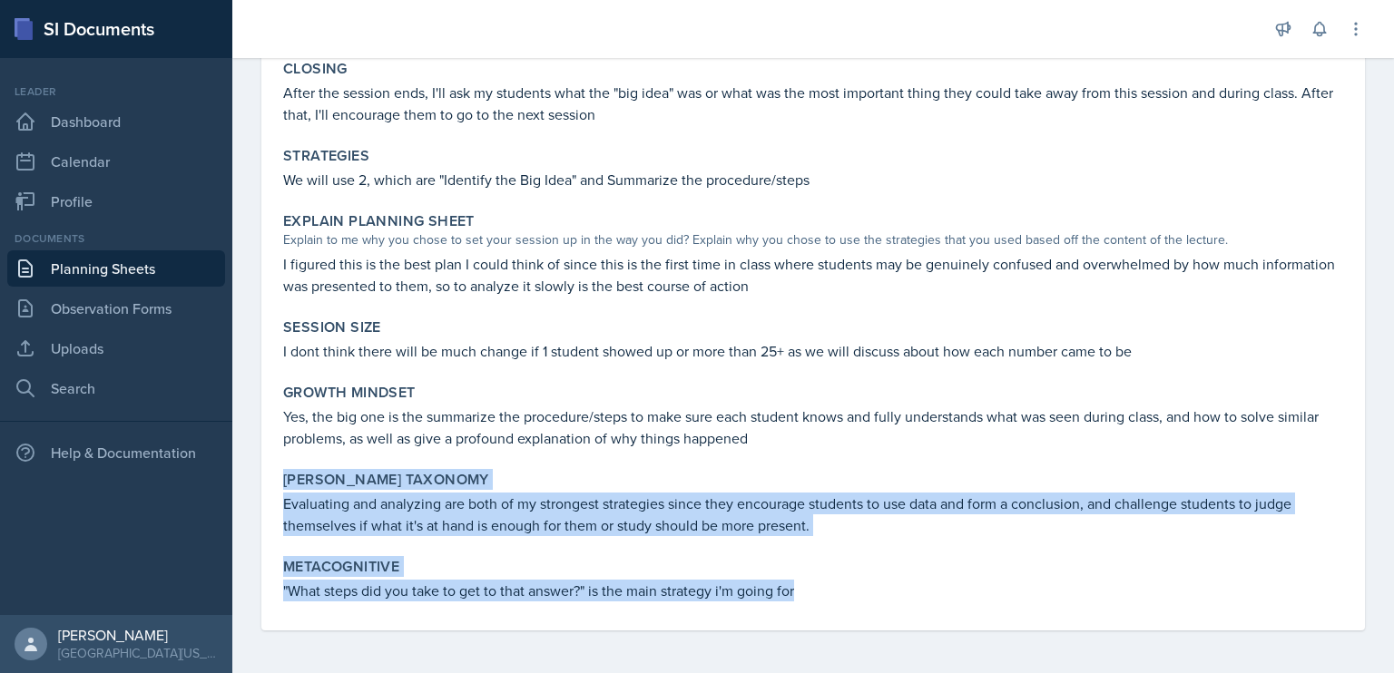
drag, startPoint x: 812, startPoint y: 591, endPoint x: 284, endPoint y: 468, distance: 542.2
click at [284, 468] on div "Content During class, we saw the different financial ratios and how each one of…" at bounding box center [813, 200] width 1060 height 861
copy div "[PERSON_NAME] Taxonomy Evaluating and analyzing are both of my strongest strate…"
click at [130, 270] on link "Planning Sheets" at bounding box center [116, 268] width 218 height 36
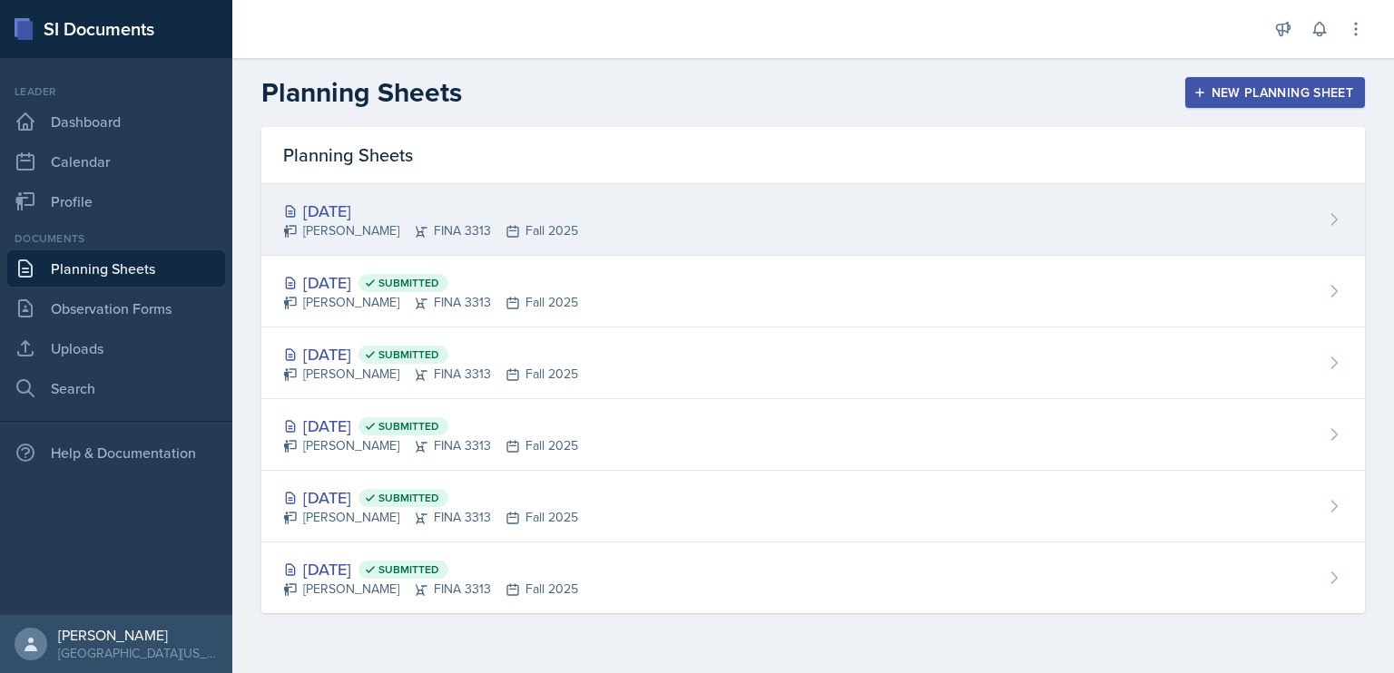
click at [613, 201] on div "[DATE] [PERSON_NAME] FINA 3313 Fall 2025" at bounding box center [812, 220] width 1103 height 72
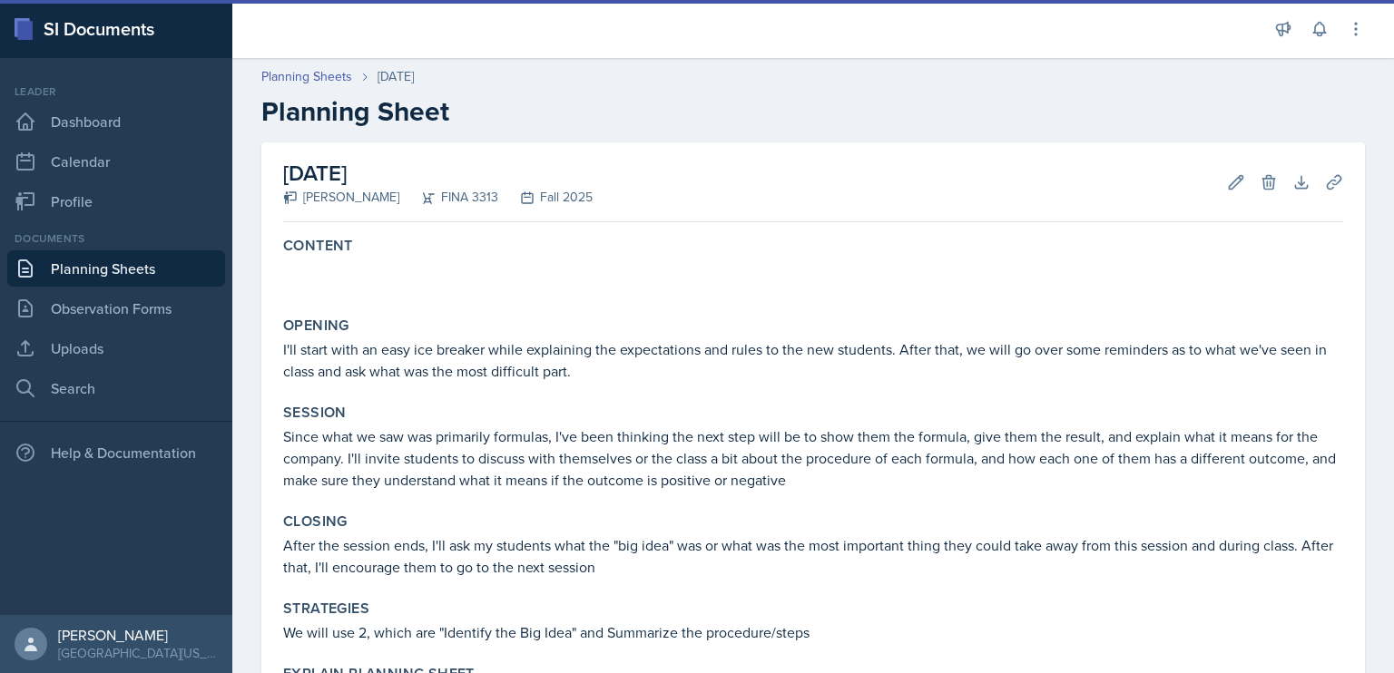
scroll to position [468, 0]
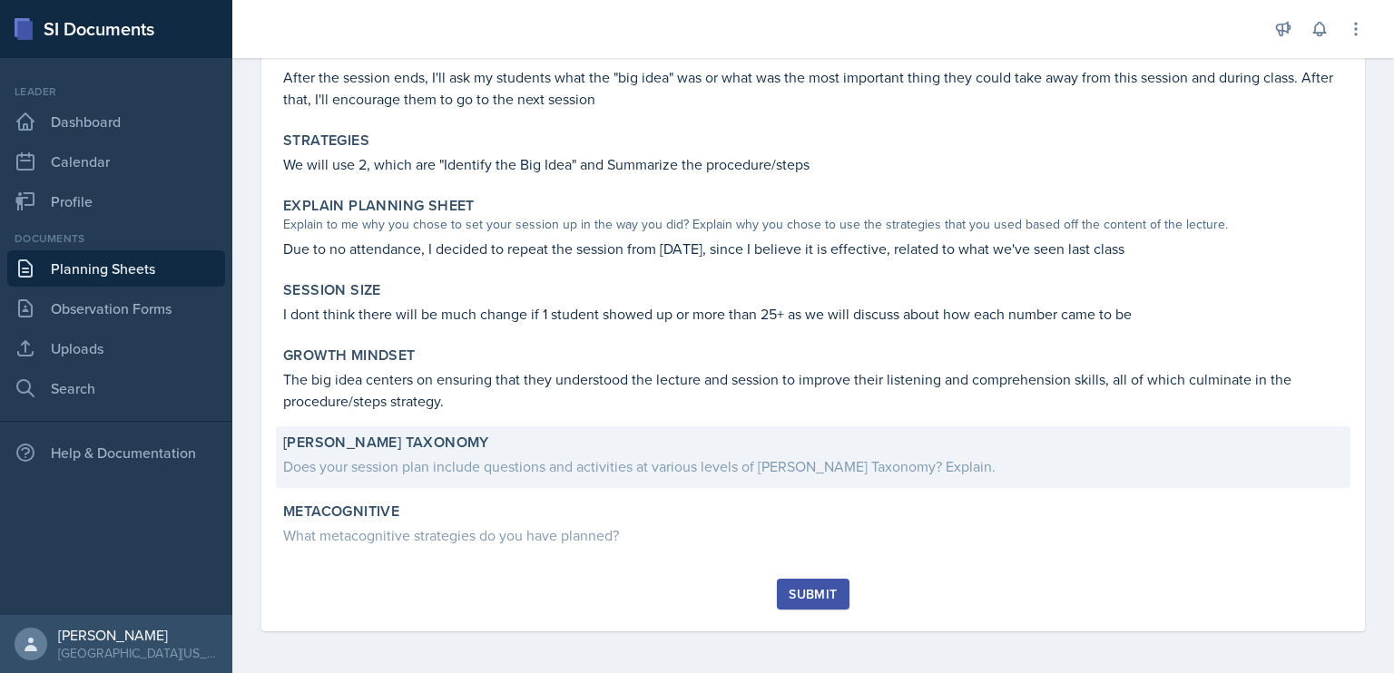
click at [513, 465] on div "Does your session plan include questions and activities at various levels of [P…" at bounding box center [813, 467] width 1060 height 22
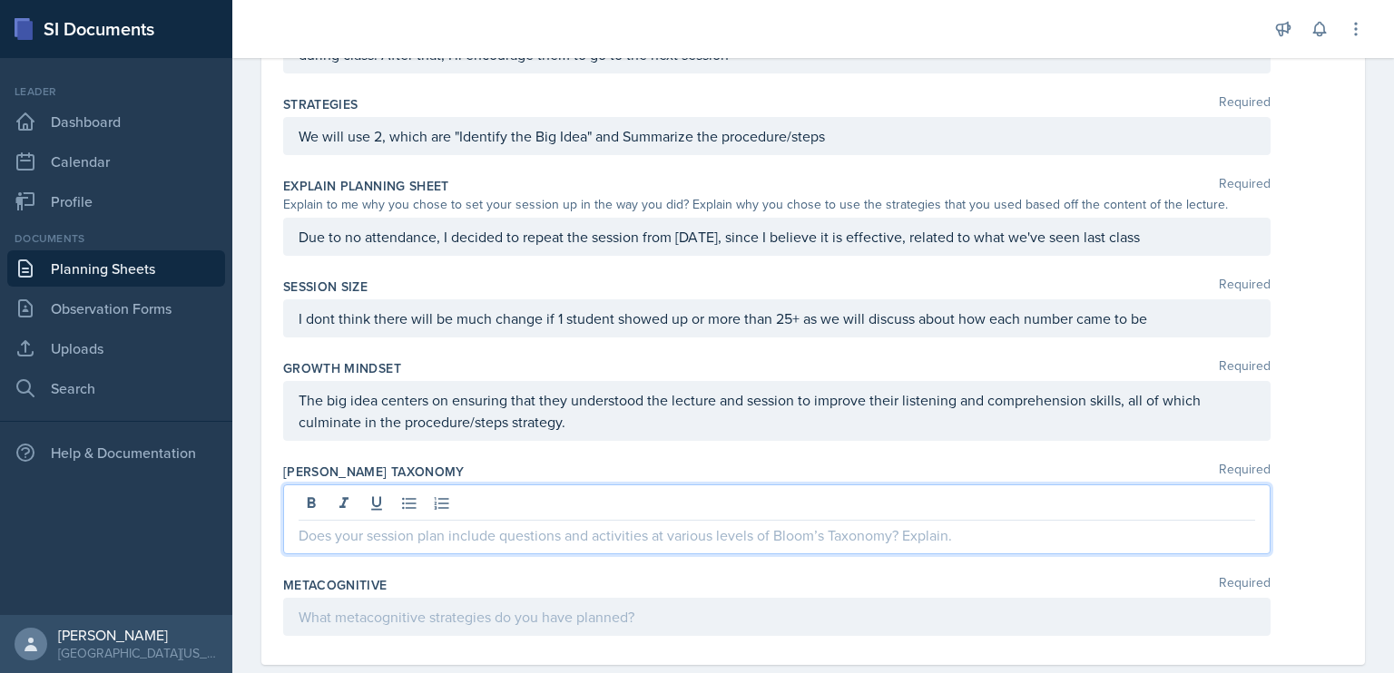
click at [498, 524] on p at bounding box center [777, 535] width 956 height 22
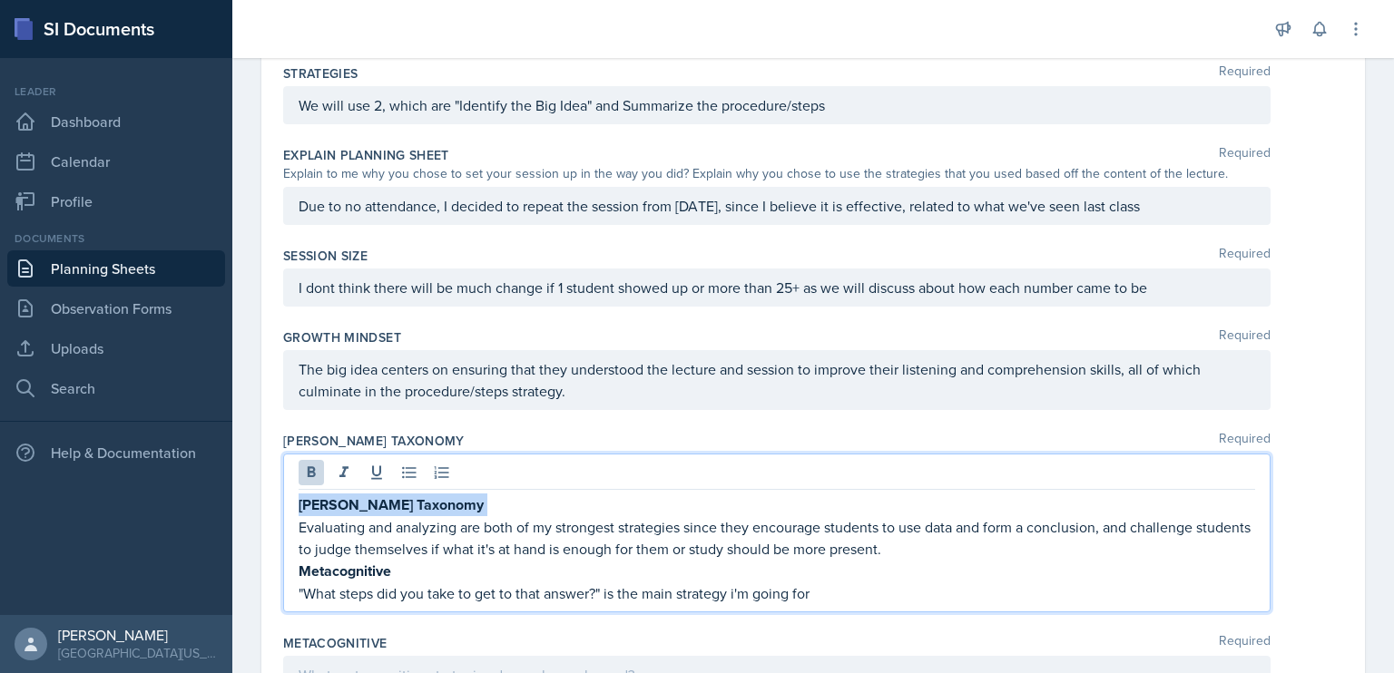
drag, startPoint x: 300, startPoint y: 519, endPoint x: 298, endPoint y: 503, distance: 16.6
click at [298, 503] on div "[PERSON_NAME] Taxonomy Evaluating and analyzing are both of my strongest strate…" at bounding box center [776, 533] width 987 height 159
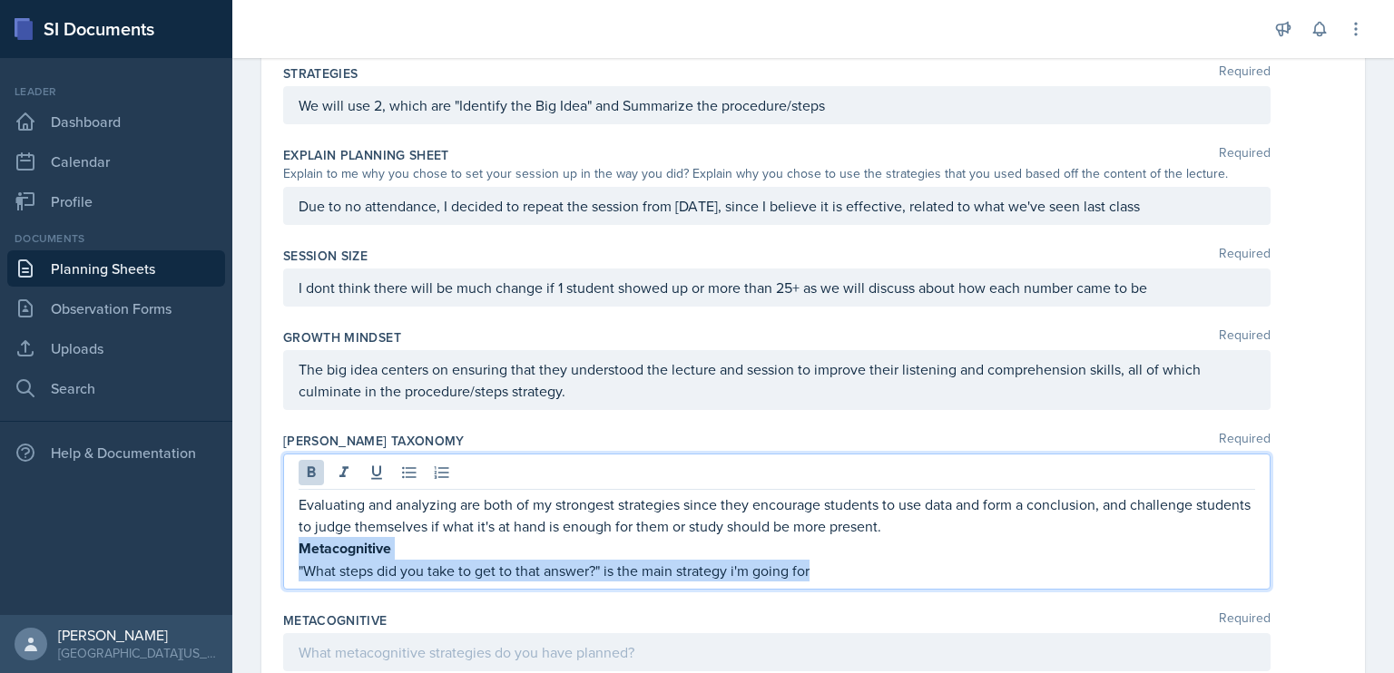
drag, startPoint x: 871, startPoint y: 565, endPoint x: 301, endPoint y: 546, distance: 570.2
click at [301, 546] on div "Evaluating and analyzing are both of my strongest strategies since they encoura…" at bounding box center [777, 538] width 956 height 88
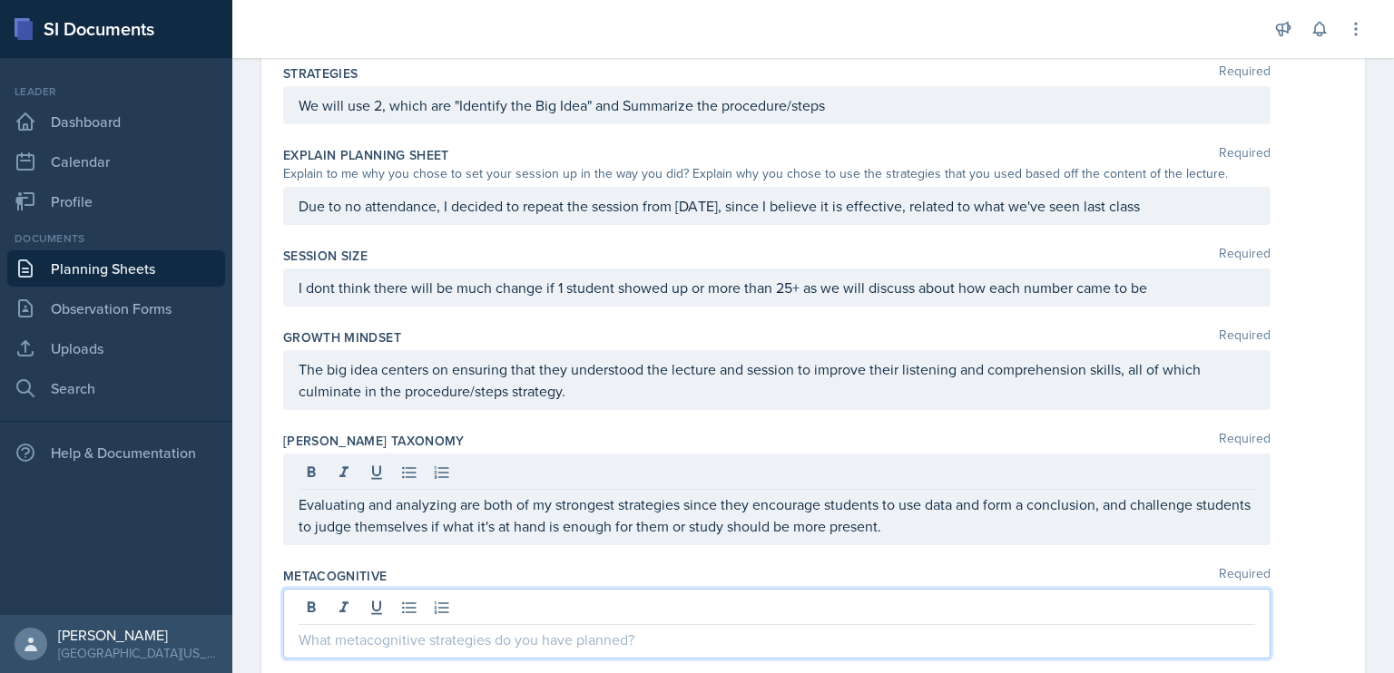
click at [374, 603] on div at bounding box center [776, 624] width 987 height 70
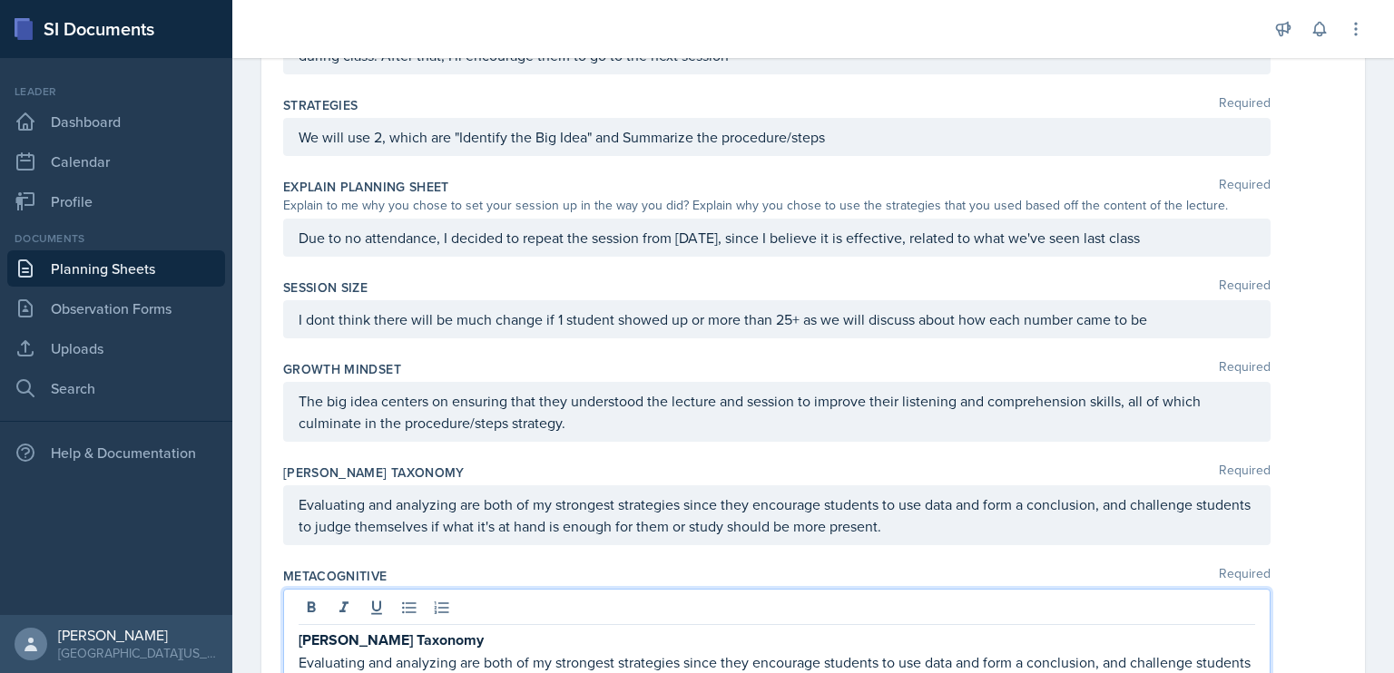
scroll to position [741, 0]
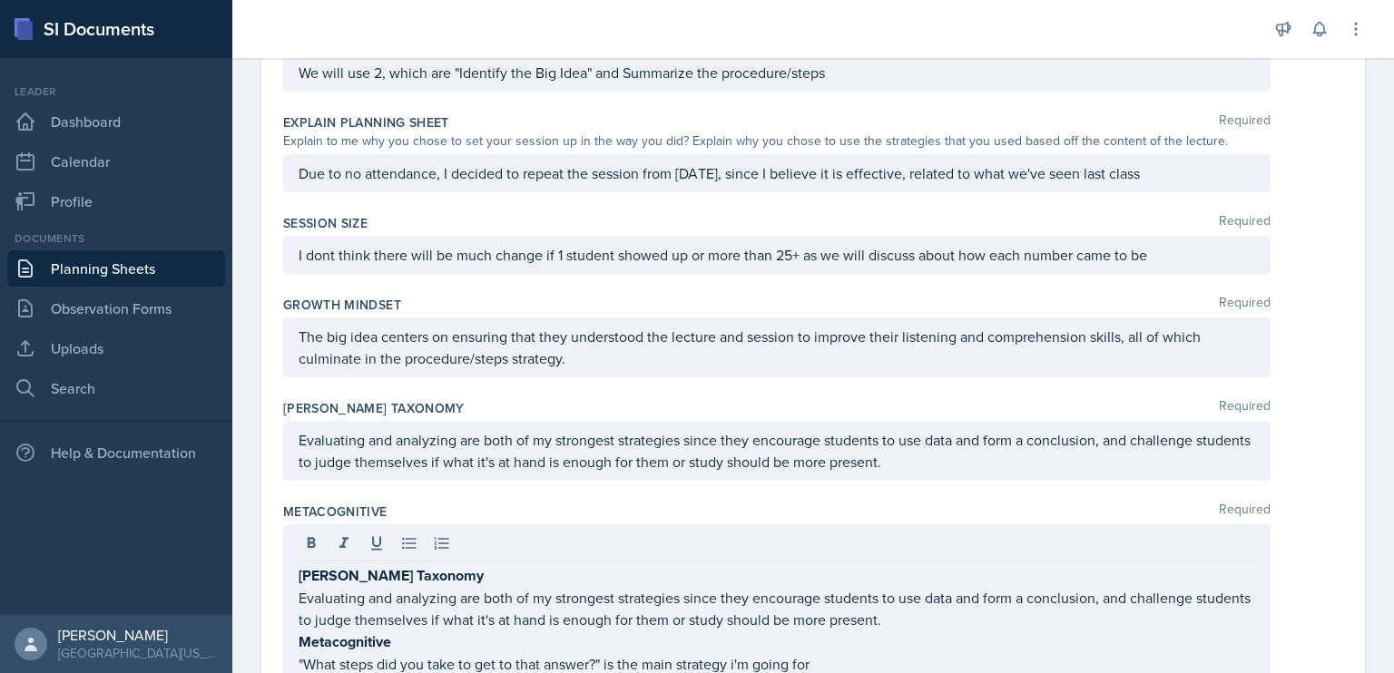
drag, startPoint x: 298, startPoint y: 652, endPoint x: 303, endPoint y: 565, distance: 87.3
click at [303, 565] on div "[PERSON_NAME] Taxonomy Evaluating and analyzing are both of my strongest strate…" at bounding box center [776, 603] width 987 height 159
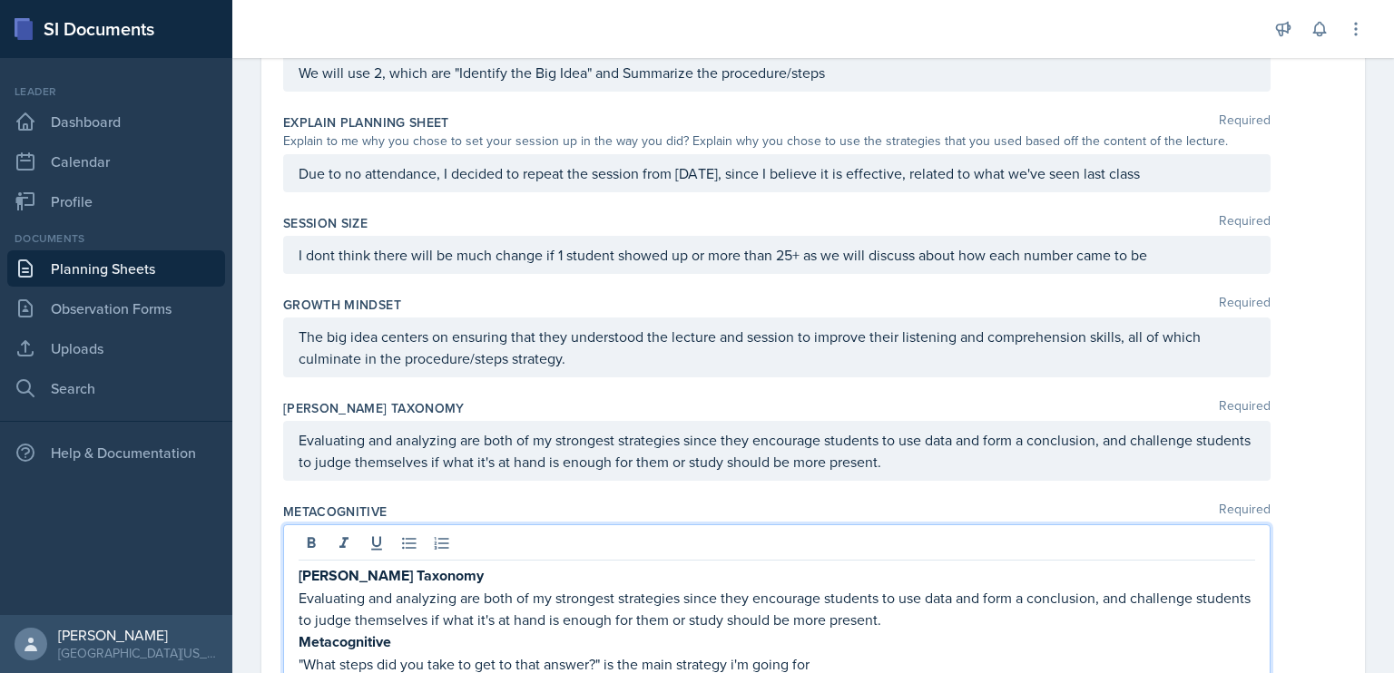
scroll to position [818, 0]
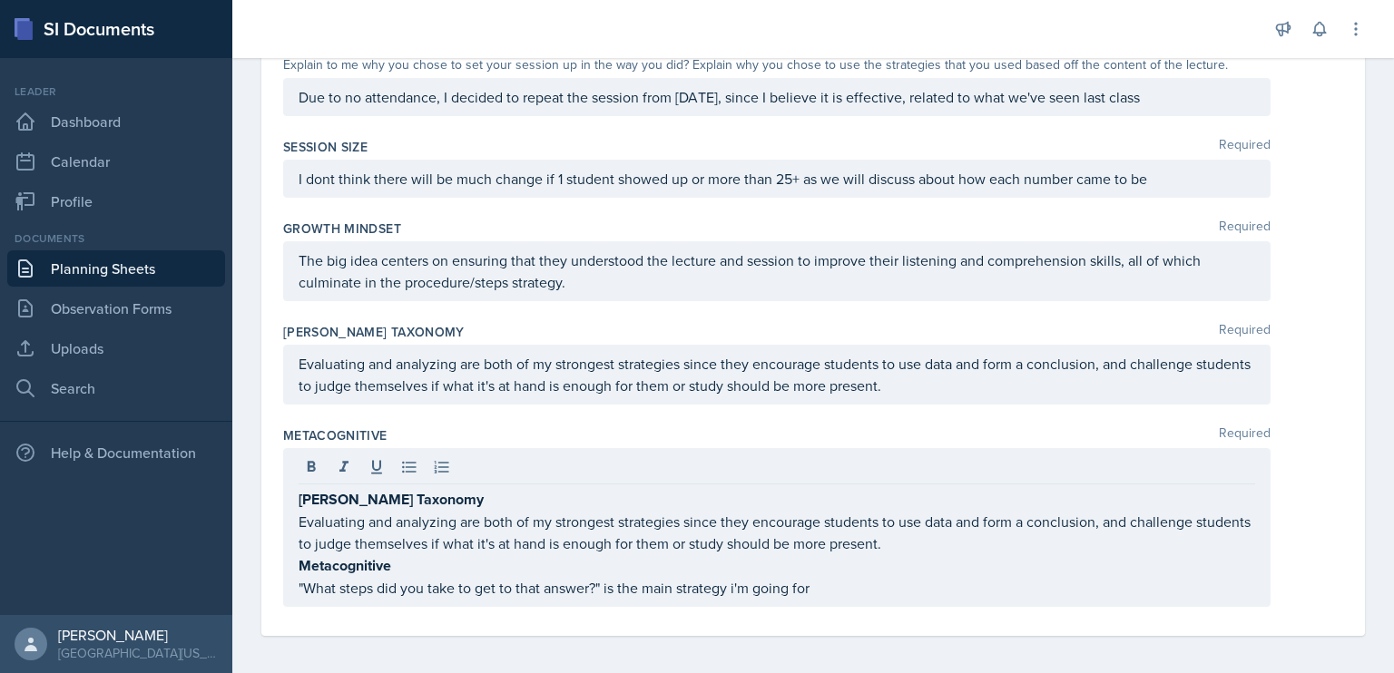
click at [296, 585] on div "[PERSON_NAME] Taxonomy Evaluating and analyzing are both of my strongest strate…" at bounding box center [776, 527] width 987 height 159
drag, startPoint x: 298, startPoint y: 585, endPoint x: 301, endPoint y: 543, distance: 42.8
click at [301, 543] on div "[PERSON_NAME] Taxonomy Evaluating and analyzing are both of my strongest strate…" at bounding box center [776, 527] width 987 height 159
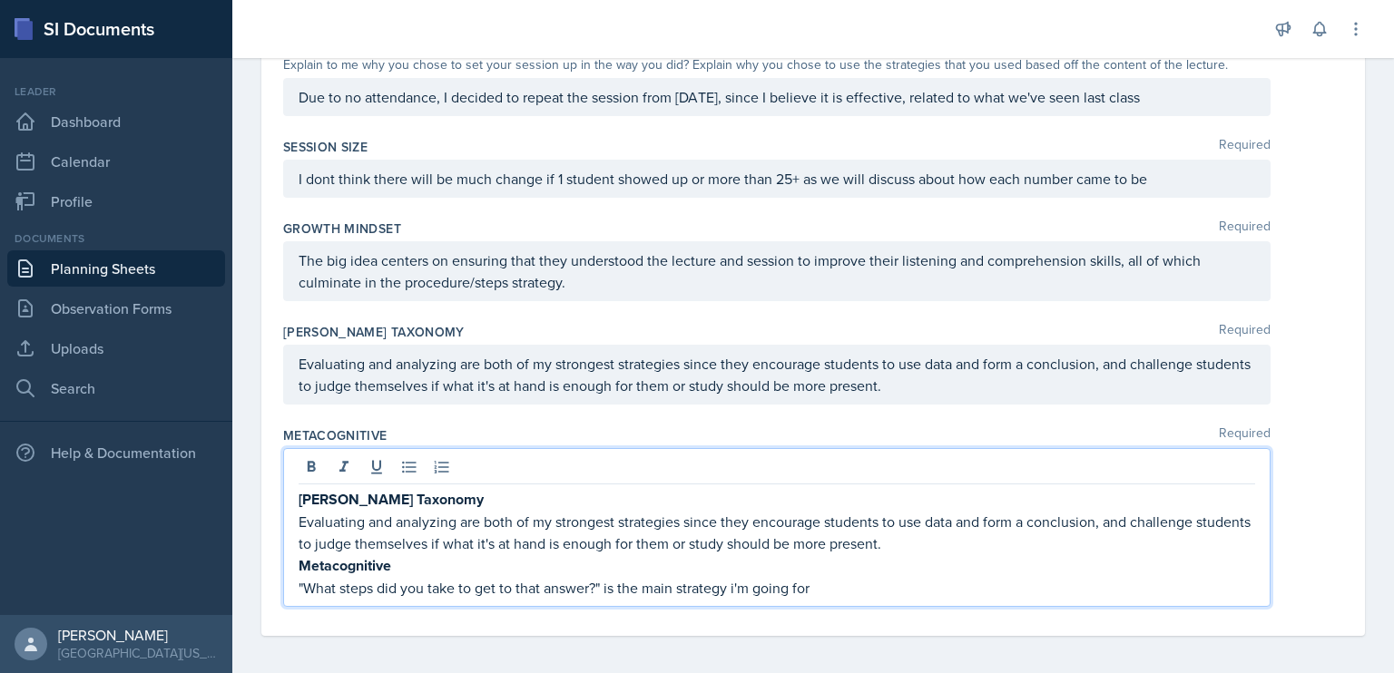
click at [299, 577] on p ""What steps did you take to get to that answer?" is the main strategy i'm going…" at bounding box center [777, 588] width 956 height 22
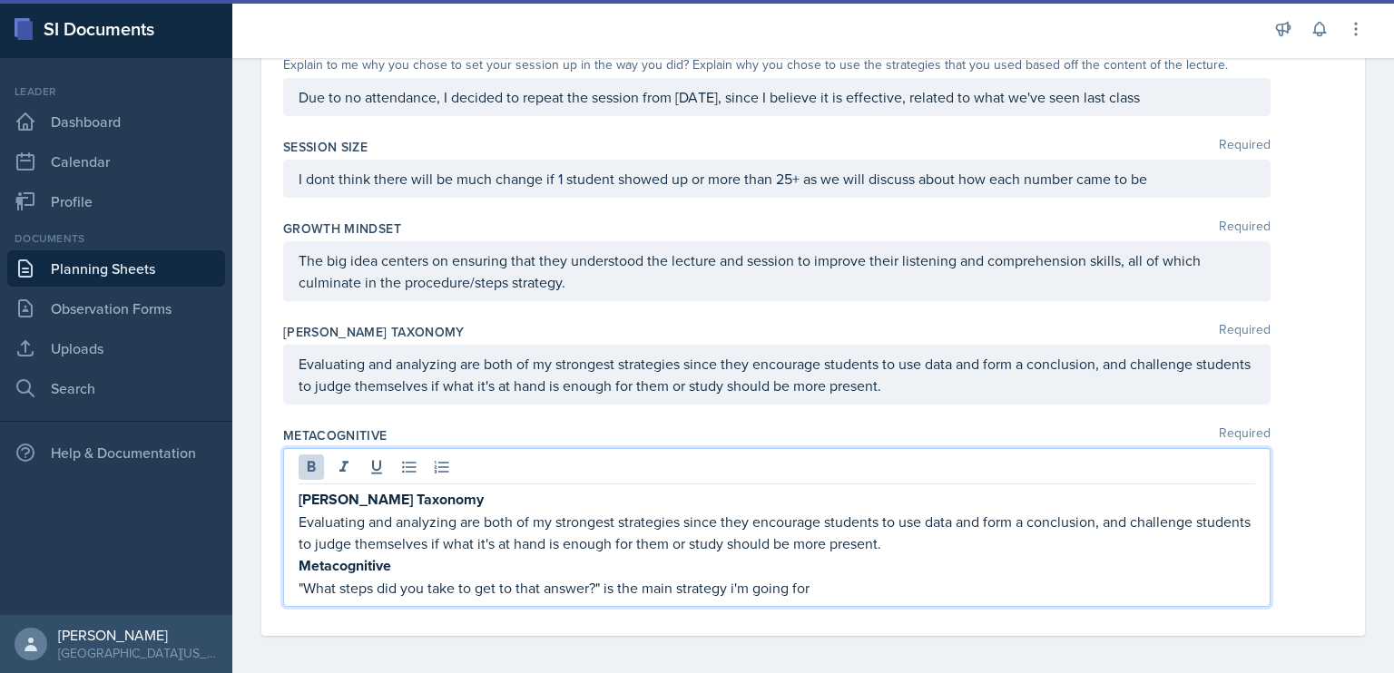
click at [408, 556] on p "Metacognitive" at bounding box center [777, 565] width 956 height 23
click at [309, 495] on strong "[PERSON_NAME] Taxonomy" at bounding box center [391, 499] width 185 height 21
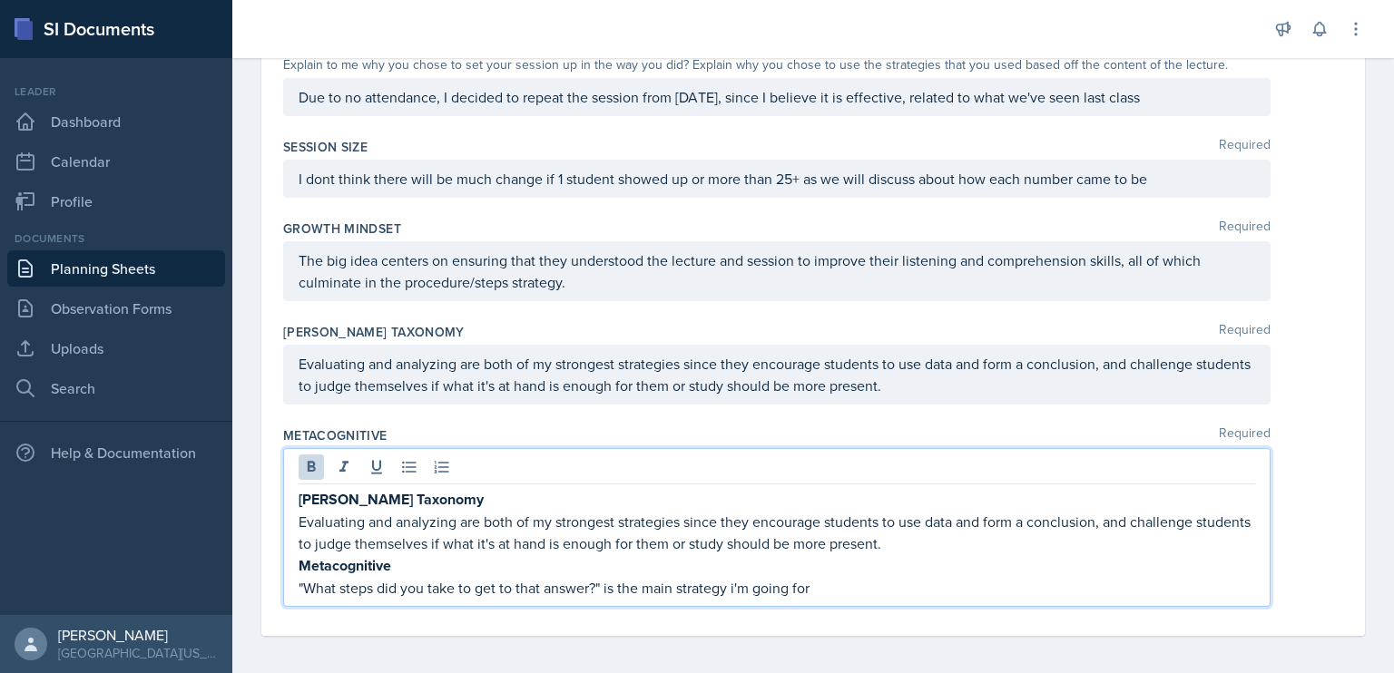
drag, startPoint x: 414, startPoint y: 563, endPoint x: 392, endPoint y: 560, distance: 21.9
click at [392, 560] on p "Metacognitive" at bounding box center [777, 565] width 956 height 23
click at [329, 511] on p "Evaluating and analyzing are both of my strongest strategies since they encoura…" at bounding box center [777, 533] width 956 height 44
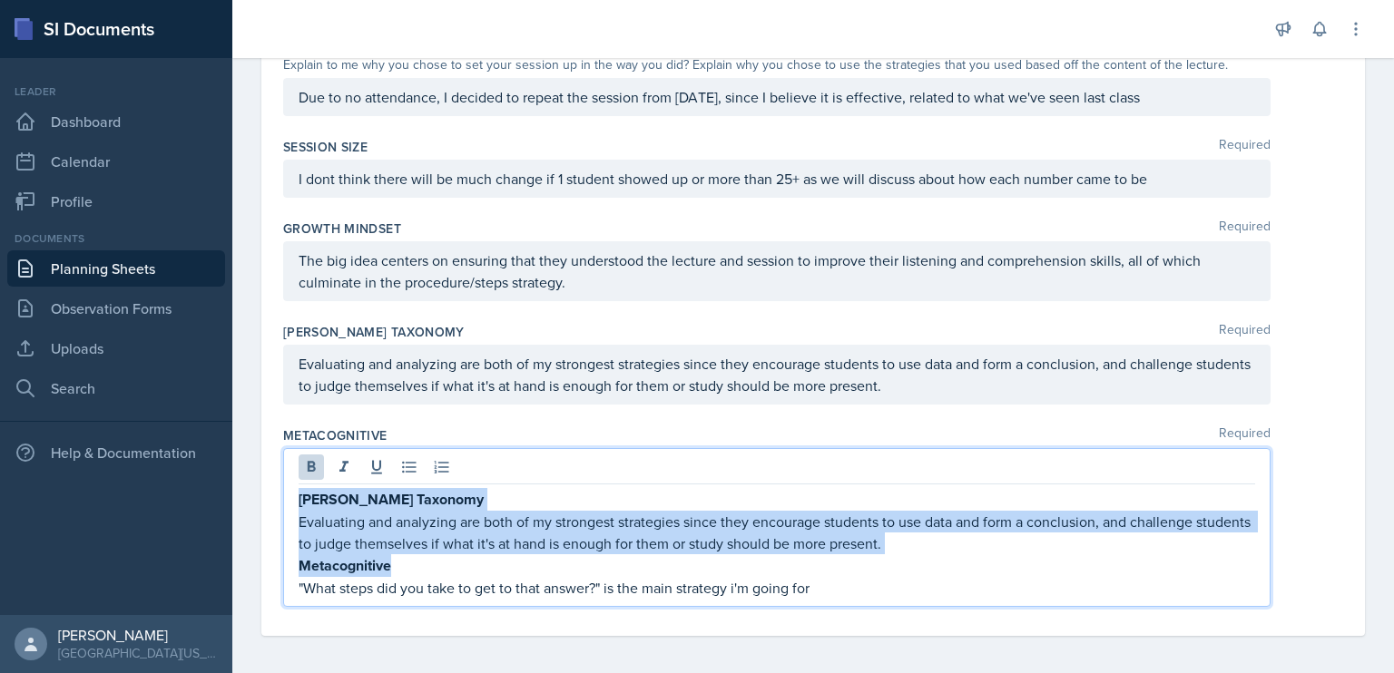
drag, startPoint x: 407, startPoint y: 564, endPoint x: 300, endPoint y: 487, distance: 130.7
click at [300, 488] on div "[PERSON_NAME] Taxonomy Evaluating and analyzing are both of my strongest strate…" at bounding box center [777, 543] width 956 height 111
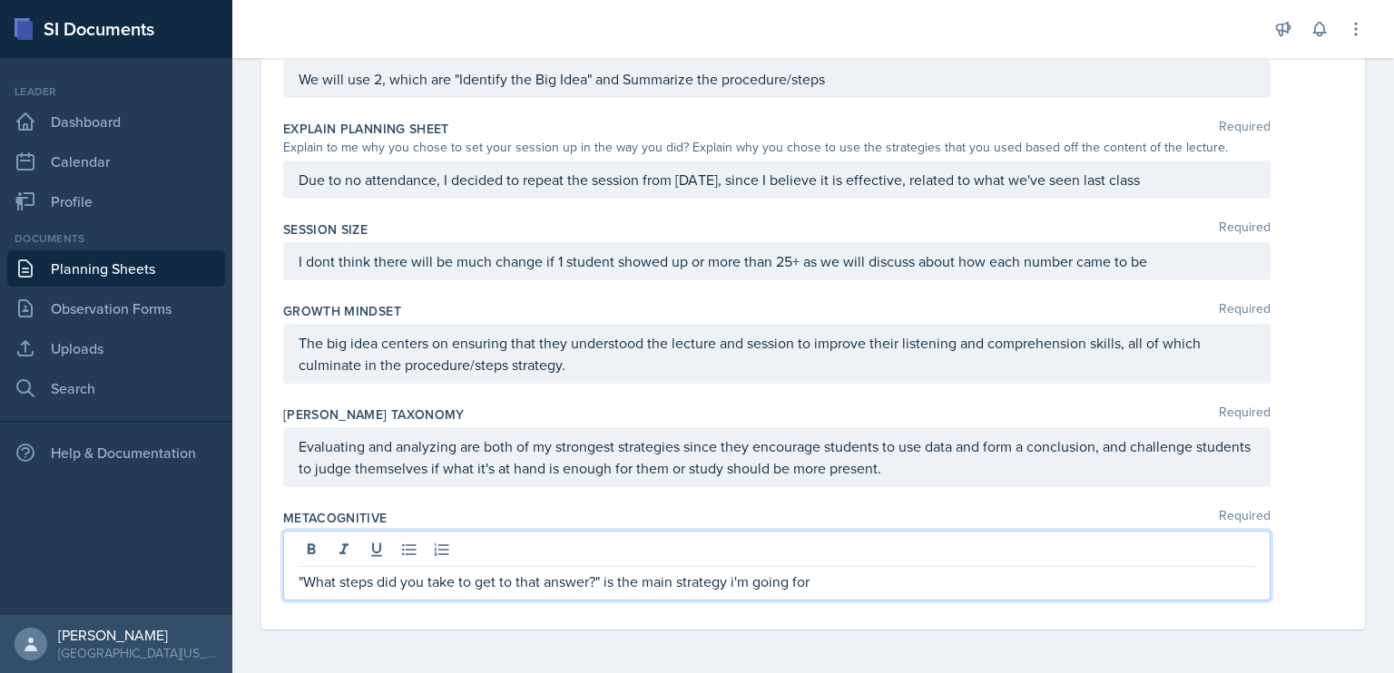
scroll to position [730, 0]
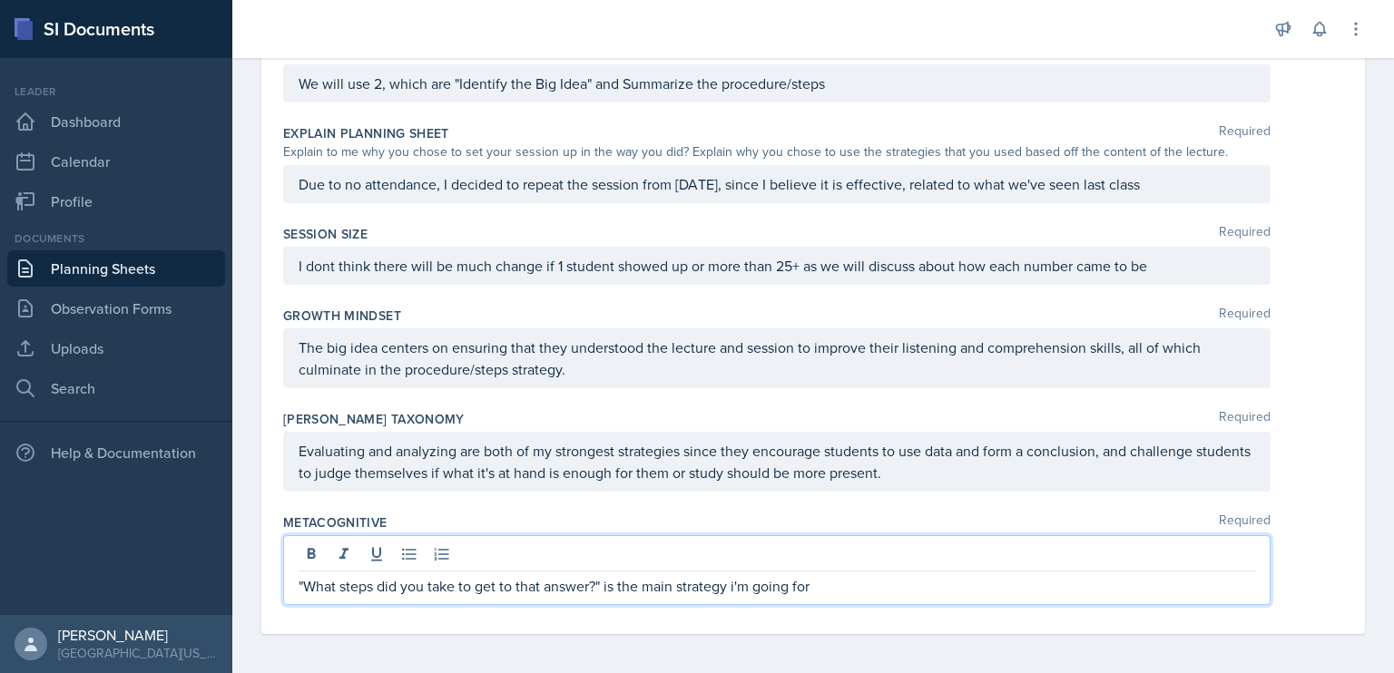
click at [606, 584] on p ""What steps did you take to get to that answer?" is the main strategy i'm going…" at bounding box center [777, 586] width 956 height 22
click at [138, 267] on link "Planning Sheets" at bounding box center [116, 268] width 218 height 36
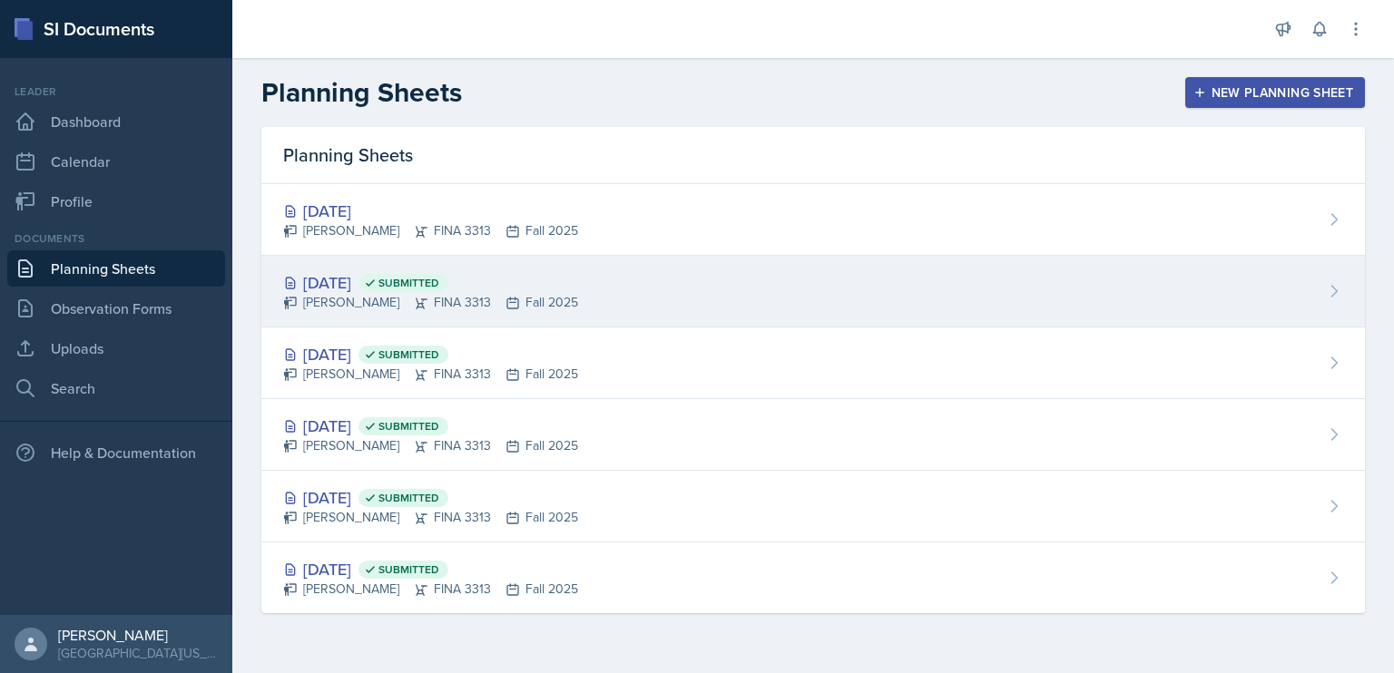
click at [591, 270] on div "[DATE] Submitted [PERSON_NAME] FINA 3313 Fall 2025" at bounding box center [812, 292] width 1103 height 72
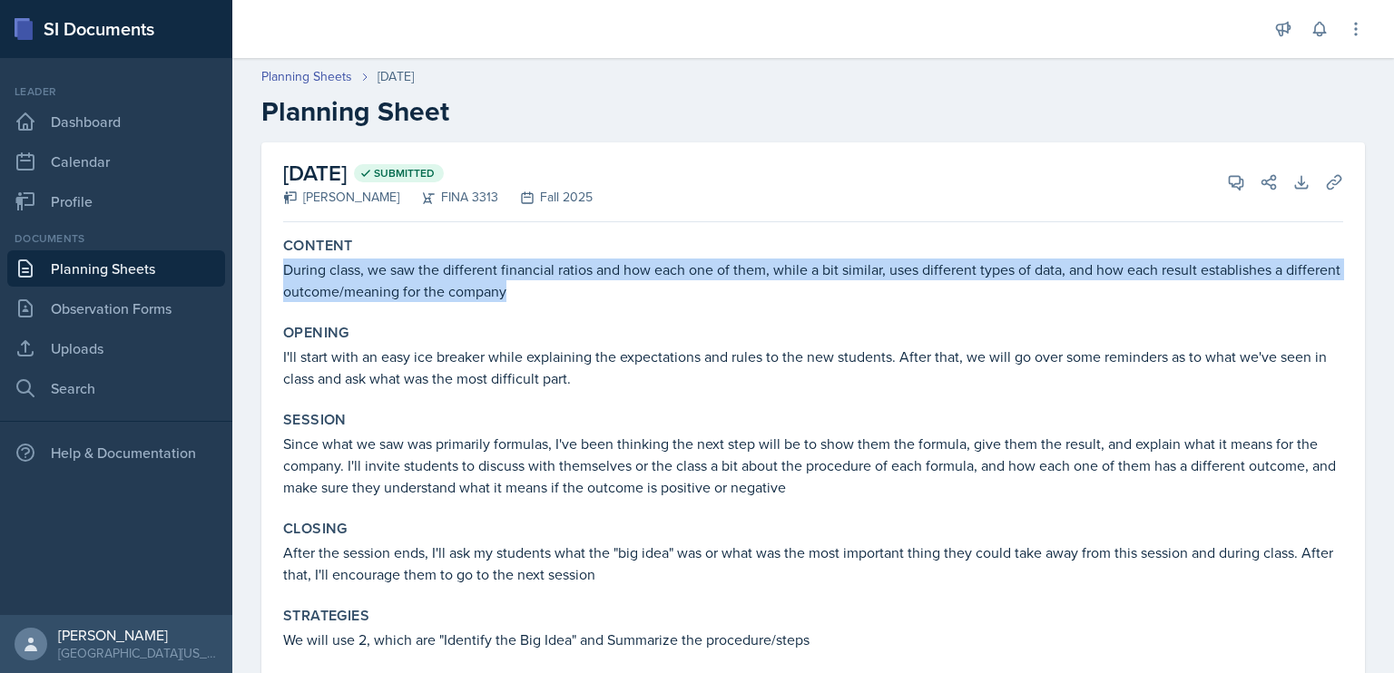
drag, startPoint x: 594, startPoint y: 285, endPoint x: 282, endPoint y: 264, distance: 312.9
click at [282, 264] on div "Content During class, we saw the different financial ratios and how each one of…" at bounding box center [813, 270] width 1074 height 80
copy p "During class, we saw the different financial ratios and how each one of them, w…"
click at [158, 279] on link "Planning Sheets" at bounding box center [116, 268] width 218 height 36
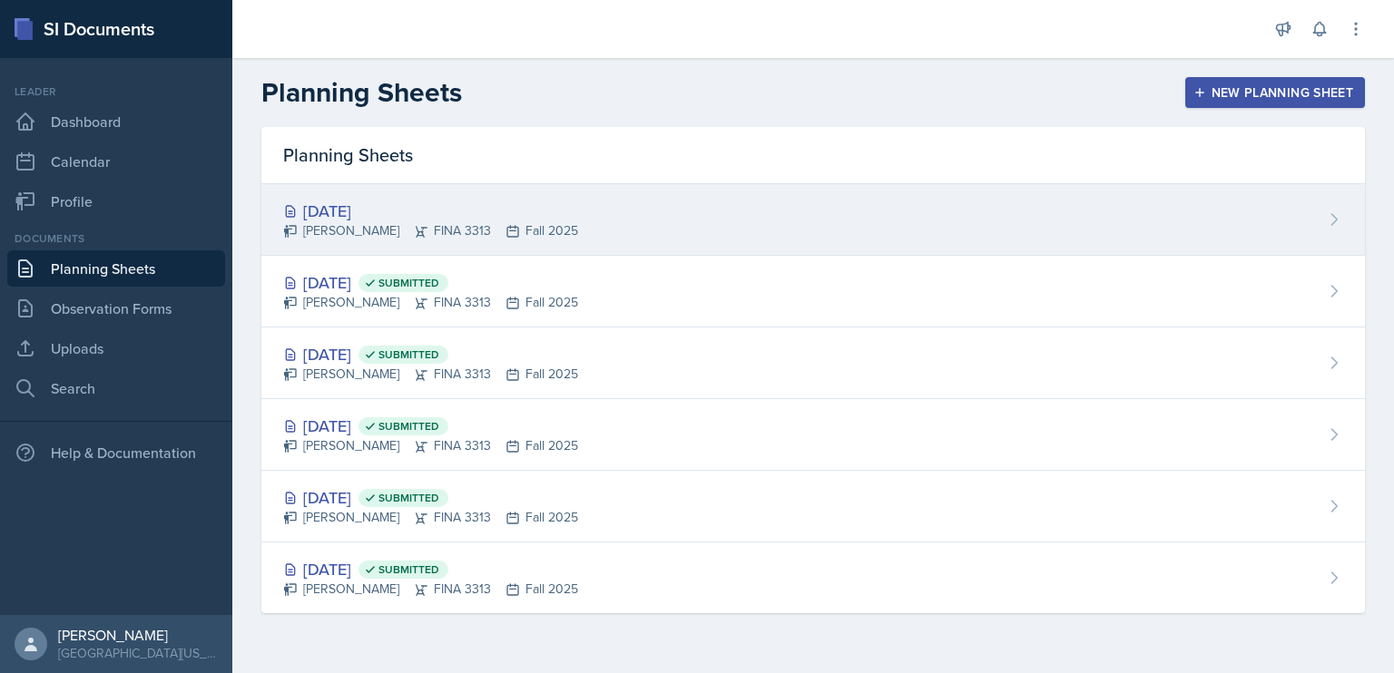
click at [595, 210] on div "[DATE] [PERSON_NAME] FINA 3313 Fall 2025" at bounding box center [812, 220] width 1103 height 72
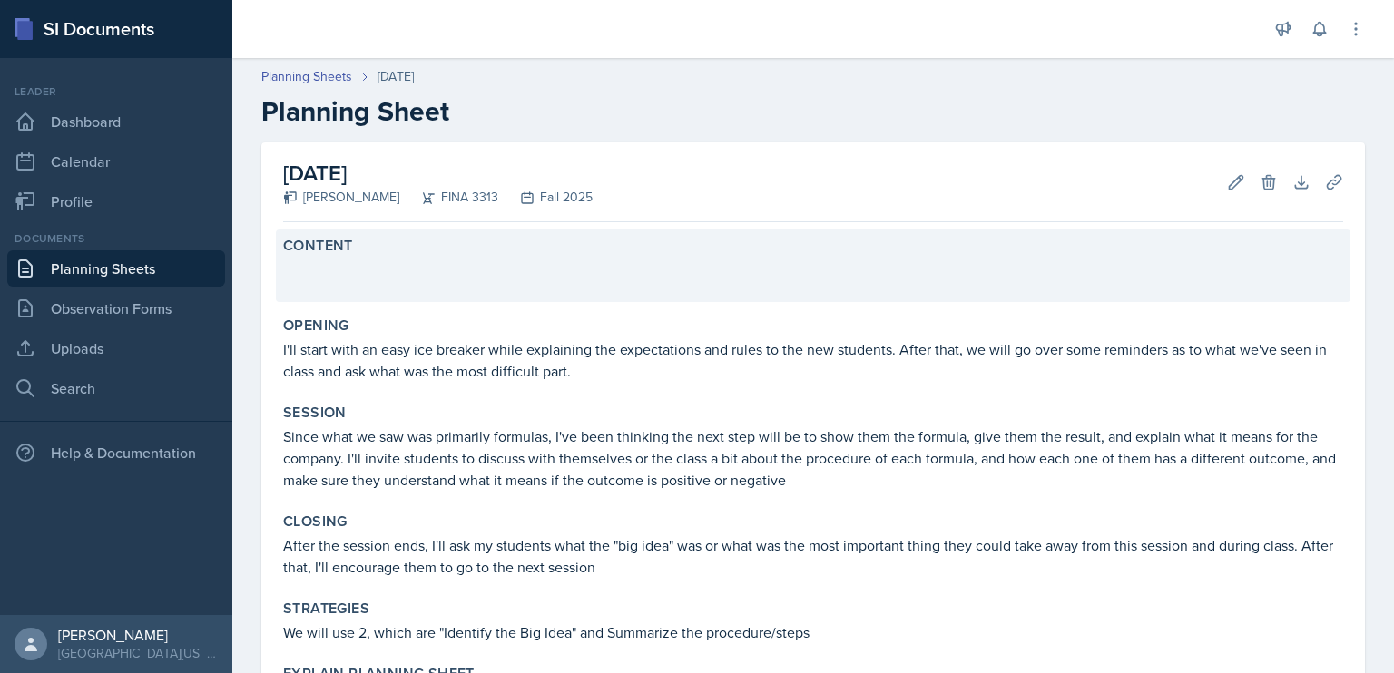
click at [546, 241] on div "Content" at bounding box center [813, 246] width 1060 height 18
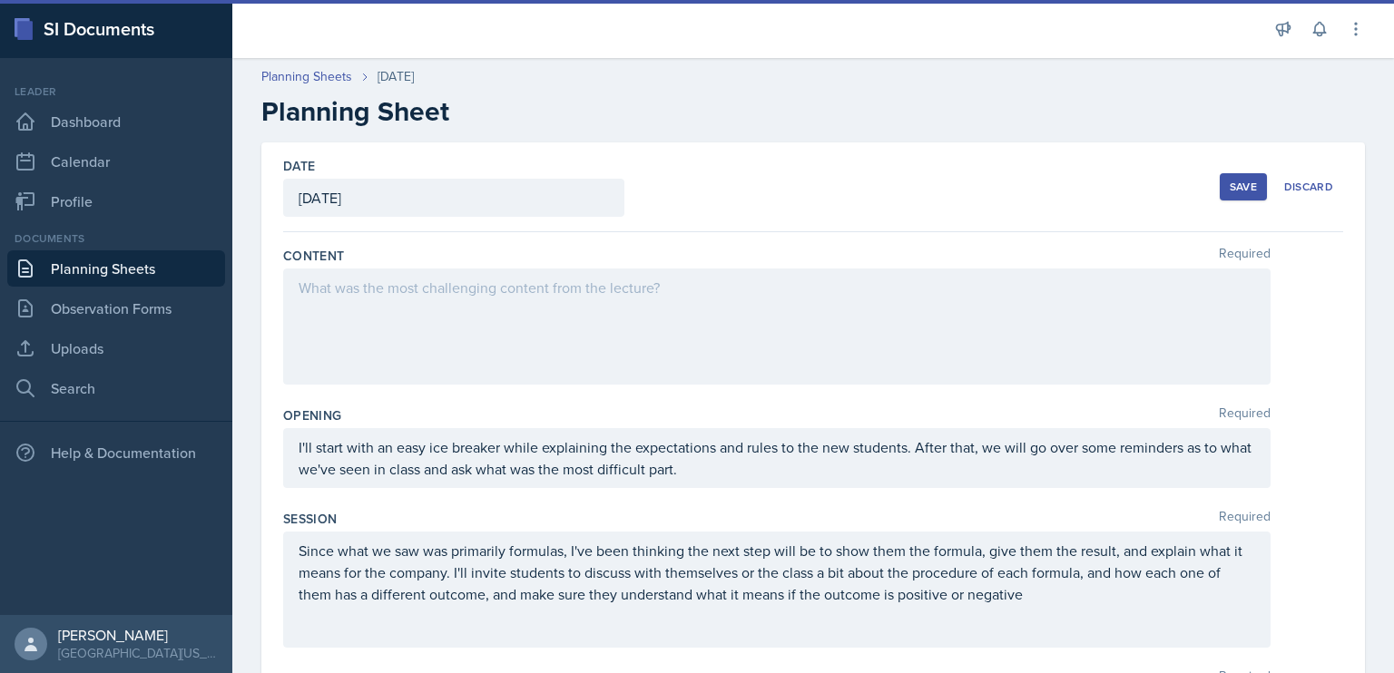
click at [501, 303] on div at bounding box center [776, 327] width 987 height 116
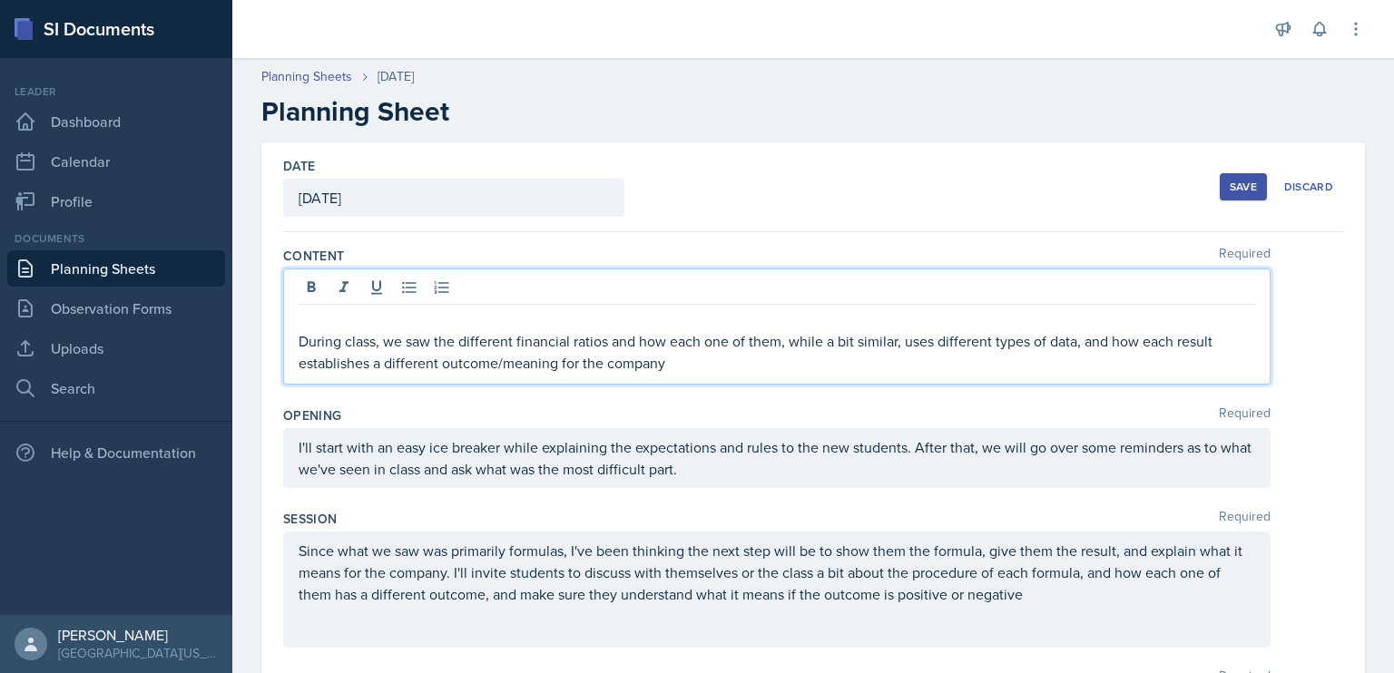
click at [349, 325] on p at bounding box center [777, 320] width 956 height 22
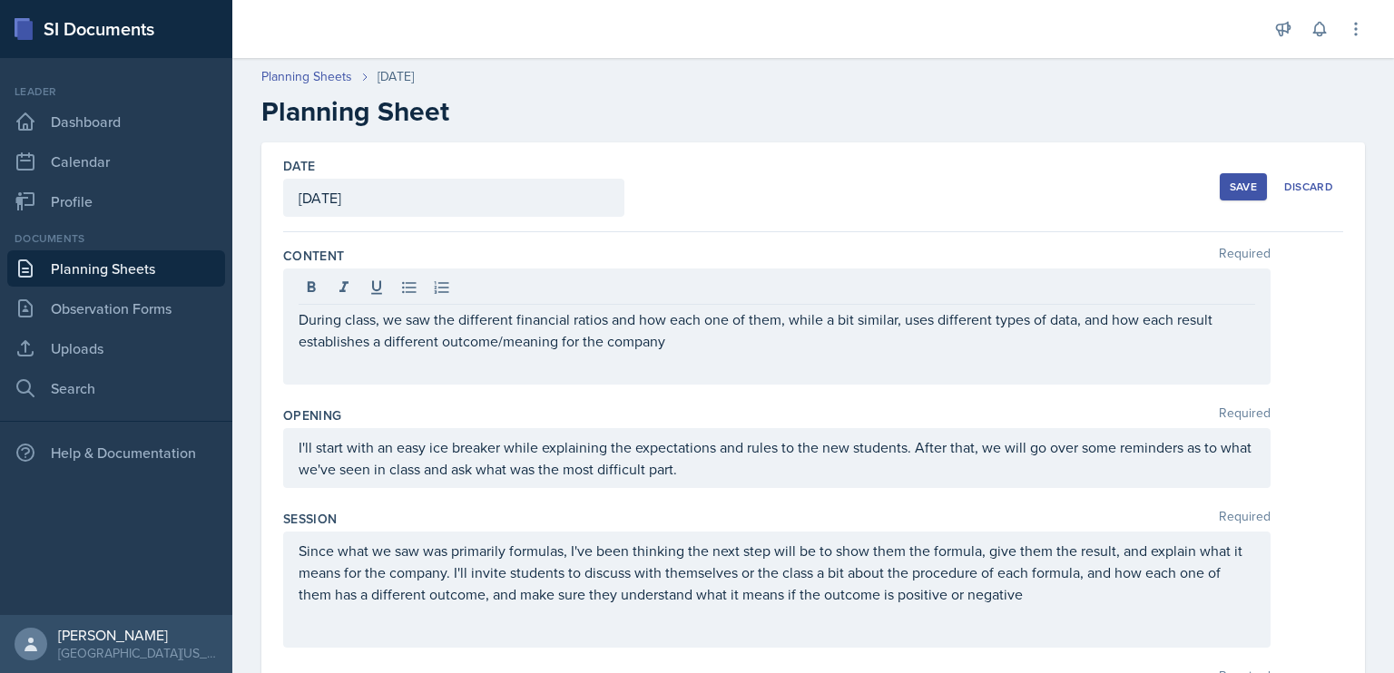
click at [563, 365] on div "During class, we saw the different financial ratios and how each one of them, w…" at bounding box center [776, 327] width 987 height 116
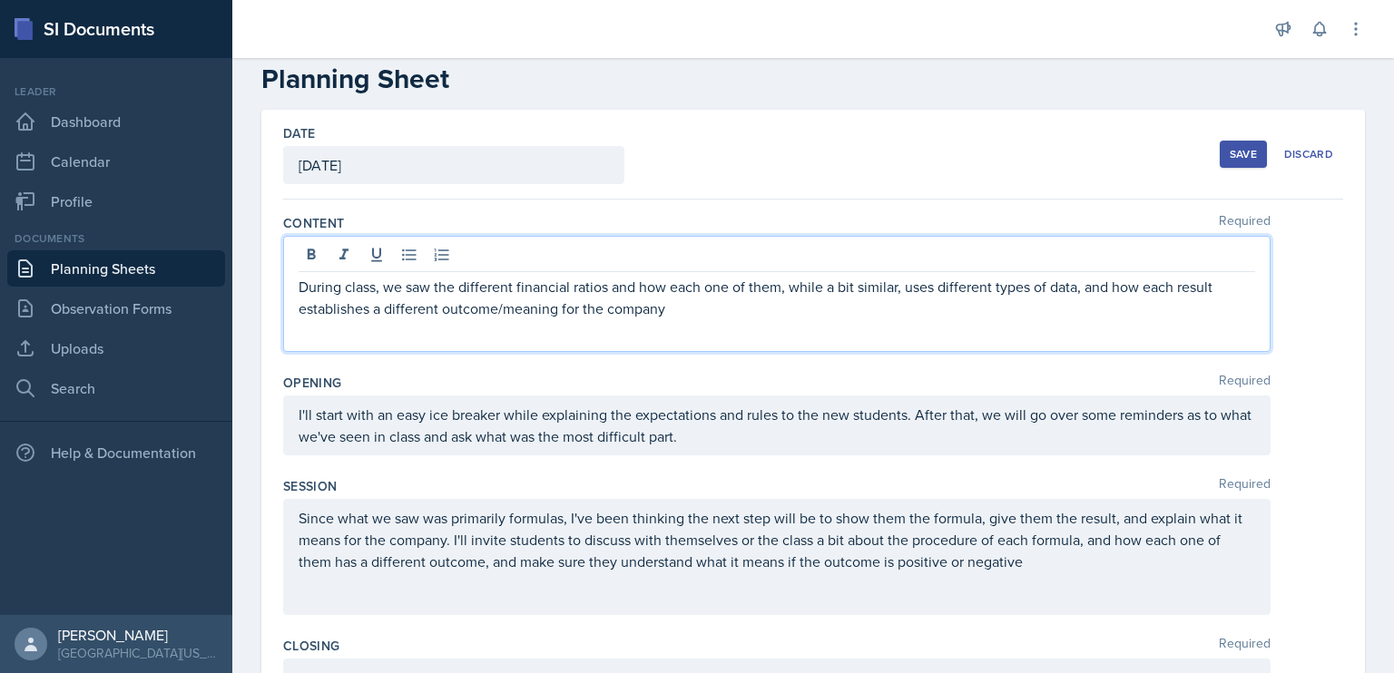
scroll to position [36, 0]
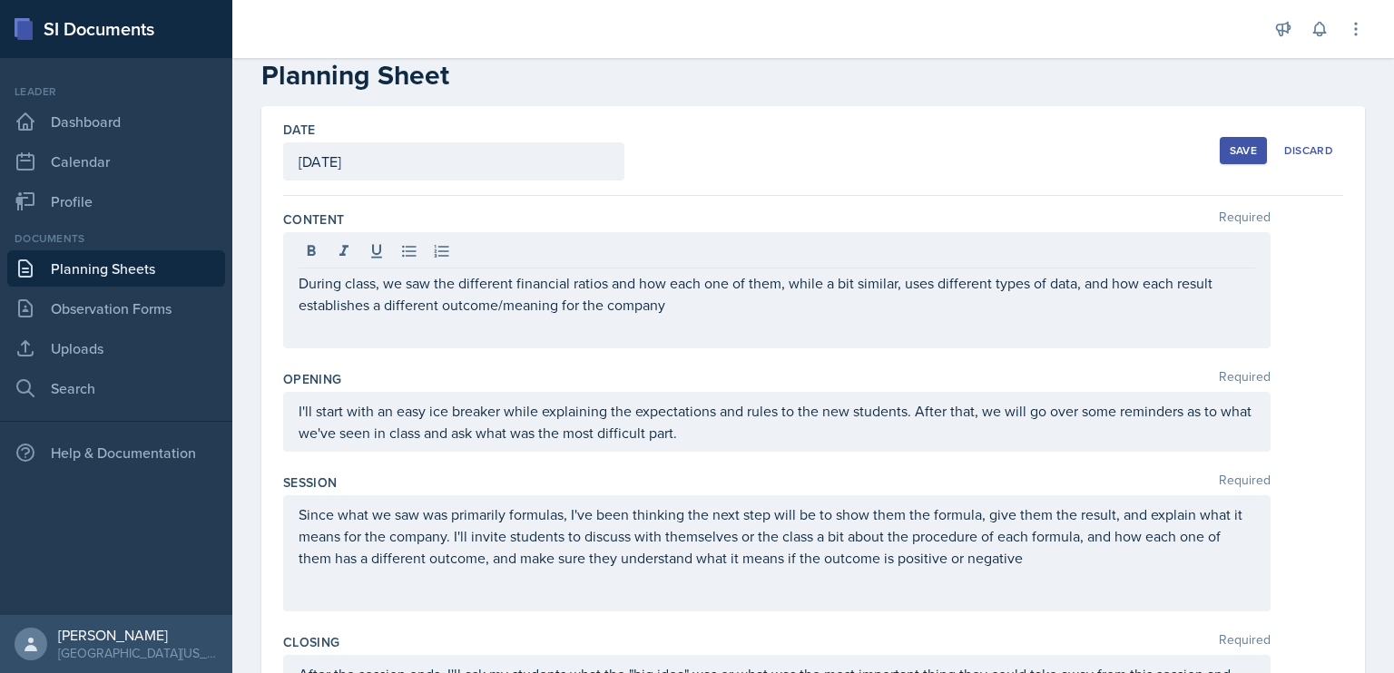
click at [1238, 158] on button "Save" at bounding box center [1243, 150] width 47 height 27
